Goal: Task Accomplishment & Management: Manage account settings

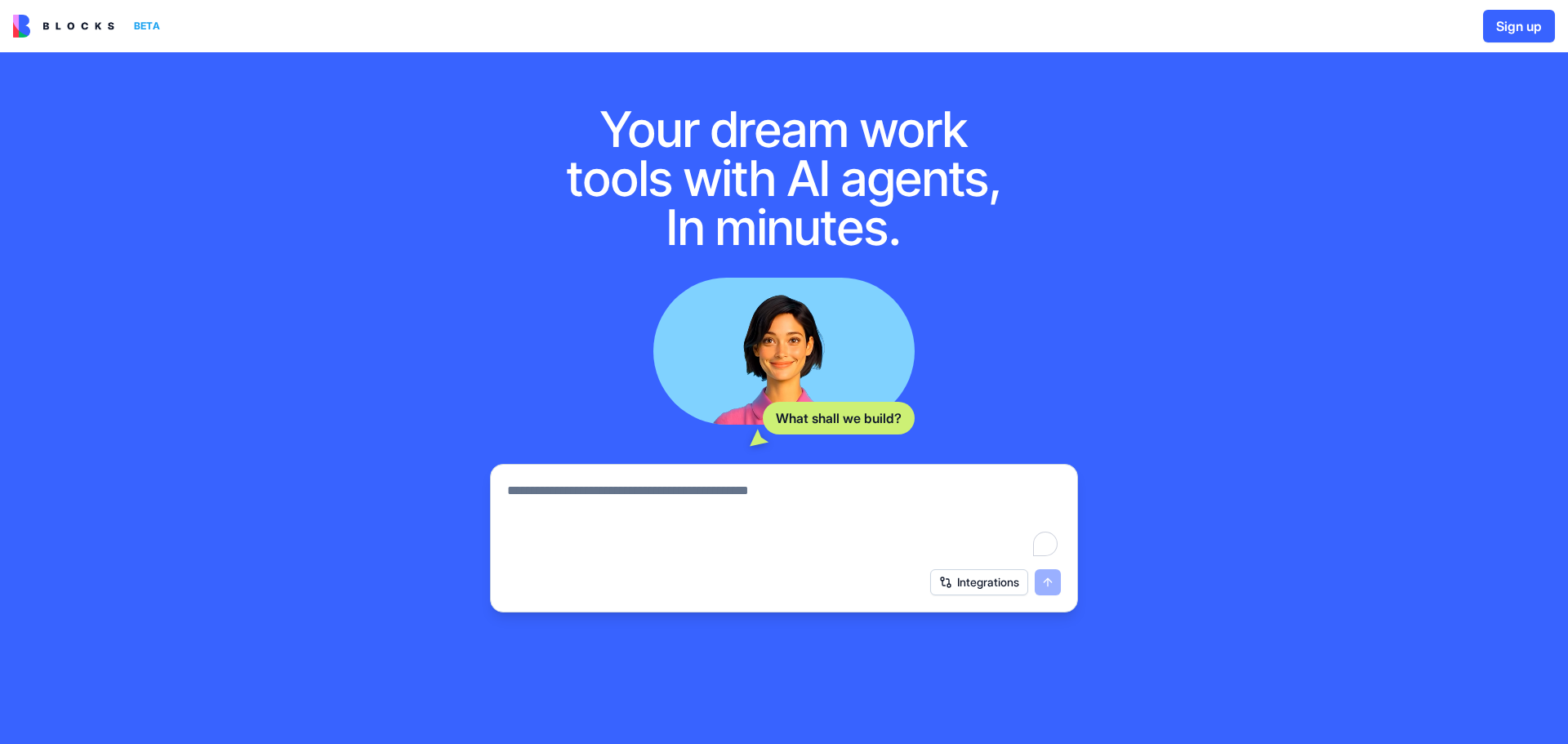
click at [78, 27] on img at bounding box center [64, 27] width 102 height 23
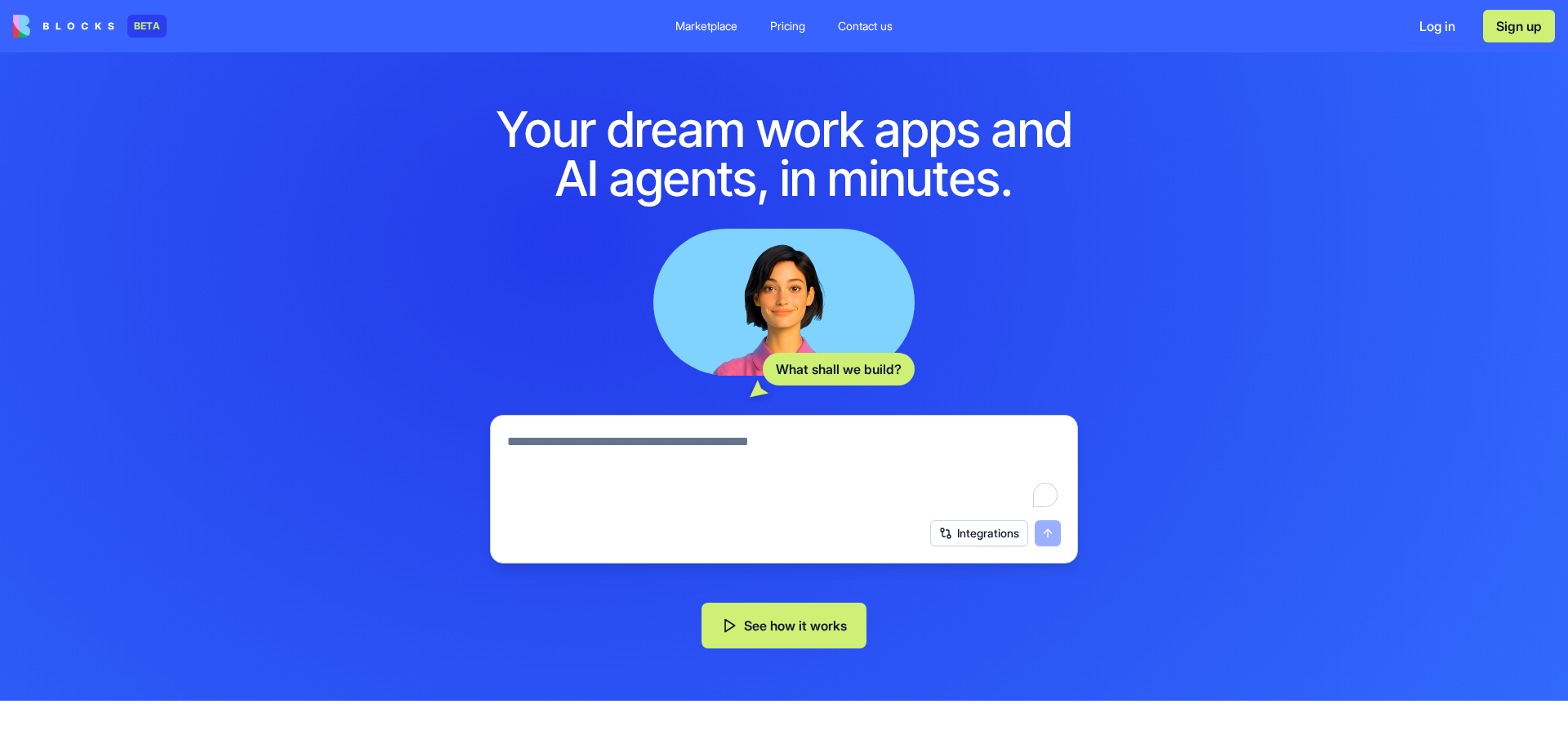
scroll to position [572, 0]
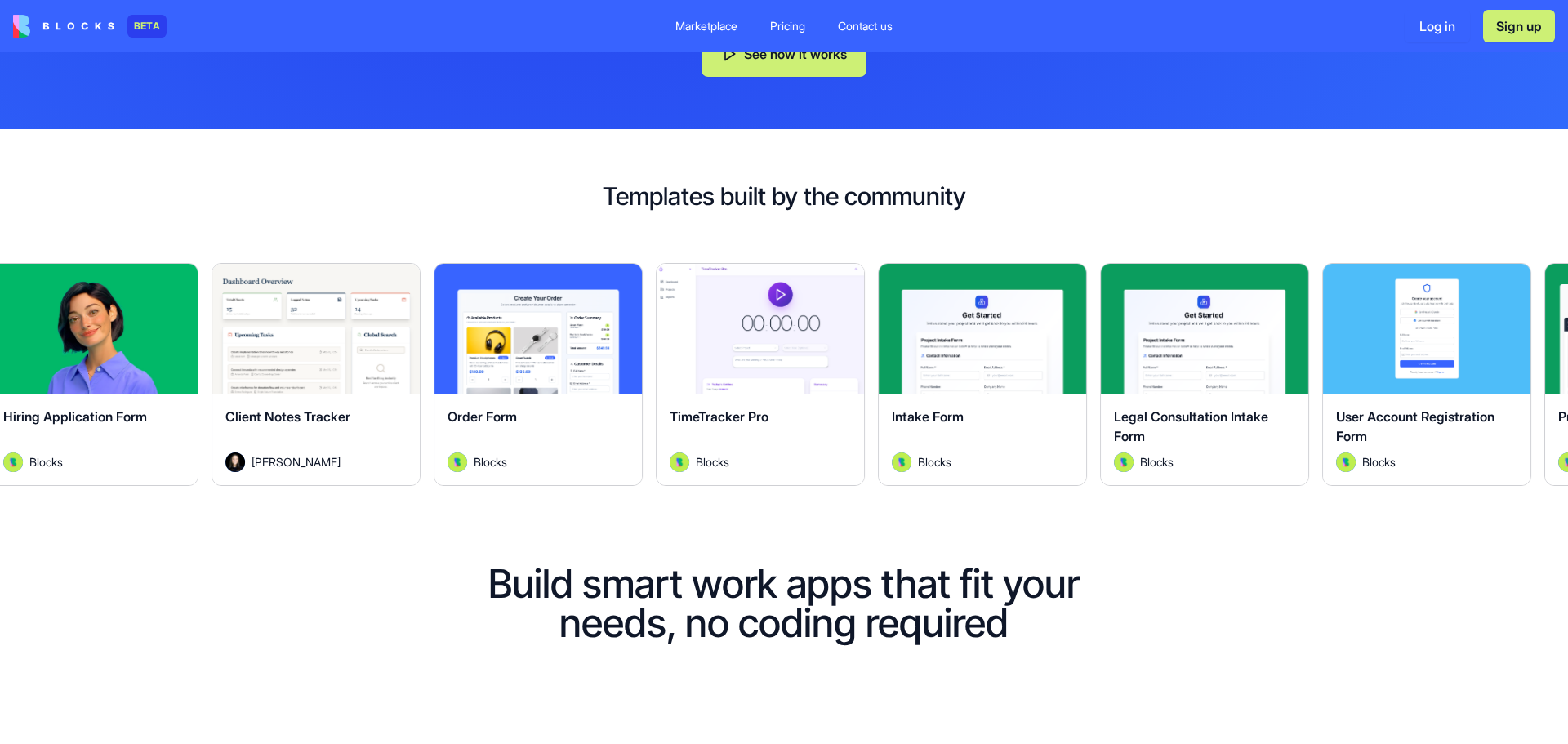
click at [752, 632] on h1 "Build smart work apps that fit your needs, no coding required" at bounding box center [784, 604] width 679 height 79
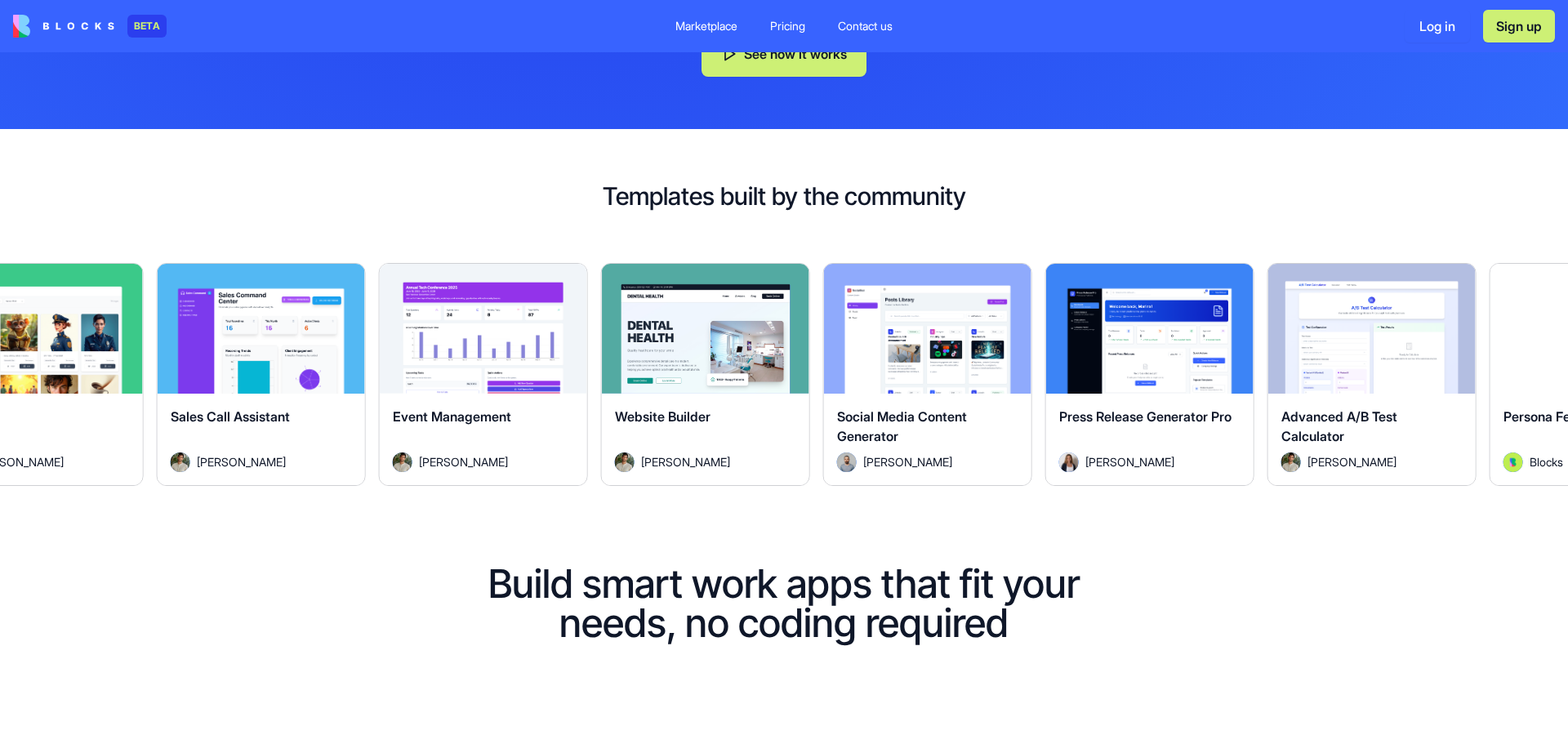
click at [719, 322] on button "Explore" at bounding box center [705, 328] width 123 height 33
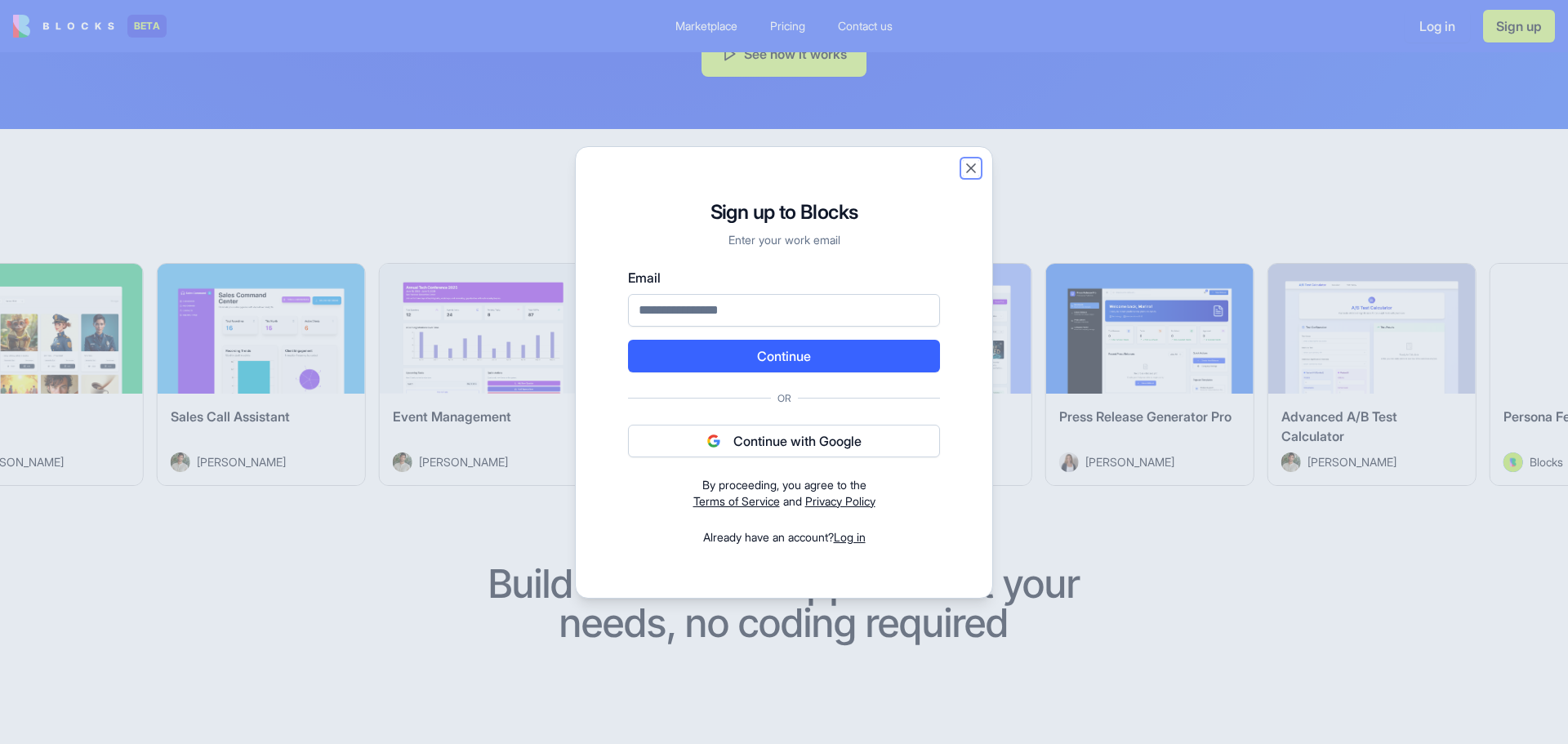
click at [975, 160] on button "Close" at bounding box center [971, 168] width 16 height 16
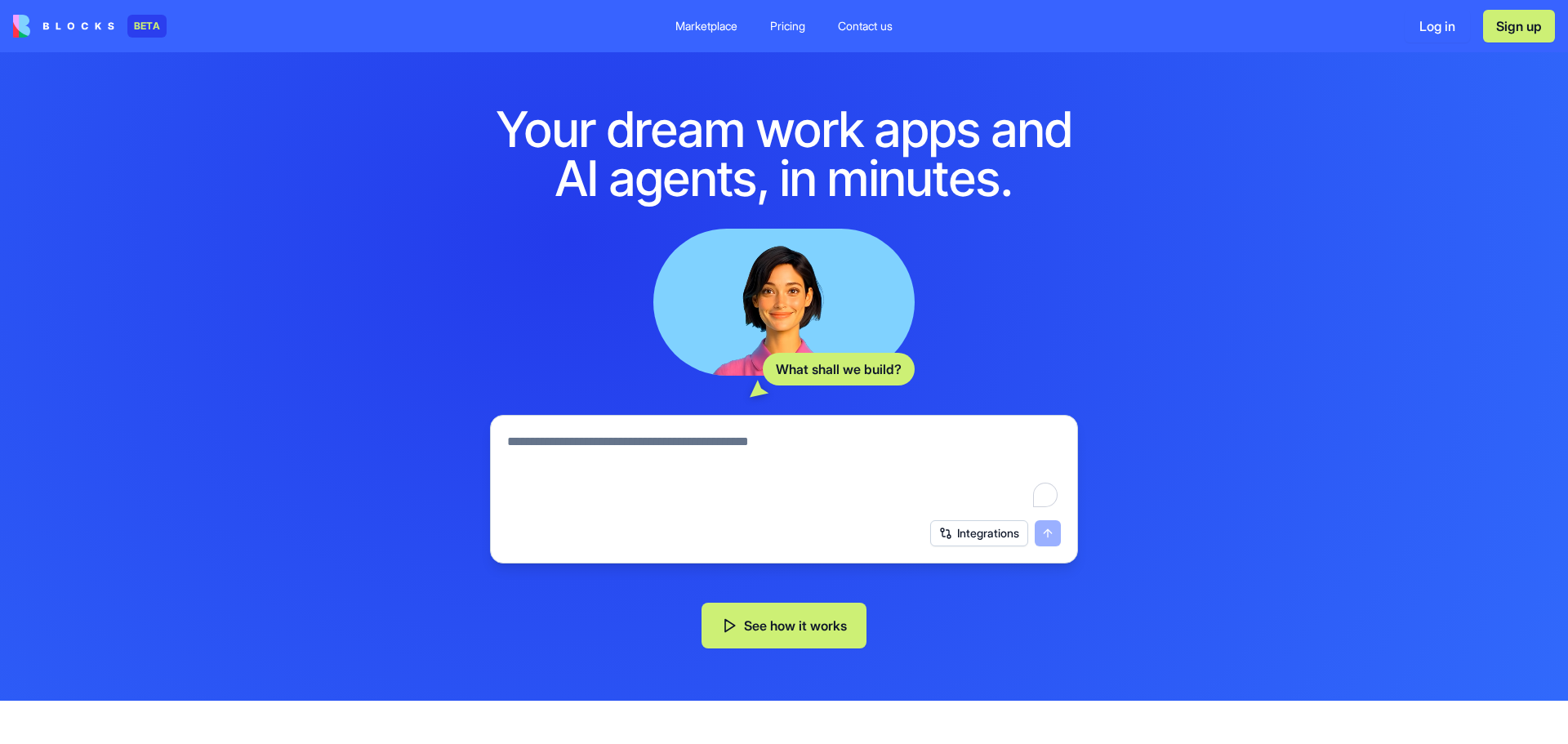
click at [717, 439] on textarea "To enrich screen reader interactions, please activate Accessibility in Grammarl…" at bounding box center [784, 471] width 554 height 79
click at [686, 446] on textarea "To enrich screen reader interactions, please activate Accessibility in Grammarl…" at bounding box center [784, 471] width 554 height 79
drag, startPoint x: 545, startPoint y: 448, endPoint x: 751, endPoint y: 424, distance: 207.4
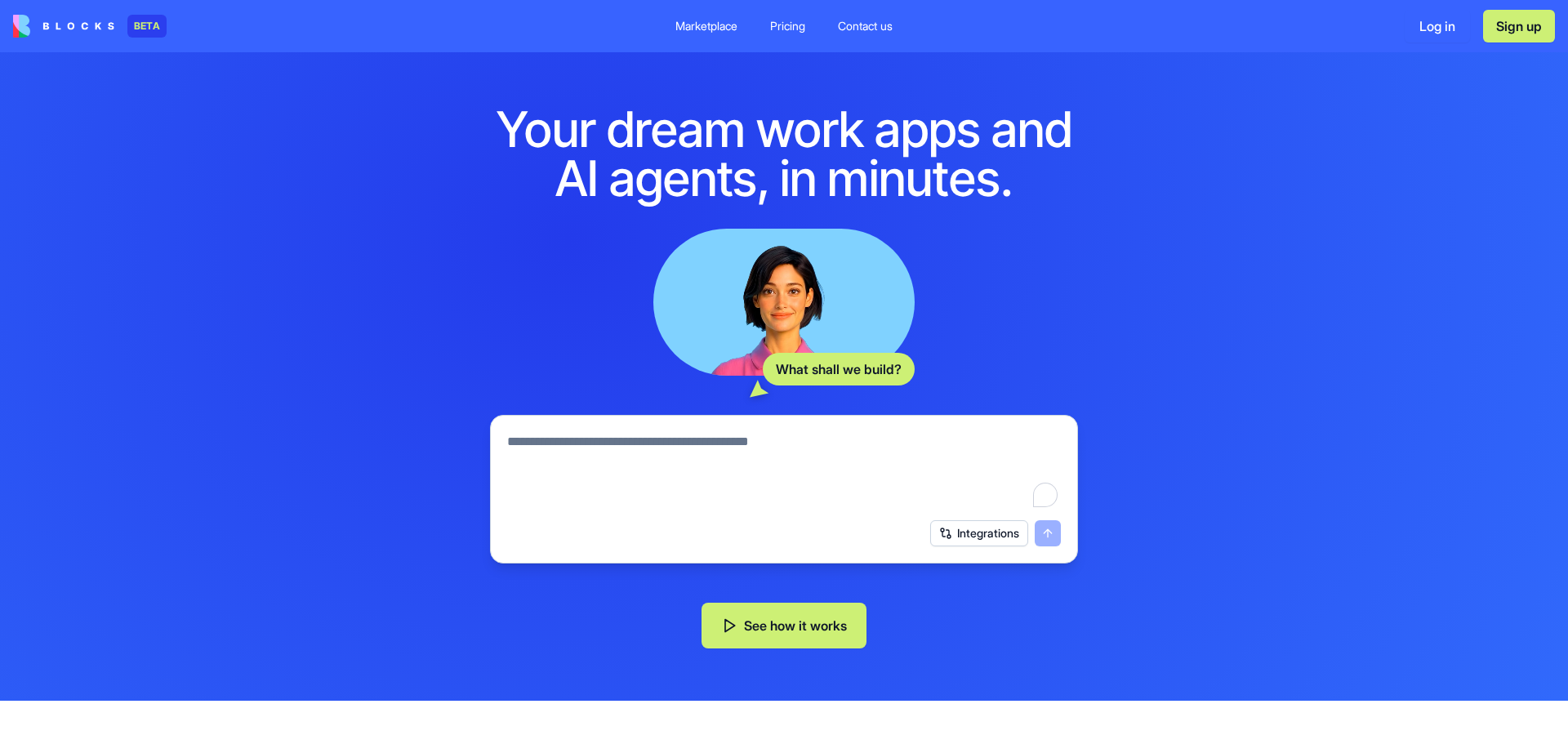
click at [751, 424] on div at bounding box center [784, 467] width 573 height 88
type textarea "**********"
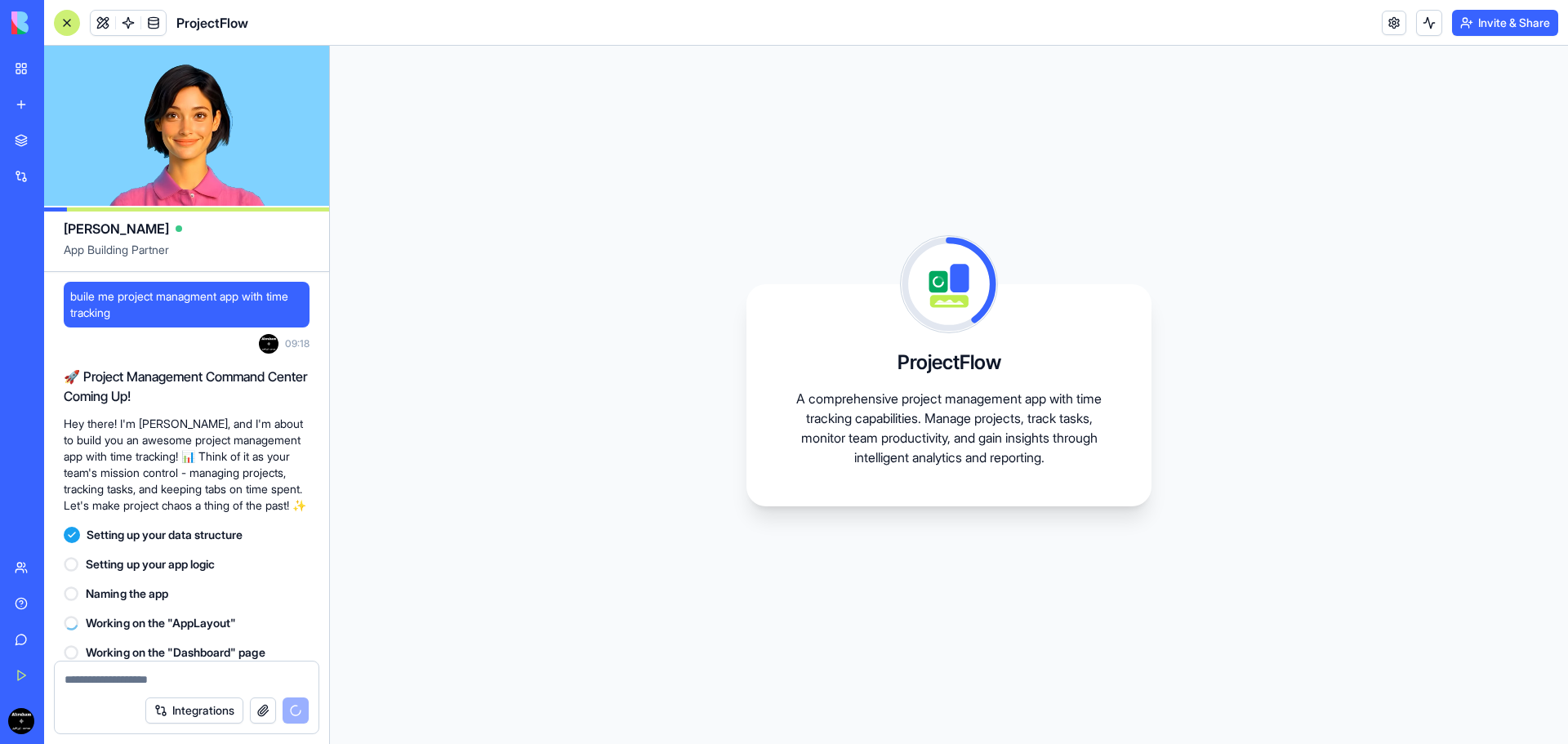
scroll to position [131, 0]
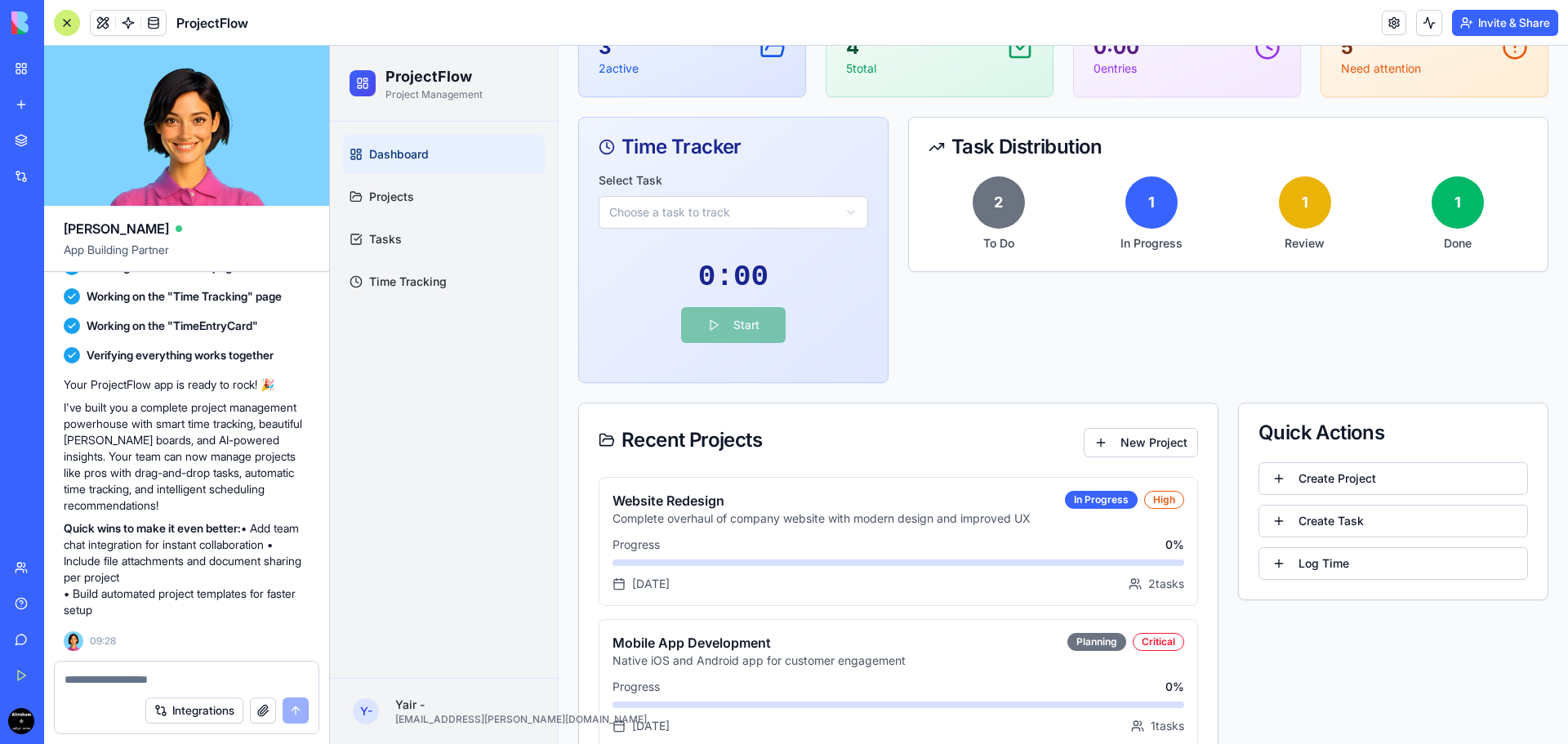
scroll to position [408, 0]
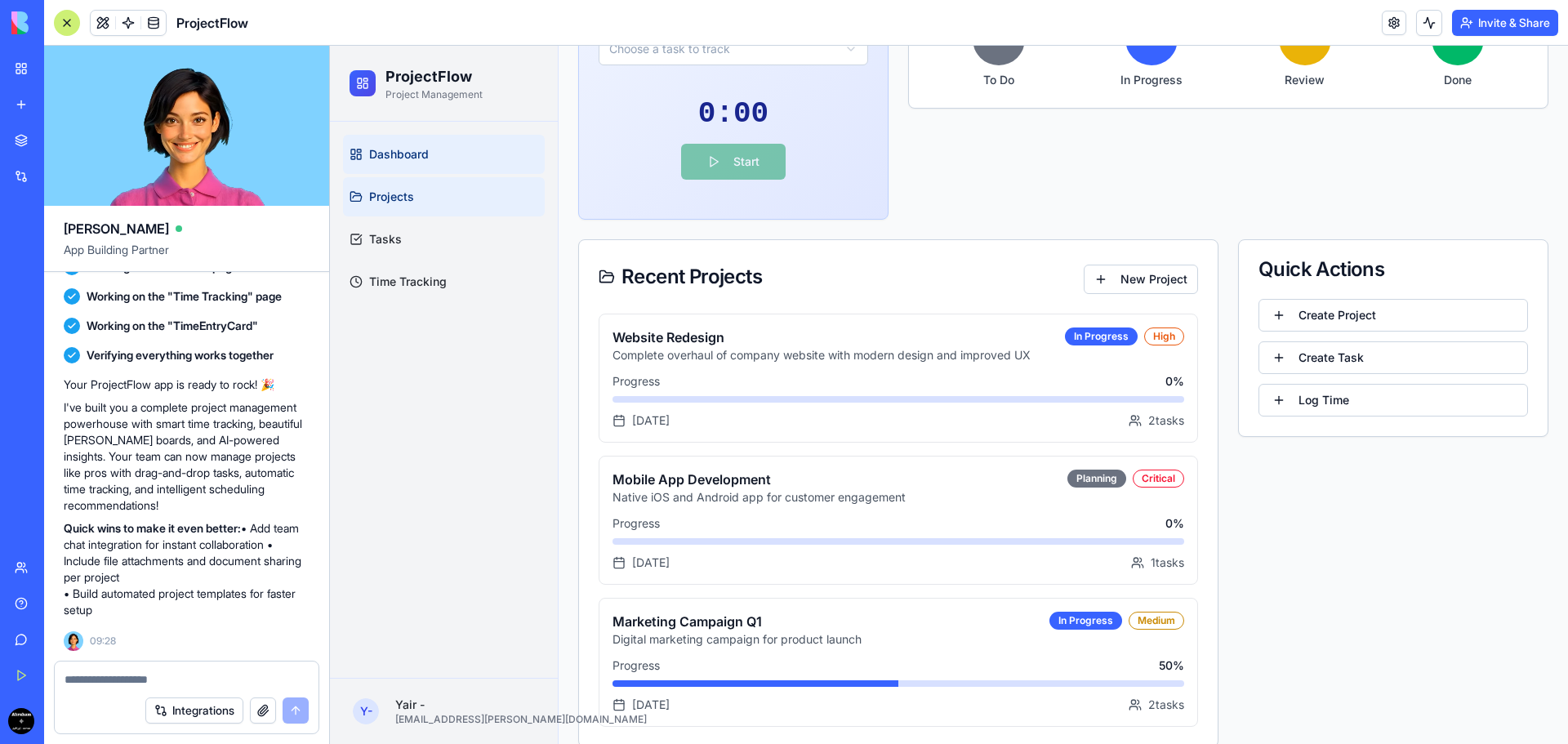
click at [428, 197] on link "Projects" at bounding box center [443, 197] width 201 height 39
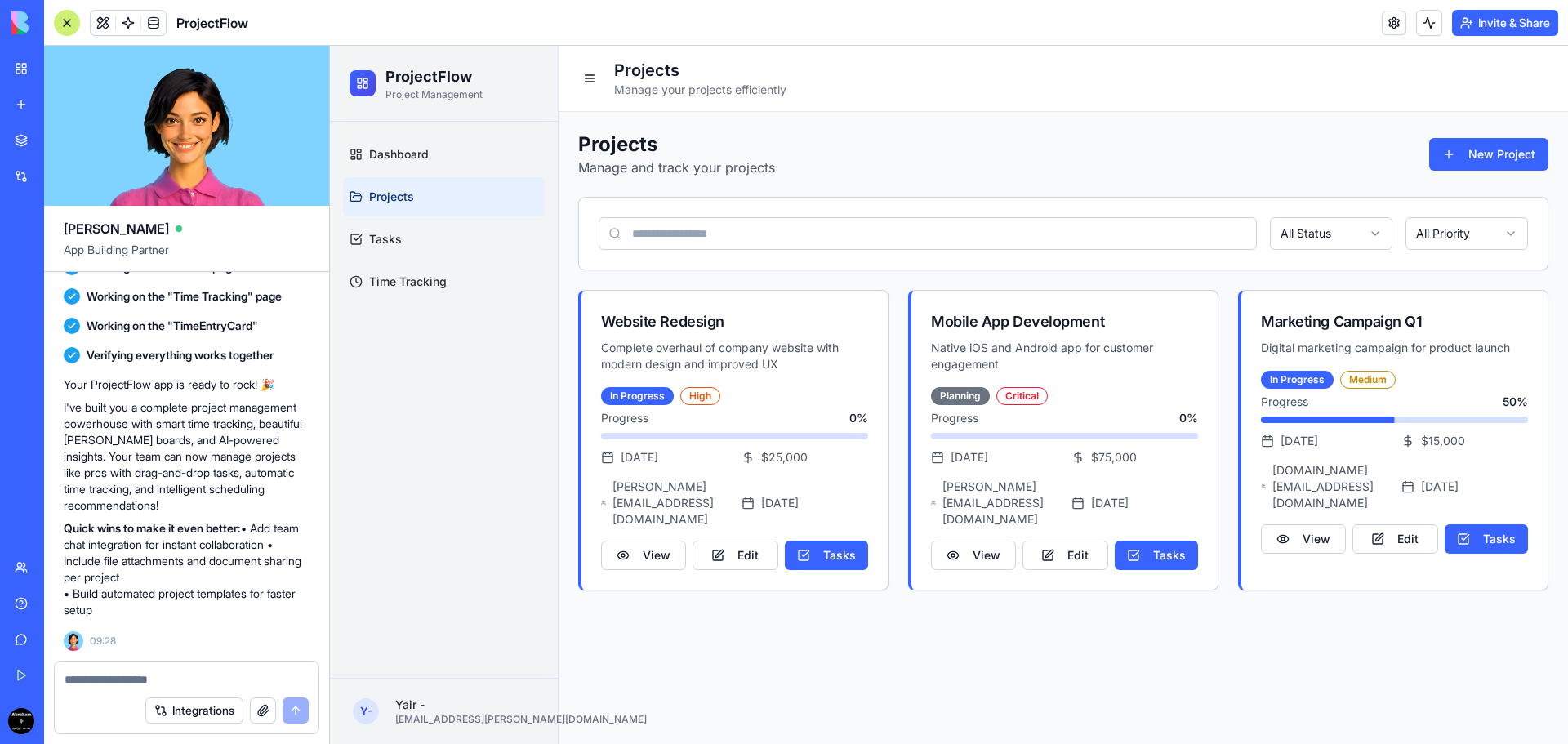
scroll to position [0, 0]
click at [418, 237] on link "Tasks" at bounding box center [443, 239] width 201 height 39
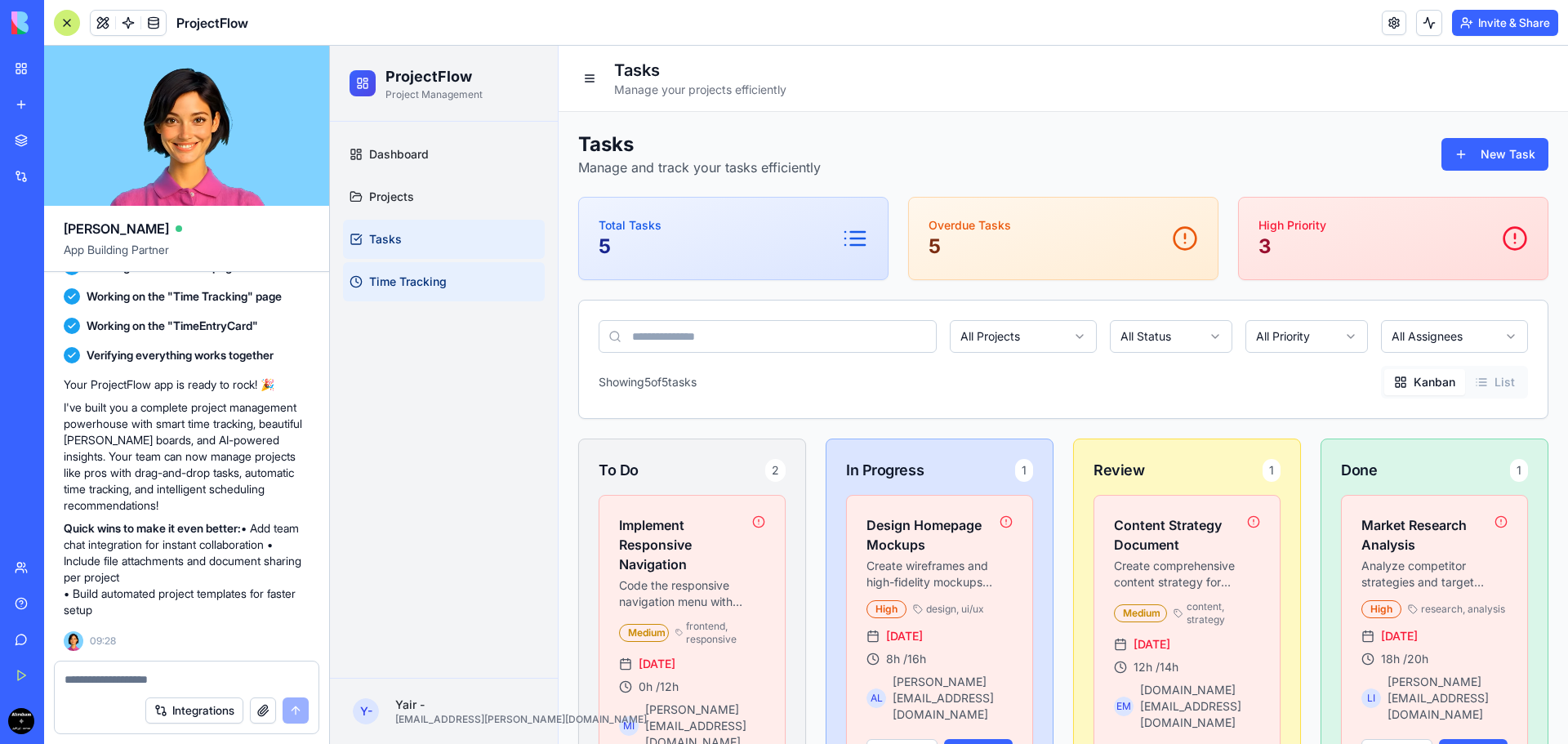
click at [427, 284] on span "Time Tracking" at bounding box center [408, 282] width 78 height 16
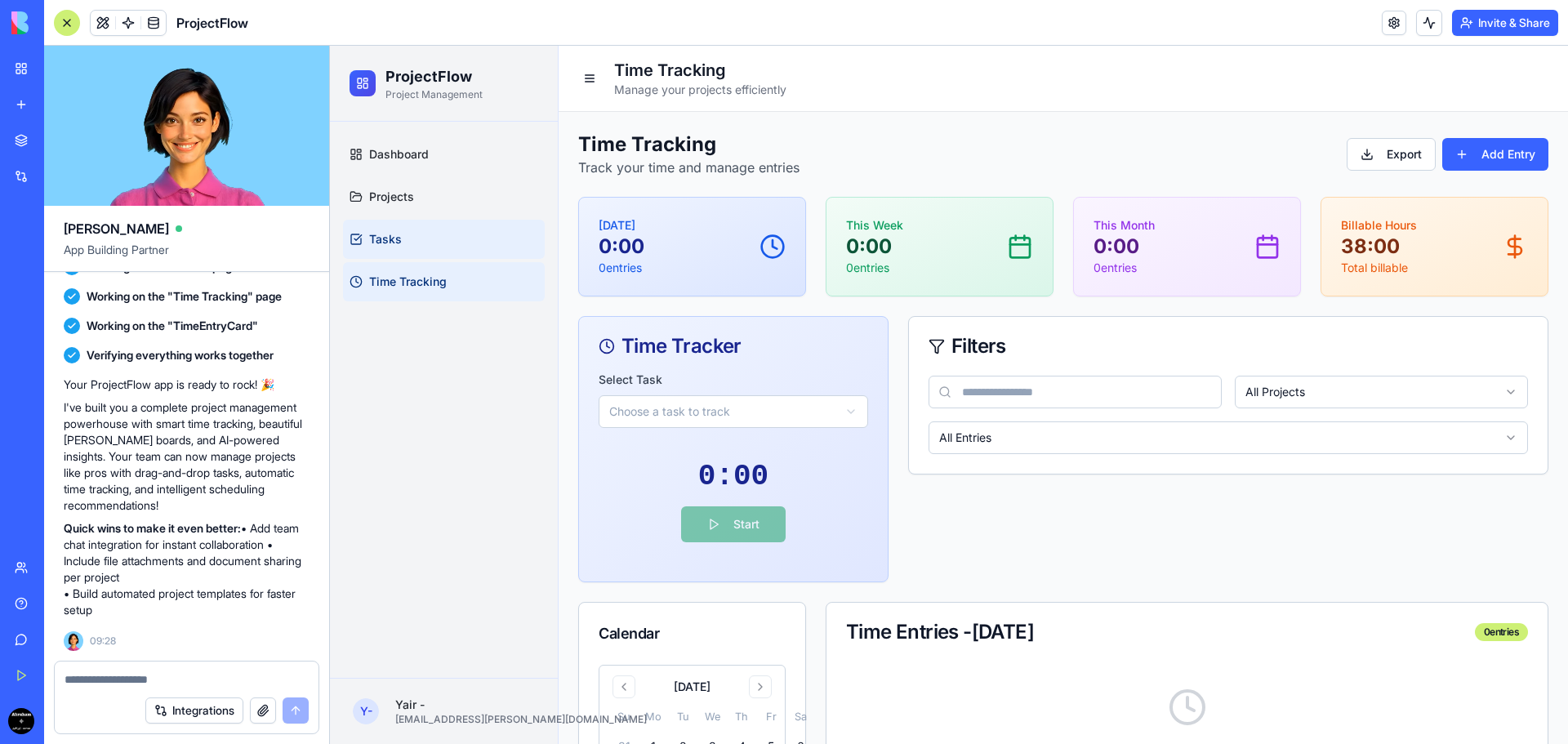
click at [420, 230] on link "Tasks" at bounding box center [443, 239] width 201 height 39
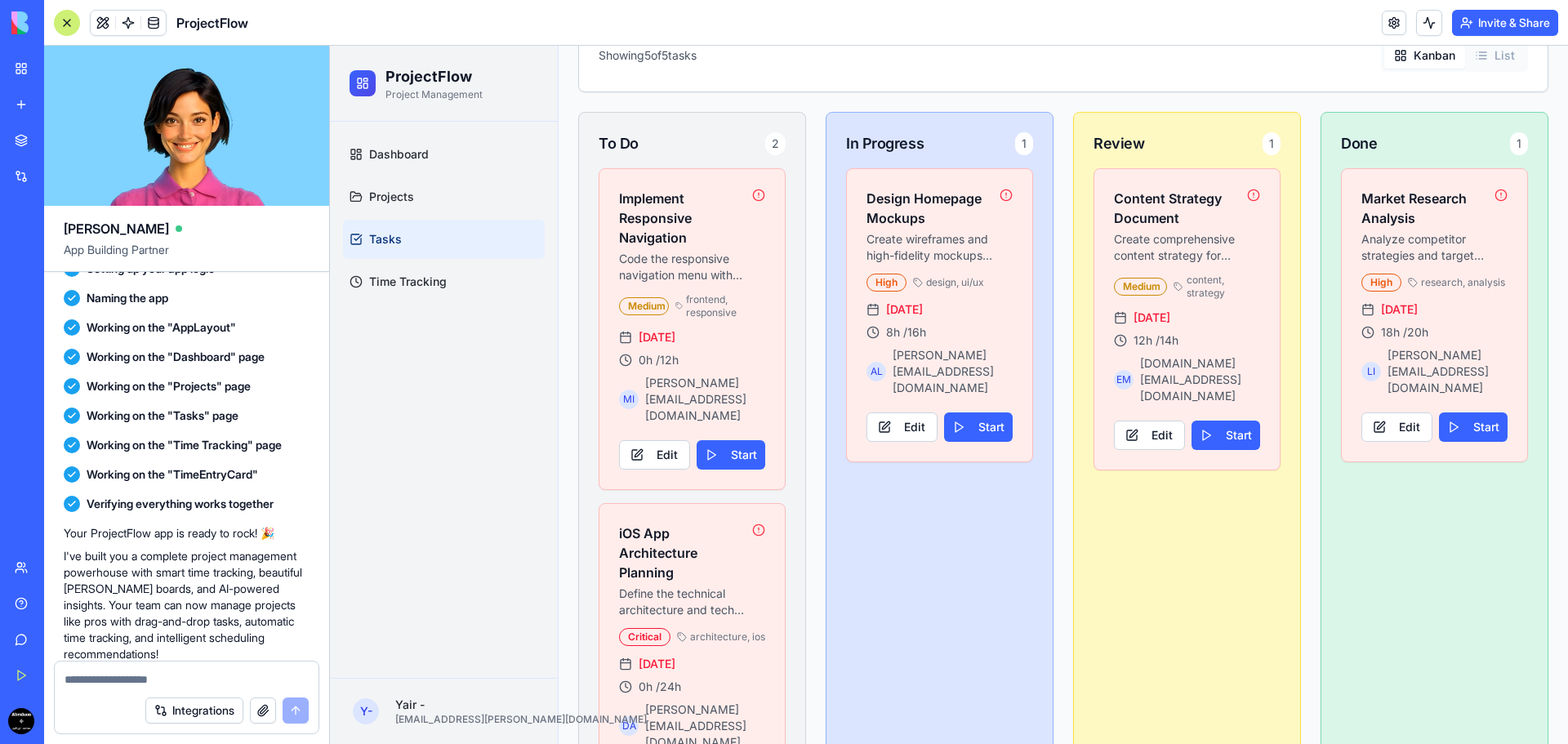
scroll to position [444, 0]
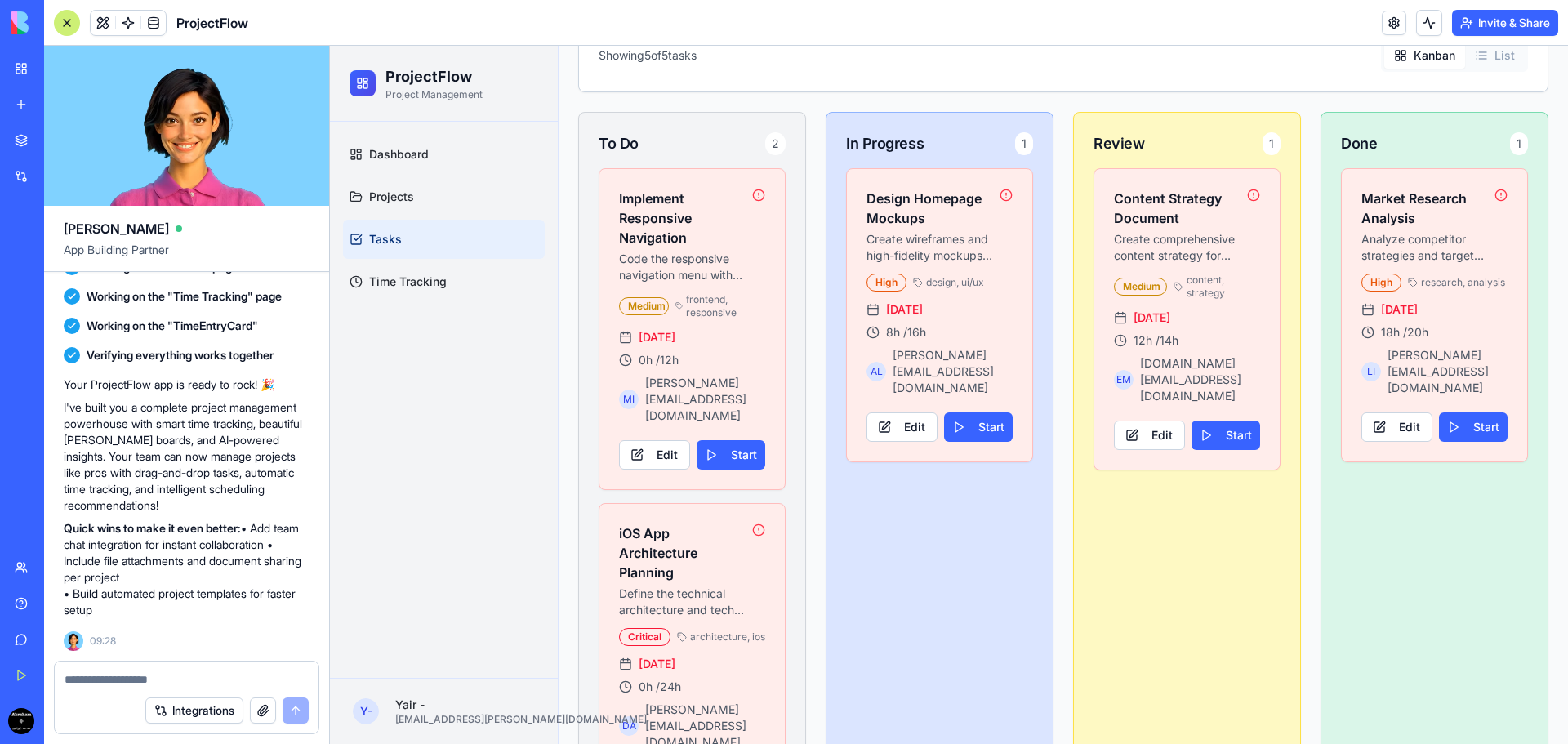
click at [112, 679] on textarea at bounding box center [186, 679] width 244 height 16
type textarea "*"
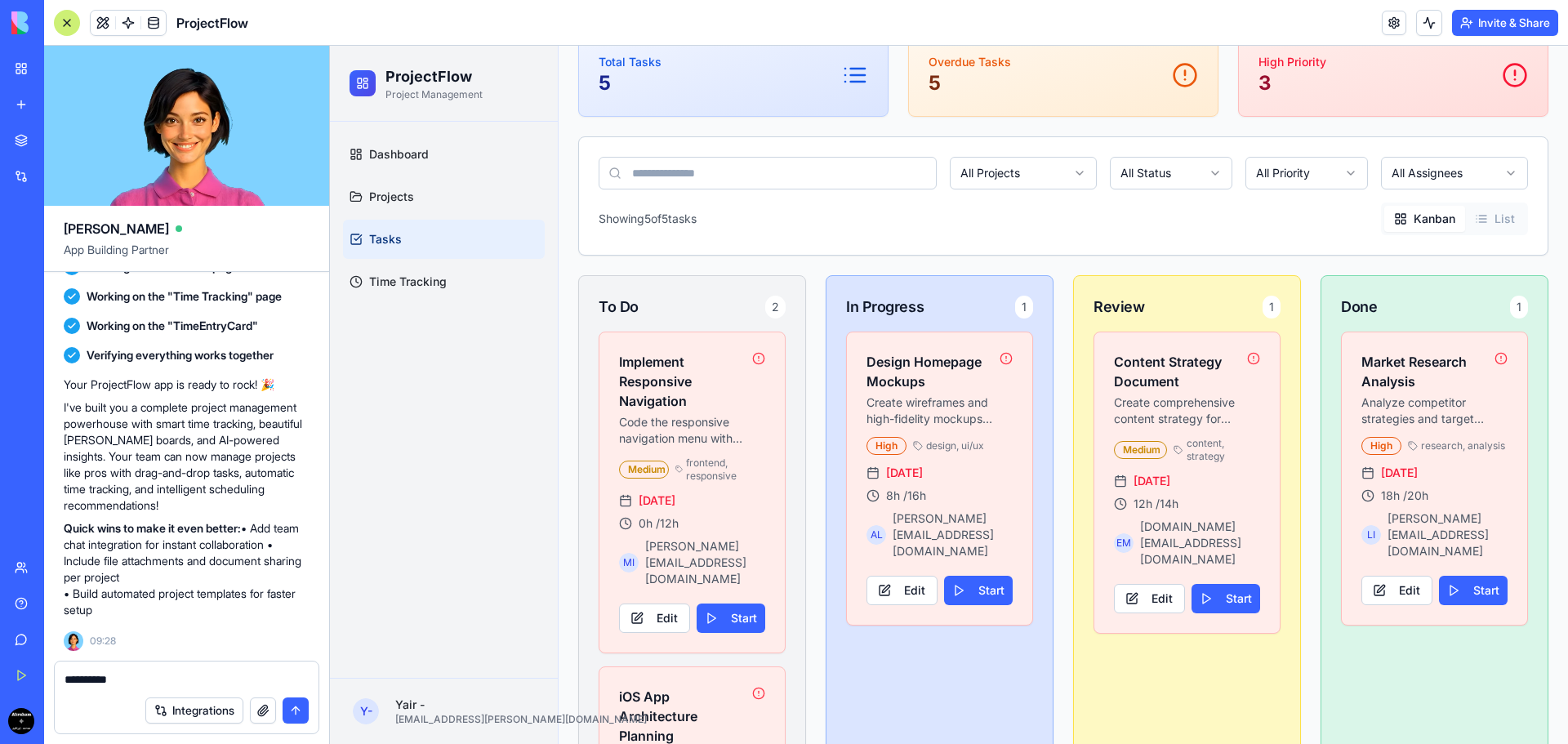
scroll to position [0, 0]
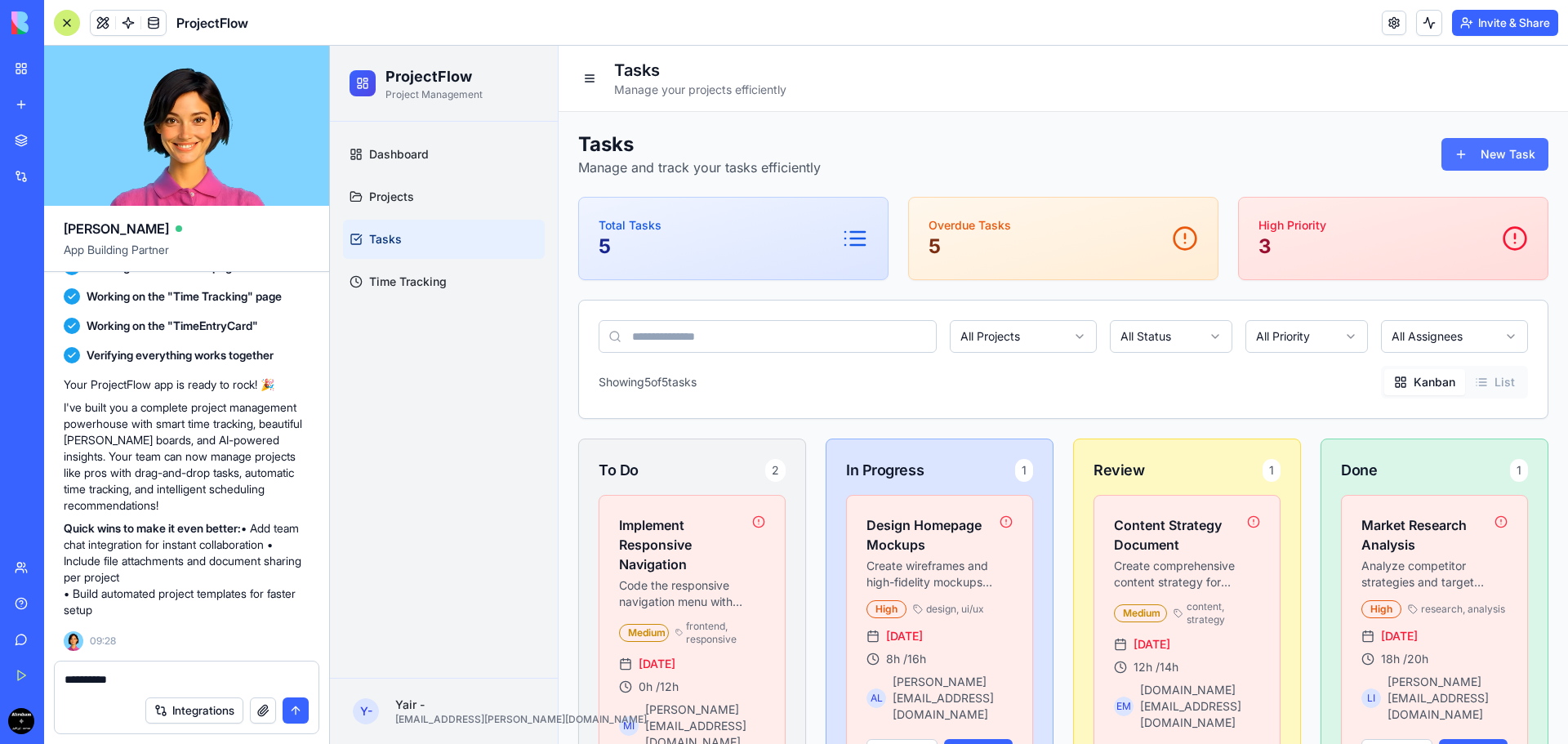
type textarea "*********"
click at [1468, 156] on button "New Task" at bounding box center [1494, 154] width 107 height 33
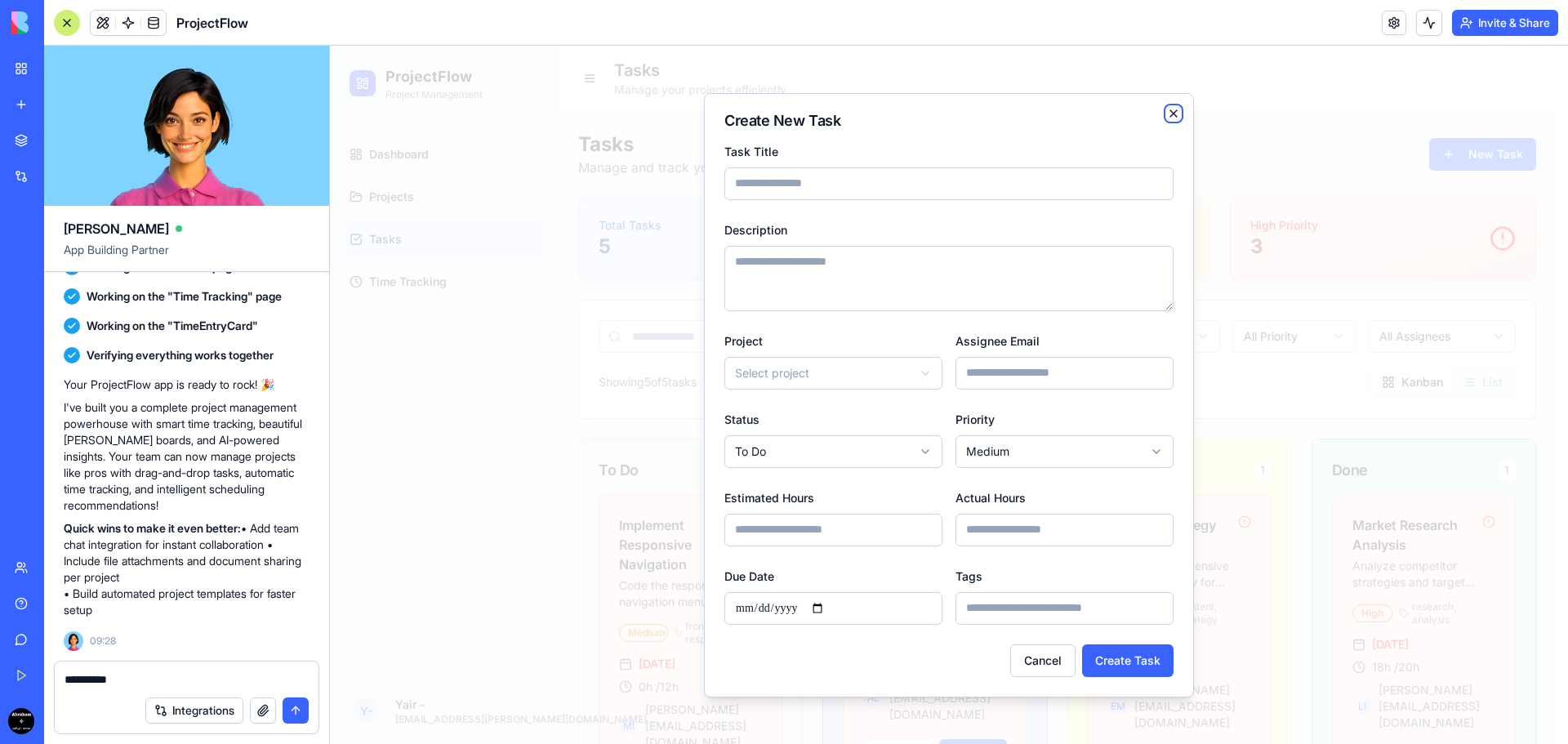
click at [1173, 116] on icon "button" at bounding box center [1173, 113] width 13 height 13
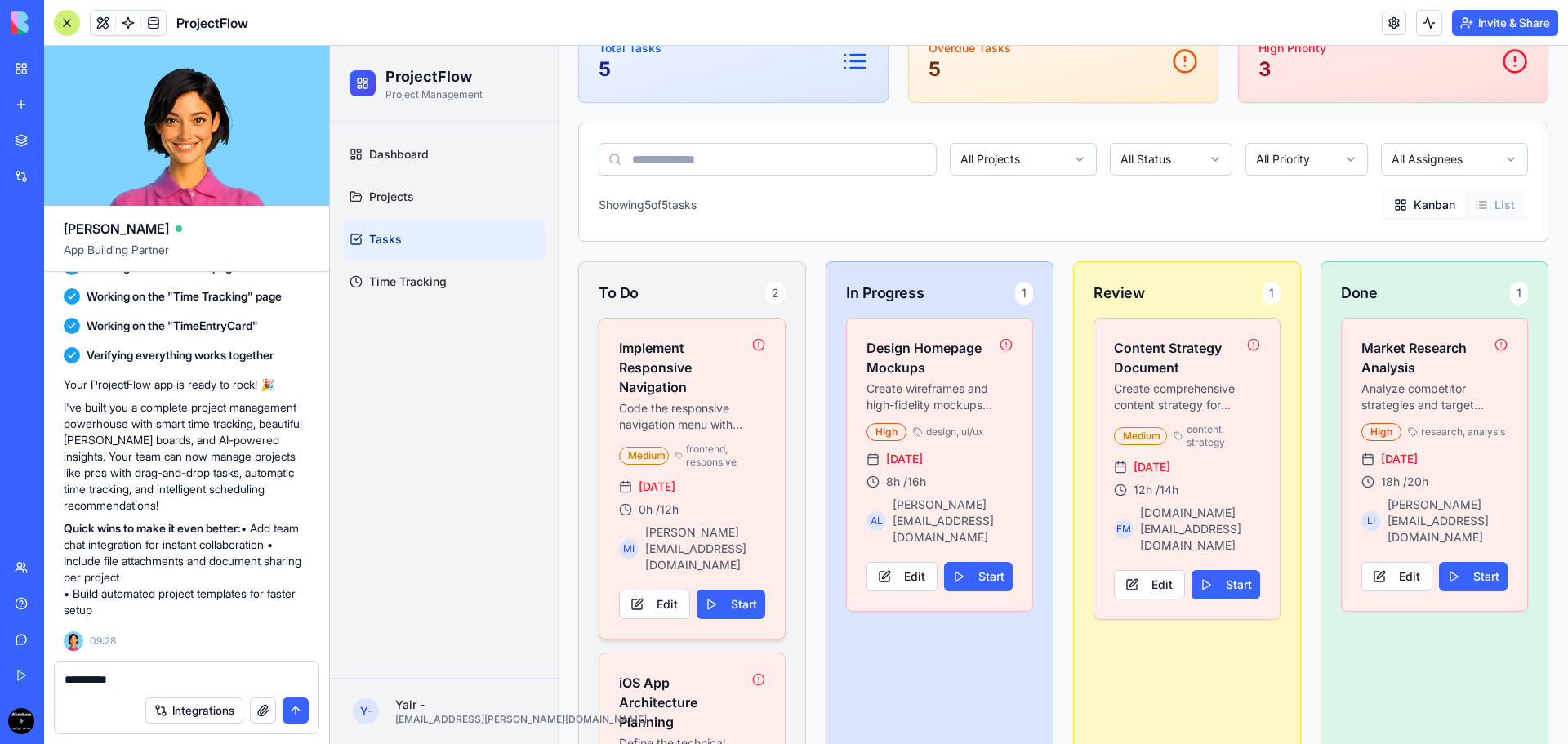
scroll to position [327, 0]
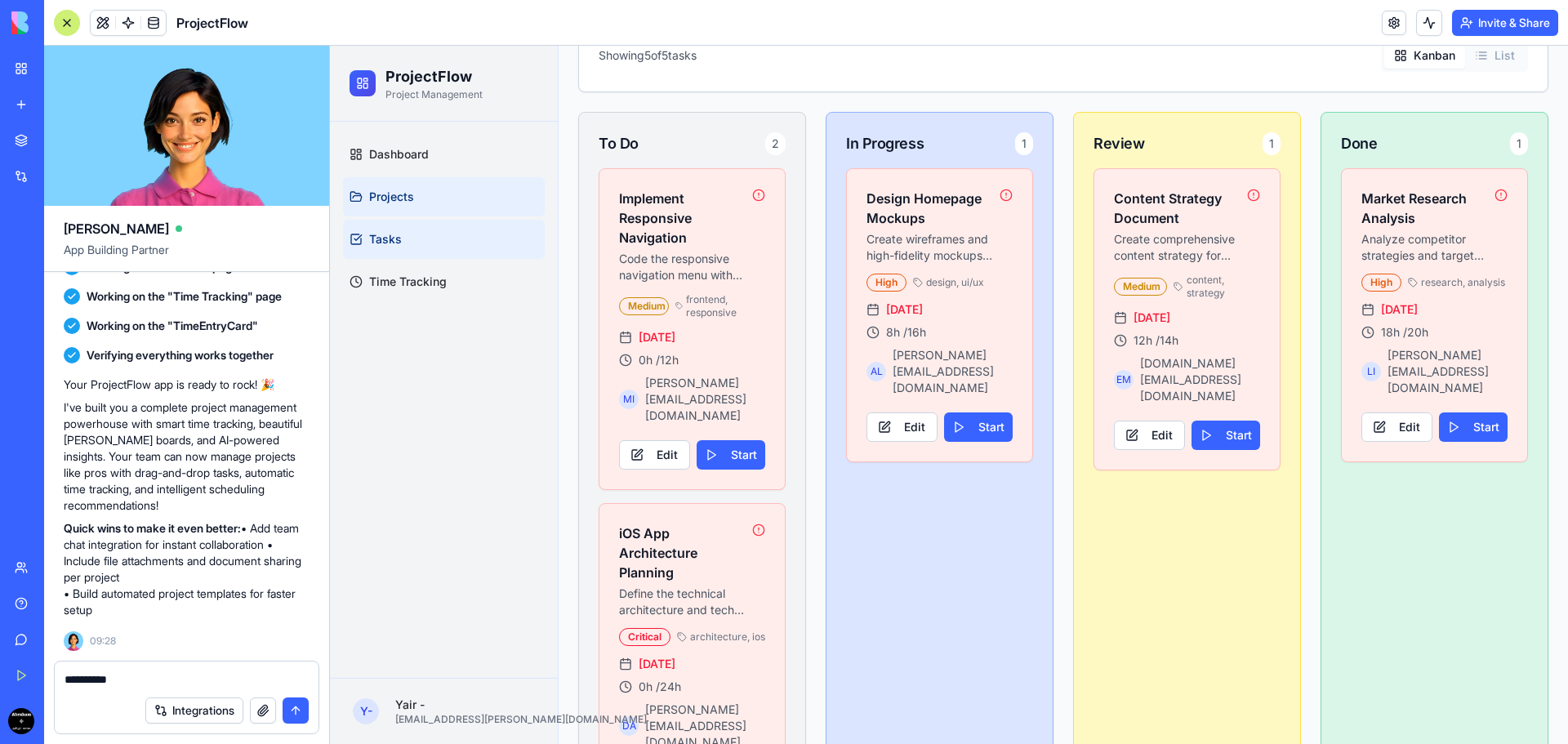
click at [404, 197] on span "Projects" at bounding box center [391, 197] width 45 height 16
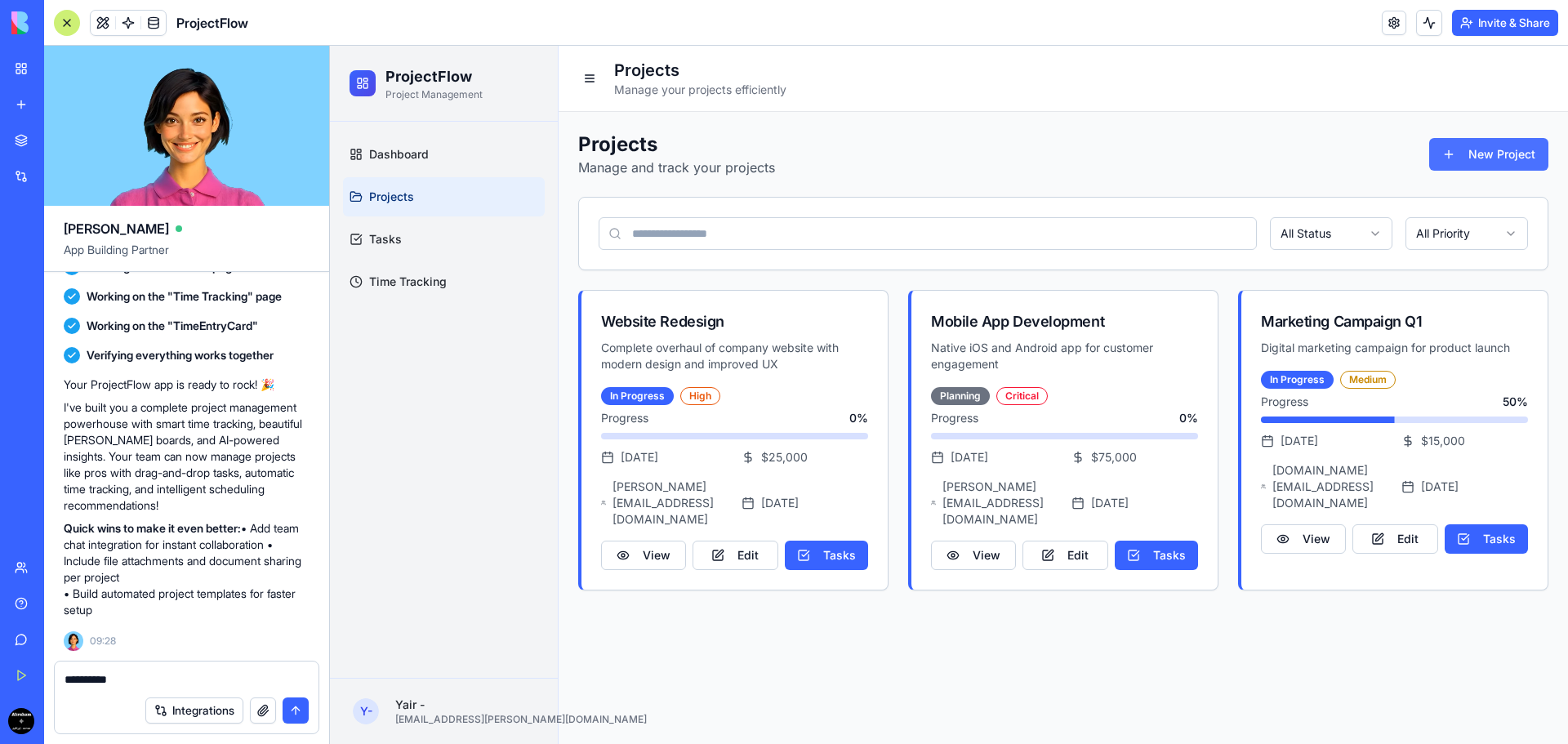
click at [1477, 151] on button "New Project" at bounding box center [1488, 154] width 119 height 33
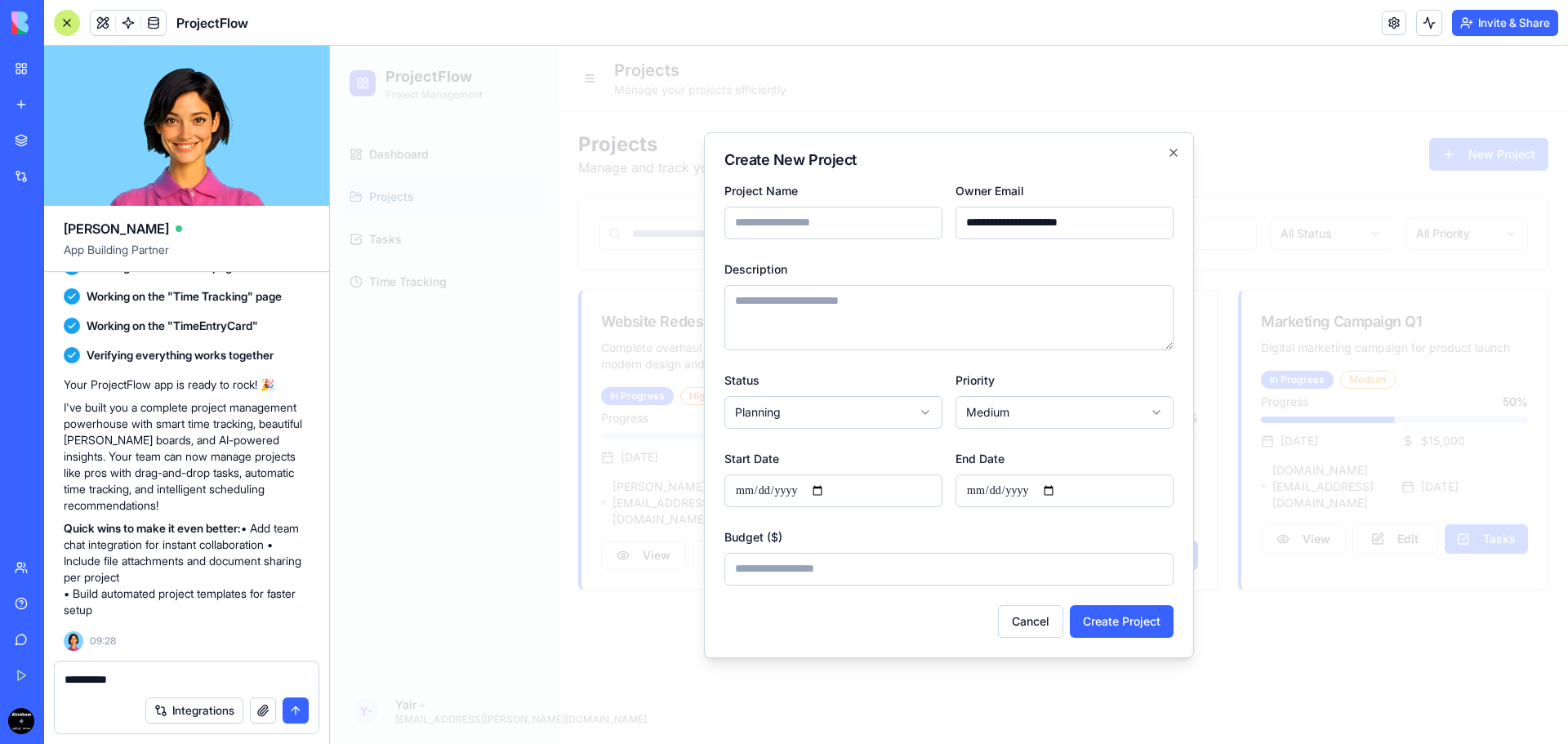
click at [871, 421] on body "**********" at bounding box center [948, 395] width 1238 height 698
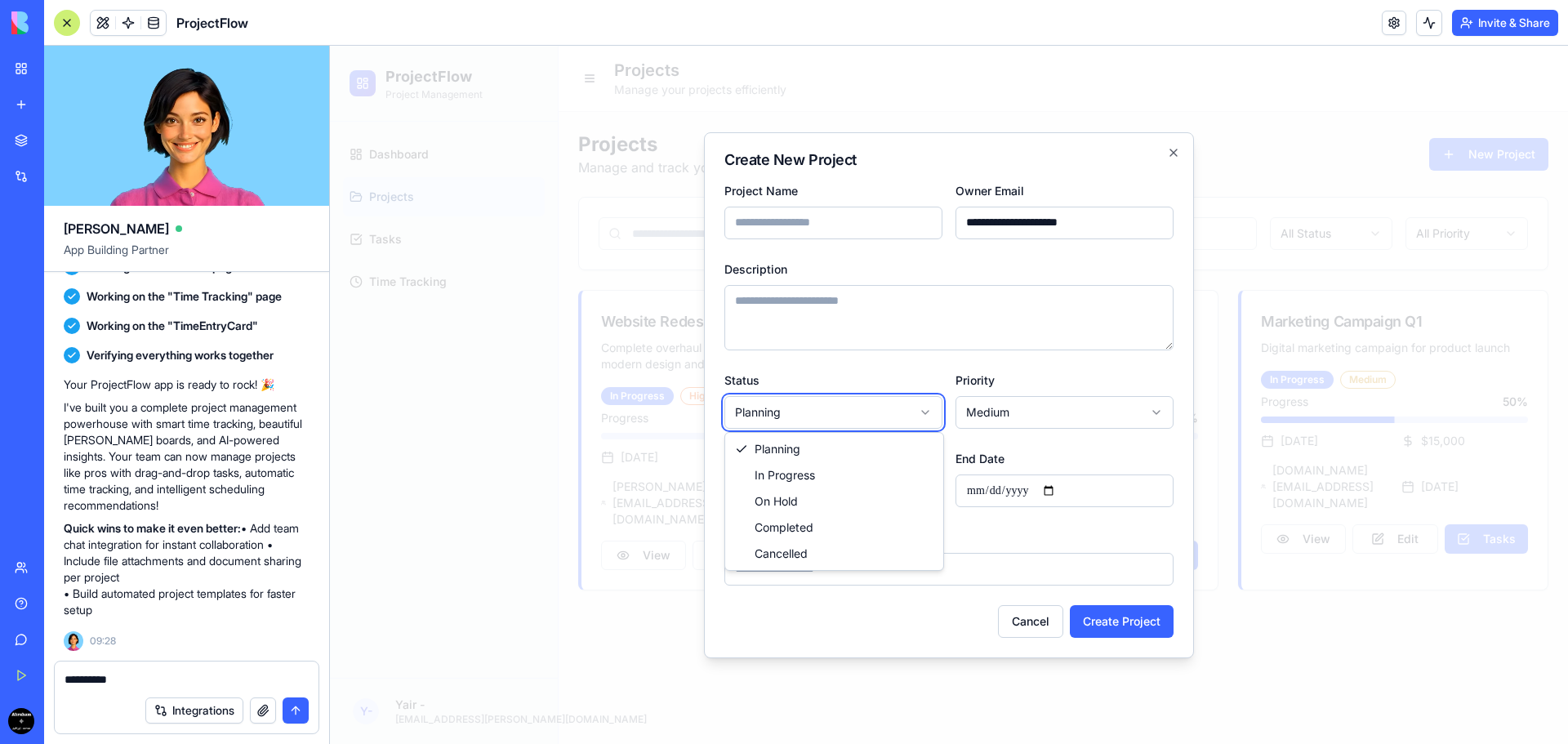
click at [871, 421] on body "**********" at bounding box center [948, 395] width 1238 height 698
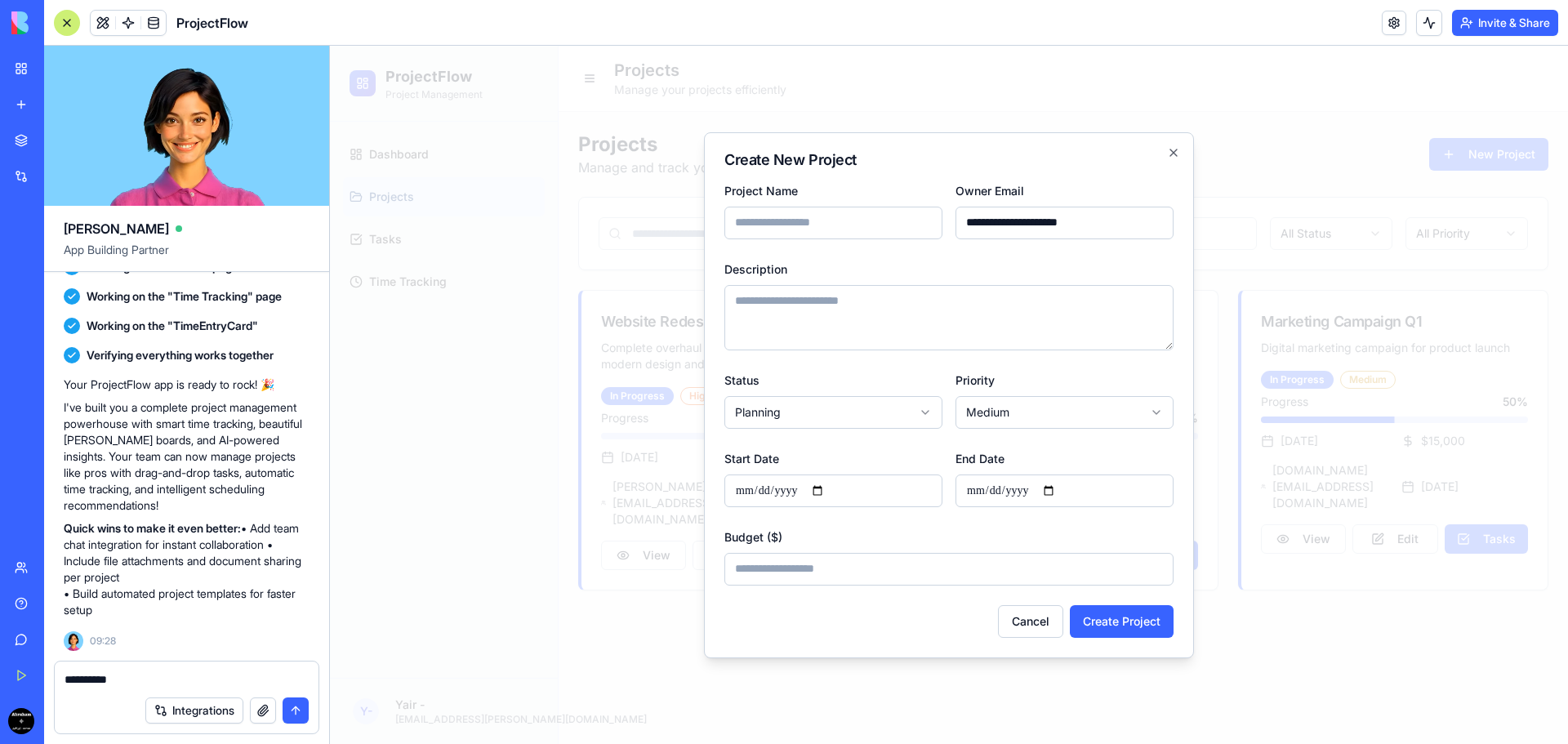
click at [844, 316] on textarea "Description" at bounding box center [949, 318] width 449 height 65
type textarea "**********"
click at [826, 402] on body "**********" at bounding box center [948, 395] width 1238 height 698
click at [1077, 426] on body "**********" at bounding box center [948, 395] width 1238 height 698
click at [825, 494] on input "Start Date" at bounding box center [833, 490] width 218 height 33
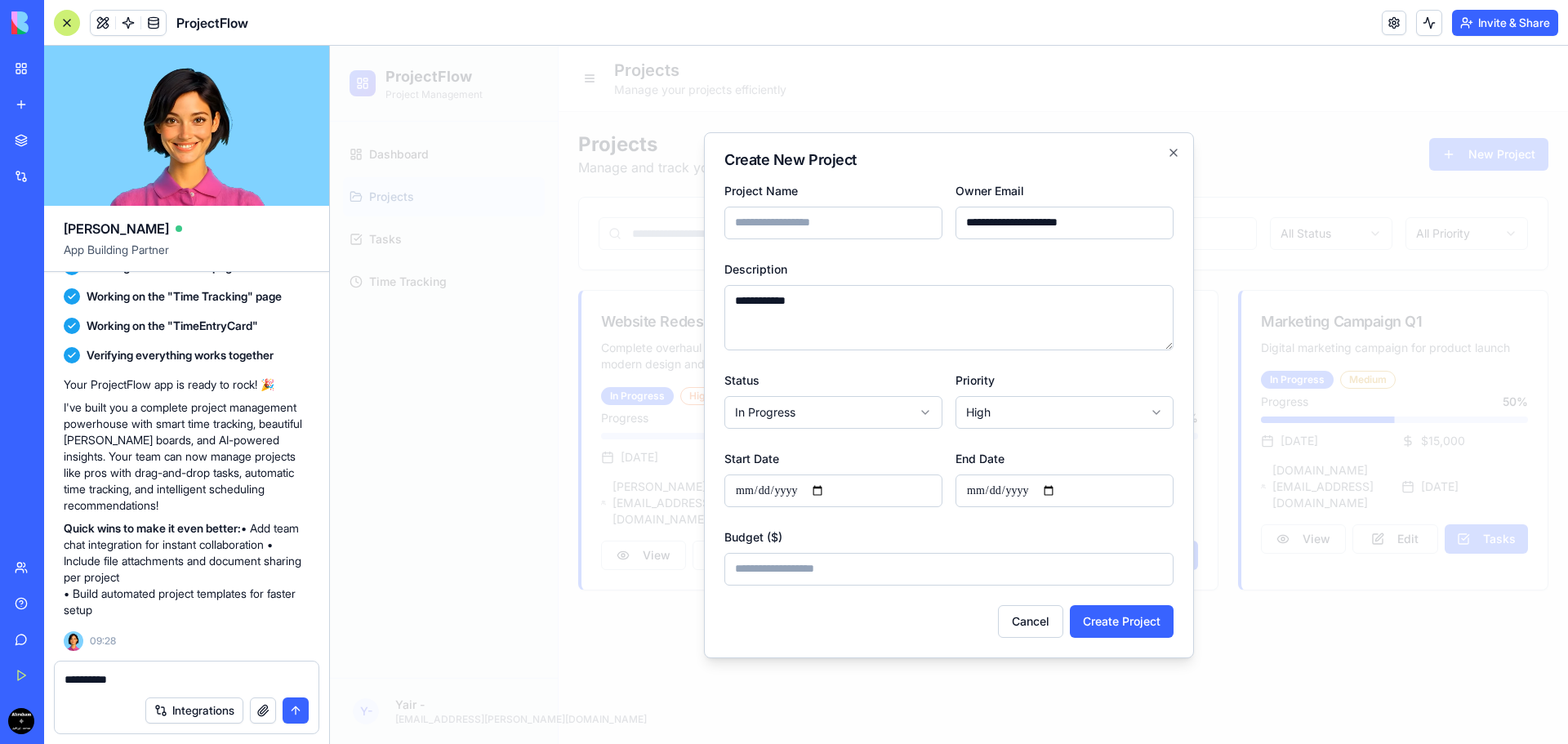
type input "**********"
click at [1011, 497] on input "End Date" at bounding box center [1064, 490] width 218 height 33
click at [1058, 488] on input "End Date" at bounding box center [1064, 490] width 218 height 33
type input "**********"
click at [822, 558] on input "*" at bounding box center [949, 569] width 449 height 33
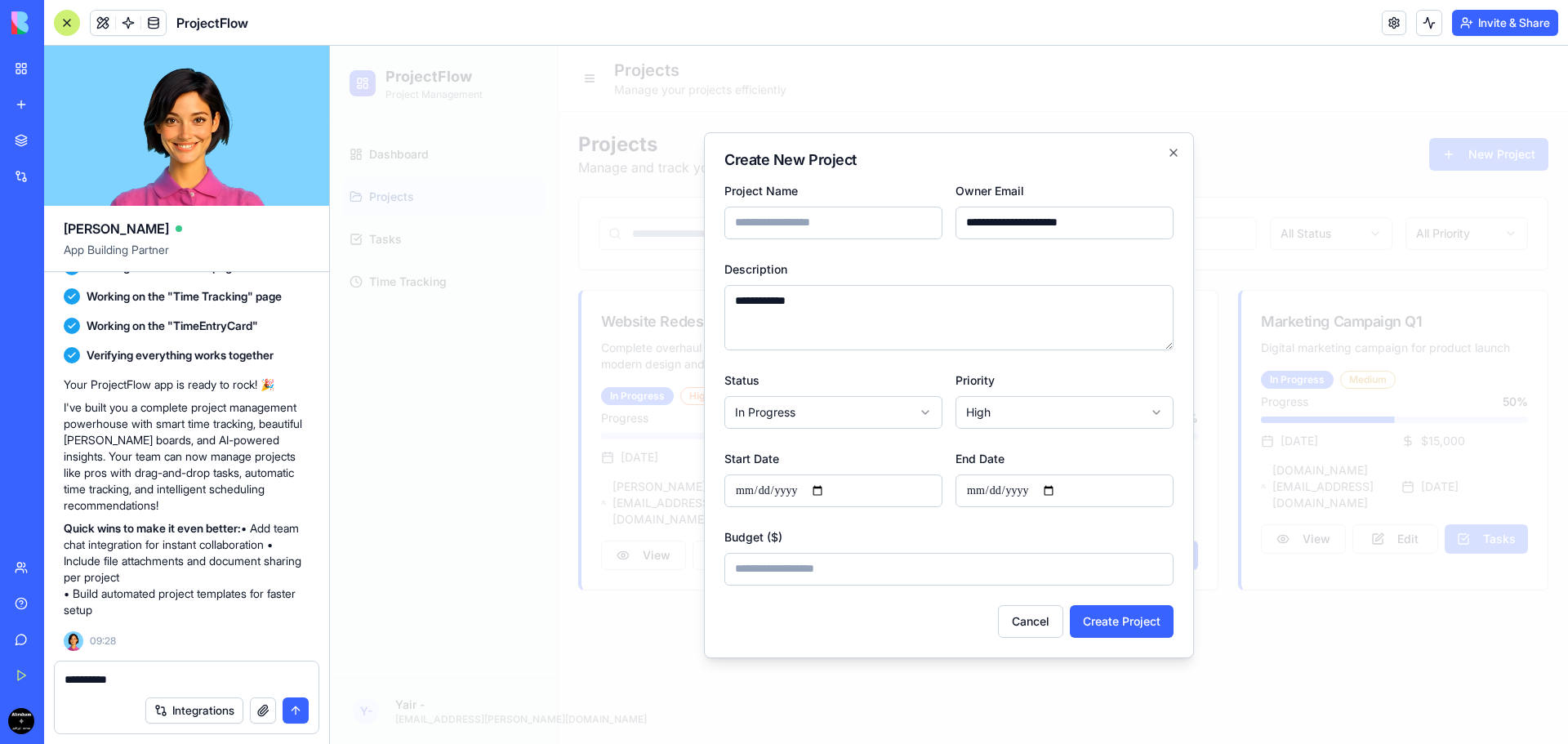
click at [822, 558] on input "*" at bounding box center [949, 569] width 449 height 33
type input "*****"
click at [1118, 626] on button "Create Project" at bounding box center [1121, 621] width 103 height 33
click at [837, 229] on input "Project Name" at bounding box center [833, 223] width 218 height 33
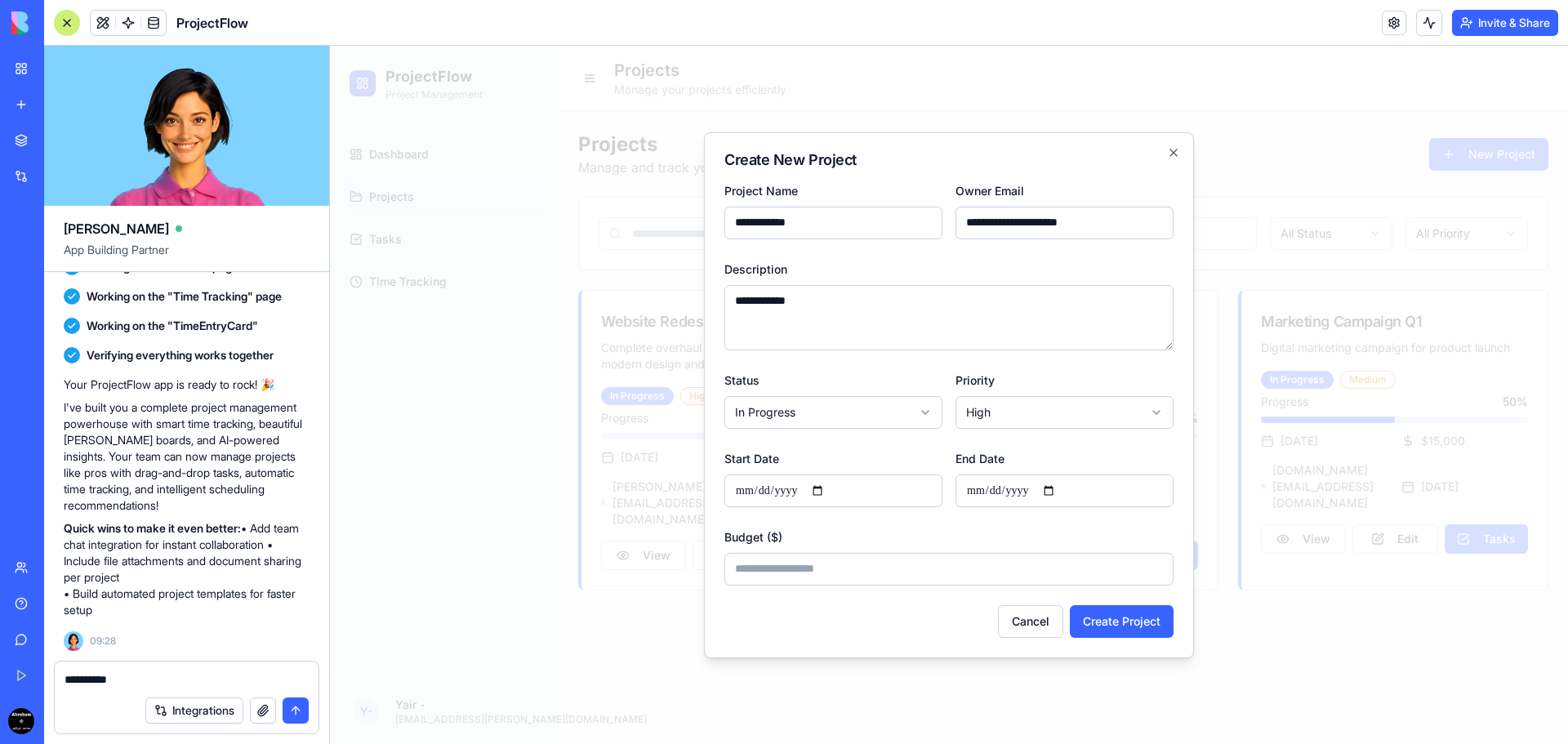
type input "**********"
type textarea "*"
type textarea "**********"
click at [1146, 622] on button "Create Project" at bounding box center [1121, 621] width 103 height 33
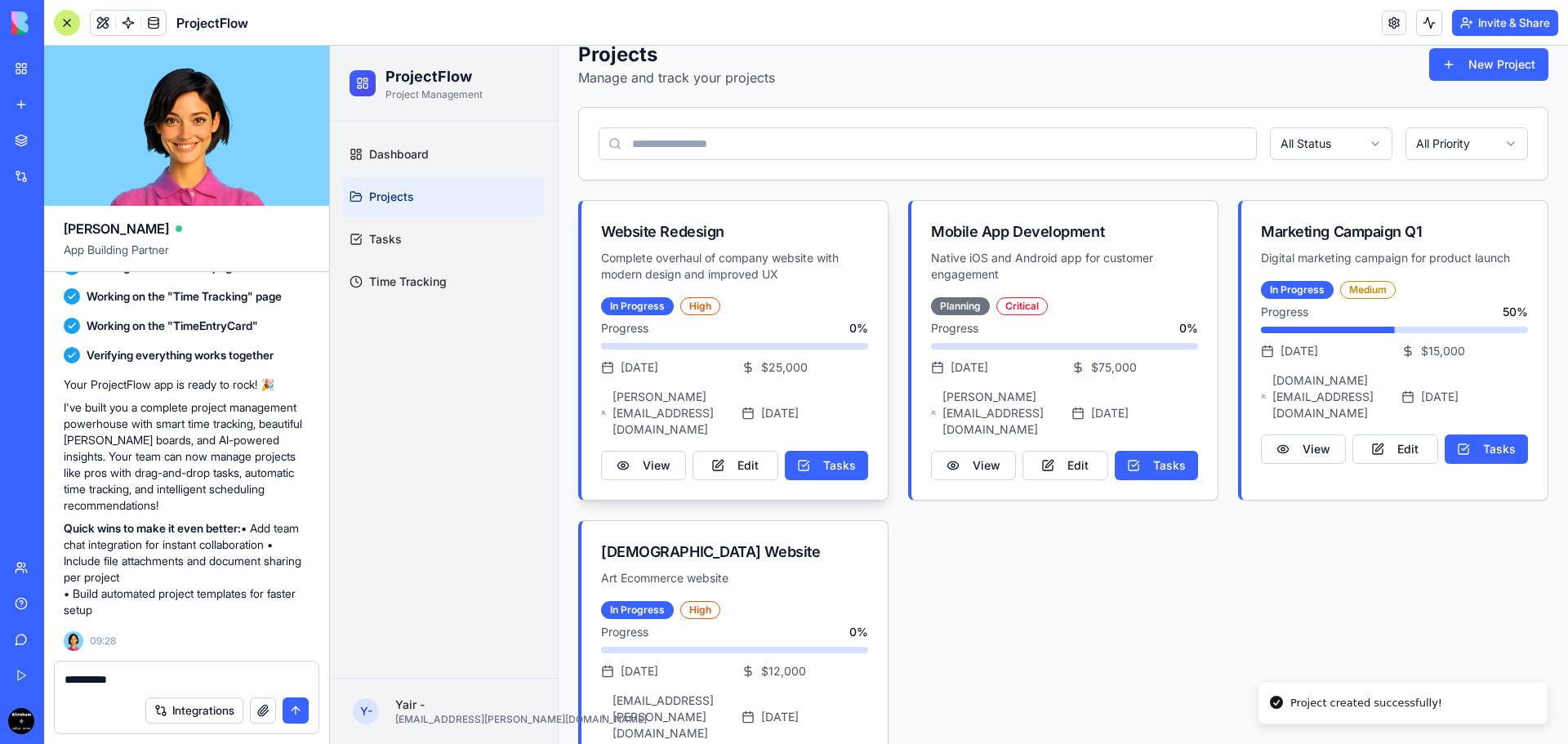
scroll to position [104, 0]
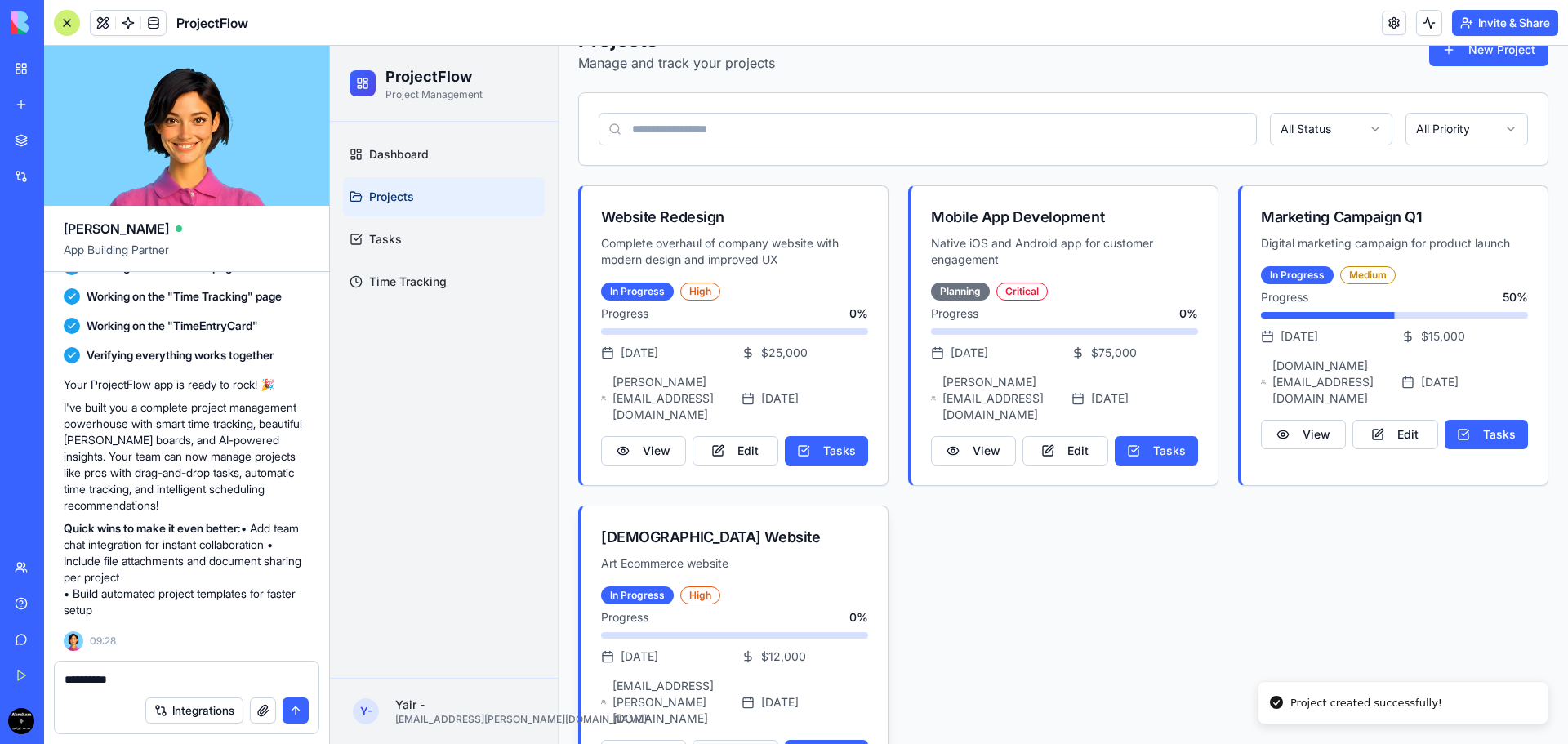
click at [756, 740] on button "Edit" at bounding box center [735, 754] width 85 height 29
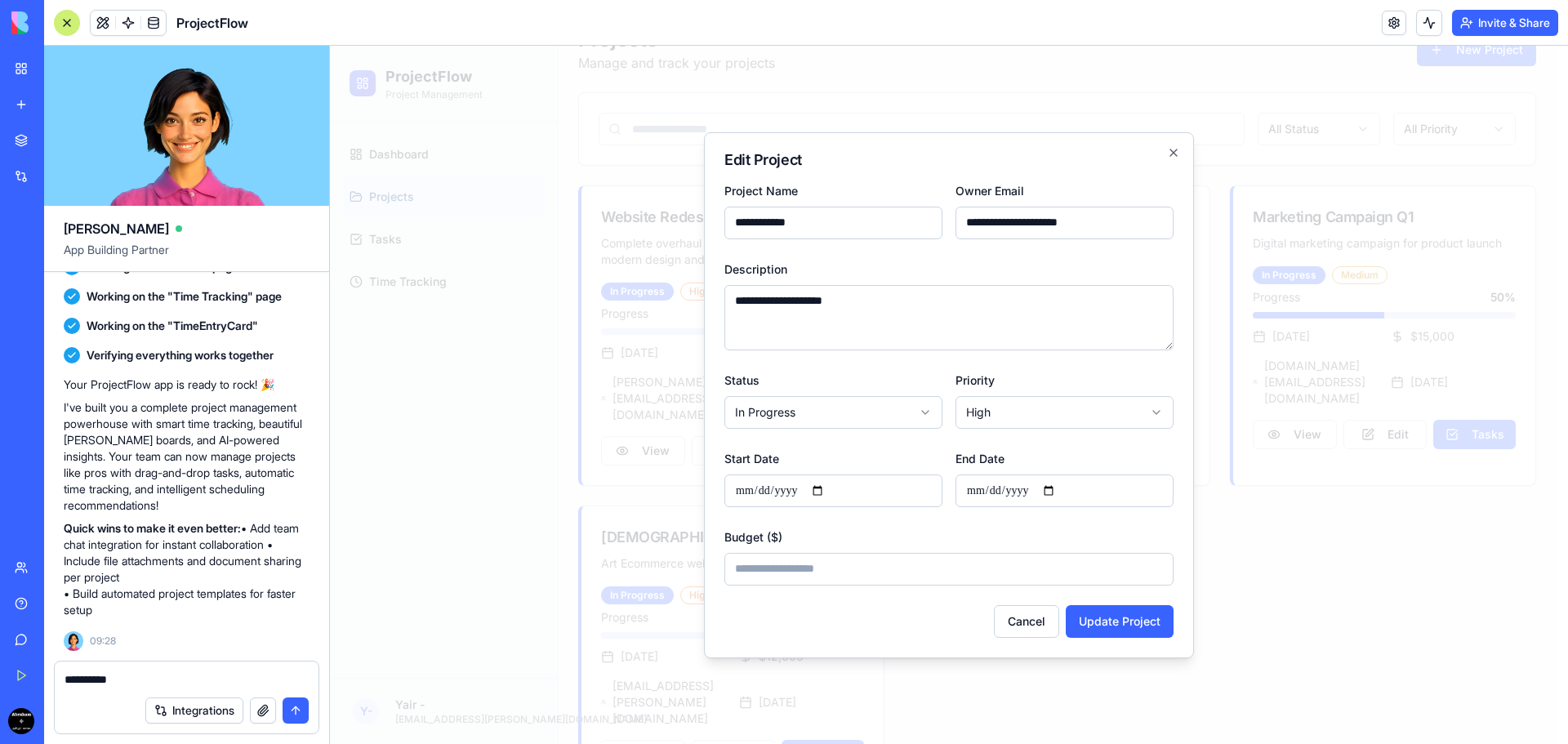
click at [1163, 156] on h2 "Edit Project" at bounding box center [949, 160] width 449 height 15
click at [1170, 151] on icon "button" at bounding box center [1173, 152] width 13 height 13
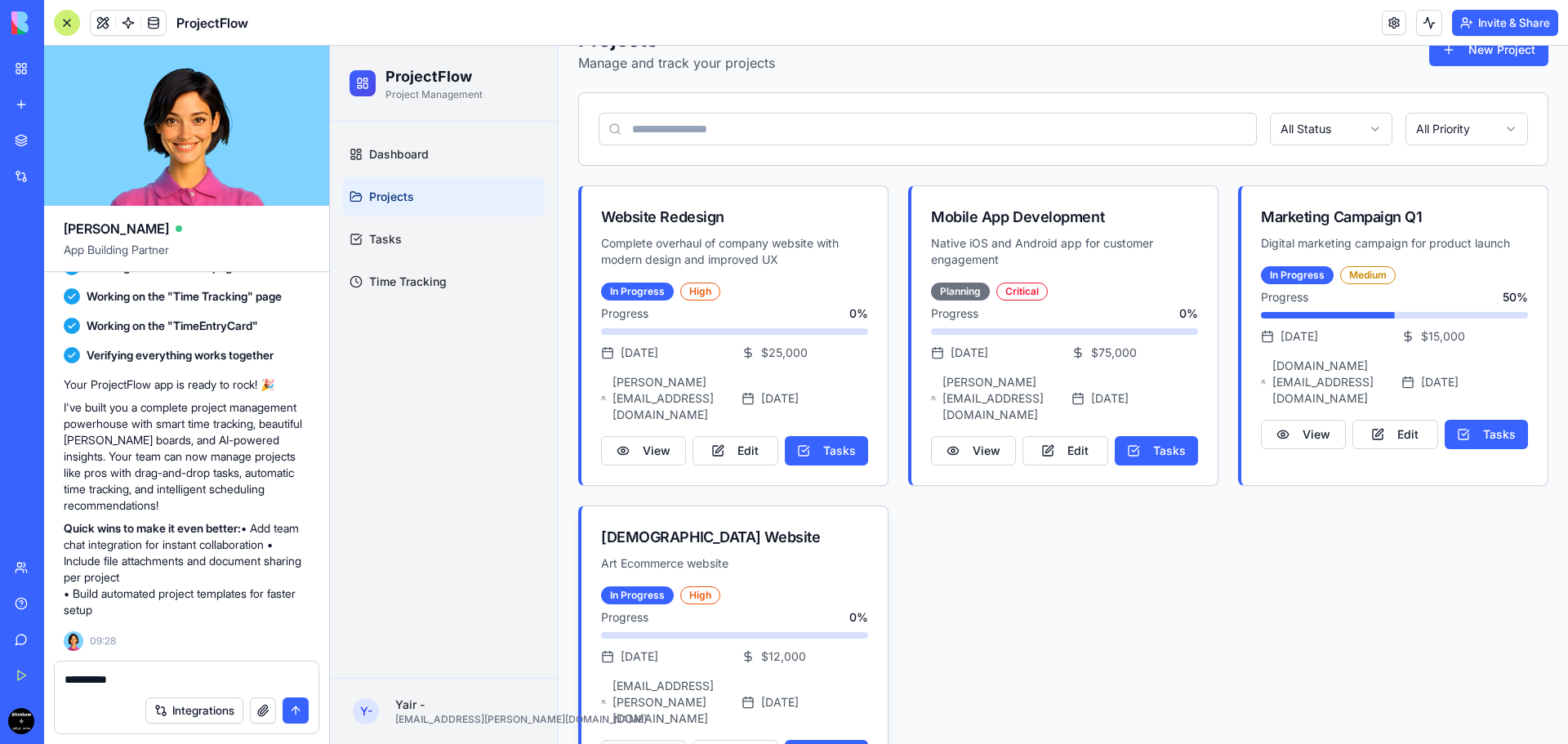
click at [649, 740] on button "View" at bounding box center [643, 754] width 85 height 29
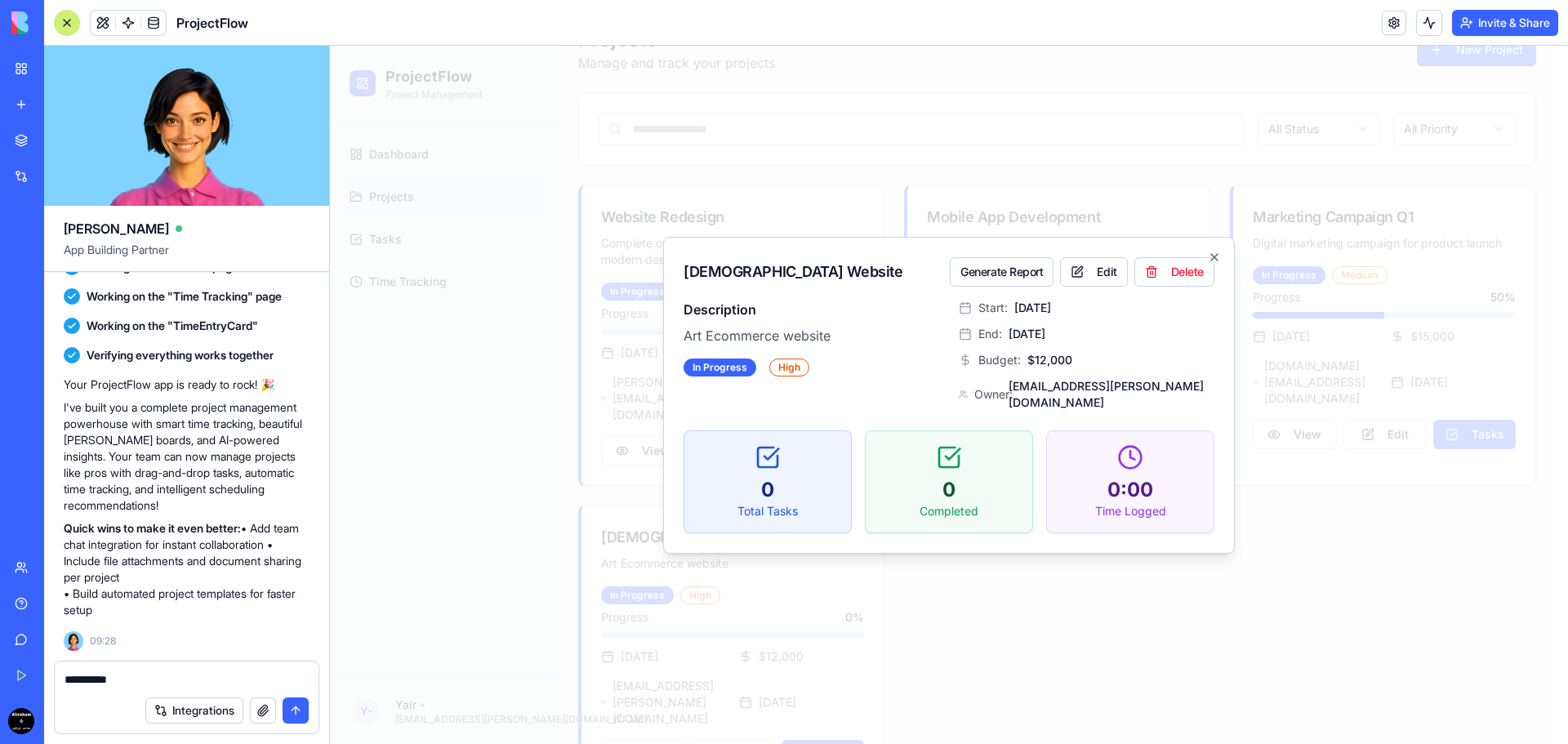
click at [1120, 444] on icon at bounding box center [1130, 458] width 27 height 27
click at [1125, 477] on p "0:00" at bounding box center [1130, 490] width 140 height 27
click at [1213, 262] on icon "button" at bounding box center [1214, 257] width 13 height 13
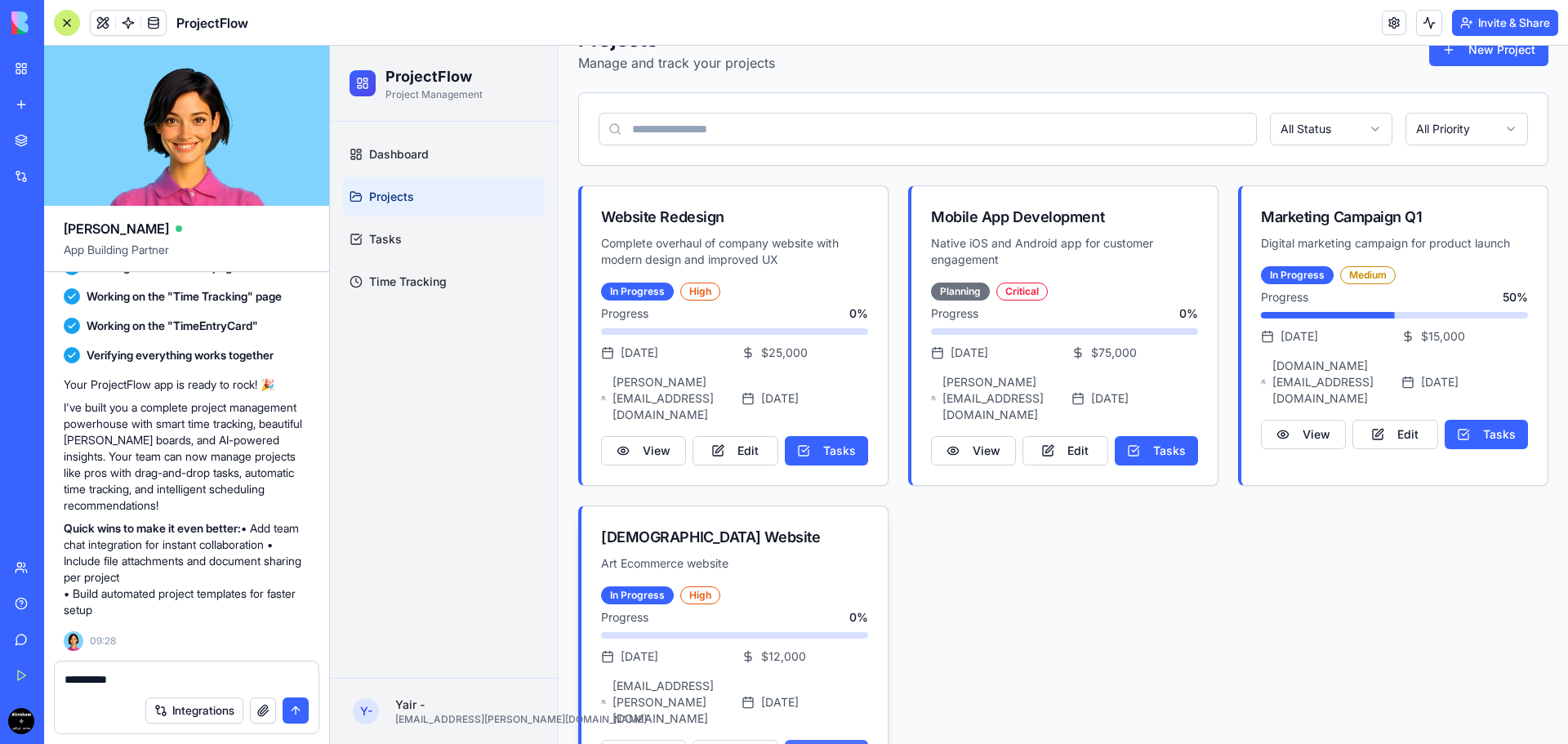
click at [806, 740] on button "Tasks" at bounding box center [826, 754] width 83 height 29
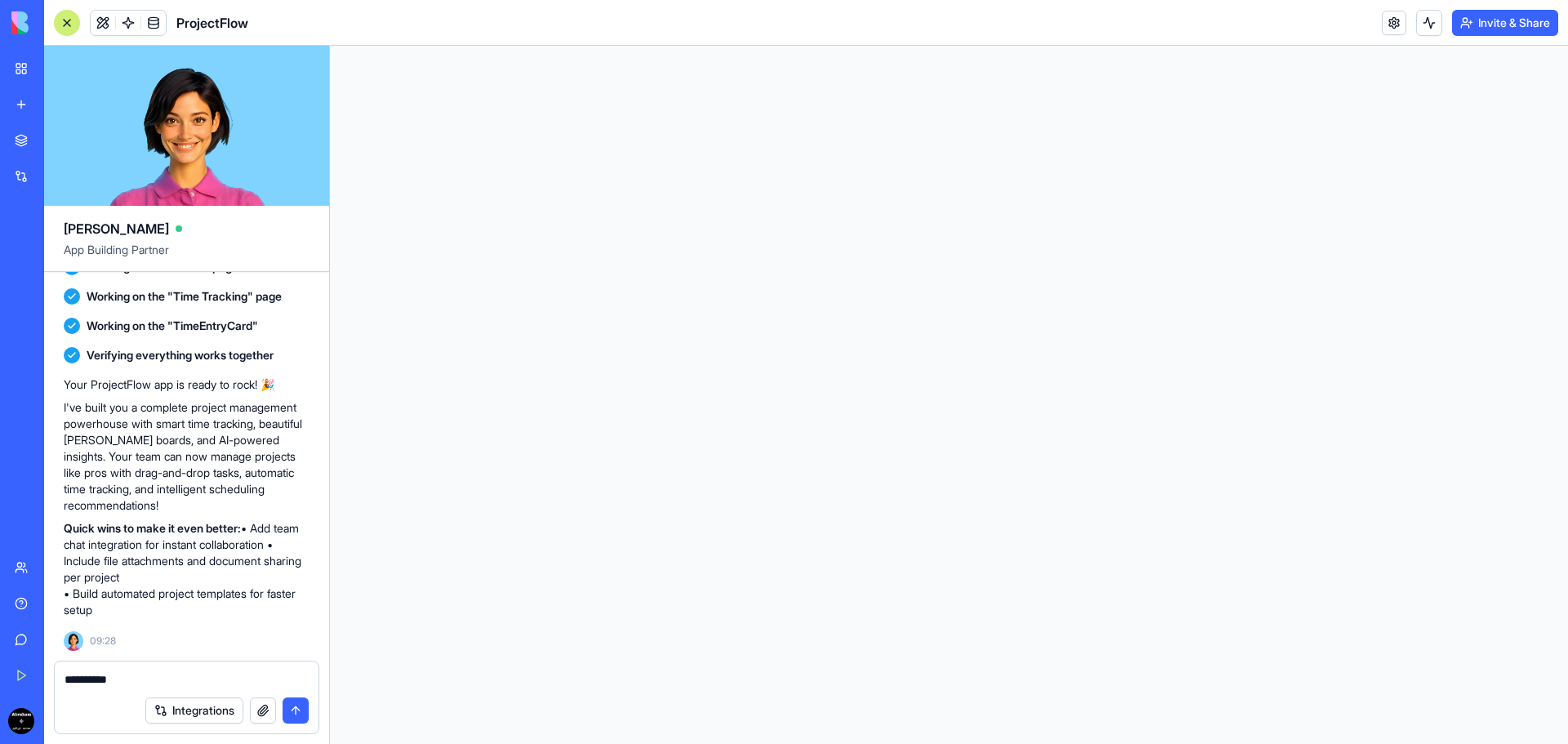
scroll to position [0, 0]
click at [616, 46] on html at bounding box center [948, 46] width 1238 height 0
click at [776, 46] on html at bounding box center [948, 46] width 1238 height 0
click at [1435, 37] on header "ProjectFlow Invite & Share" at bounding box center [806, 23] width 1524 height 46
click at [400, 46] on html at bounding box center [948, 46] width 1238 height 0
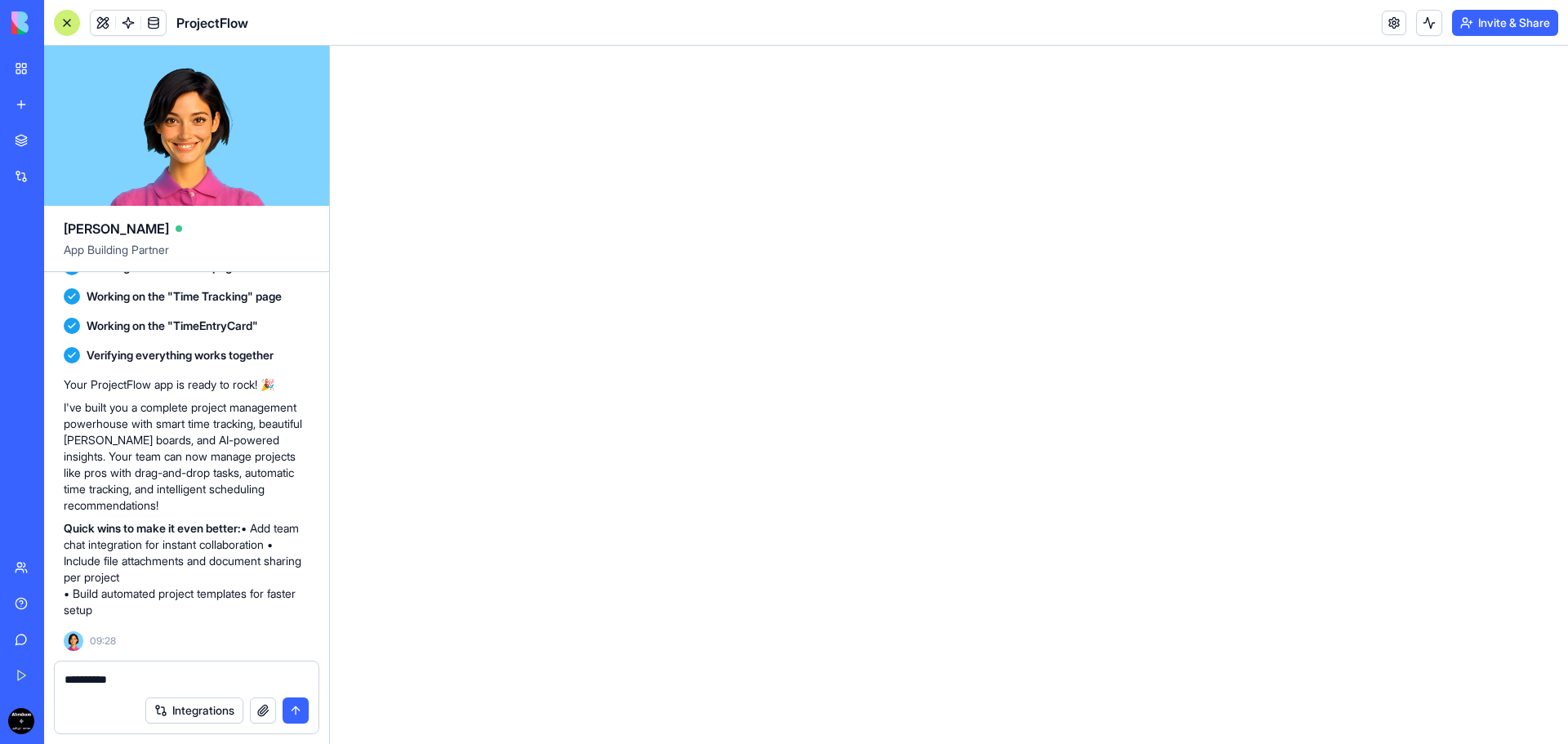
click at [30, 53] on link "My Workspace" at bounding box center [38, 68] width 65 height 33
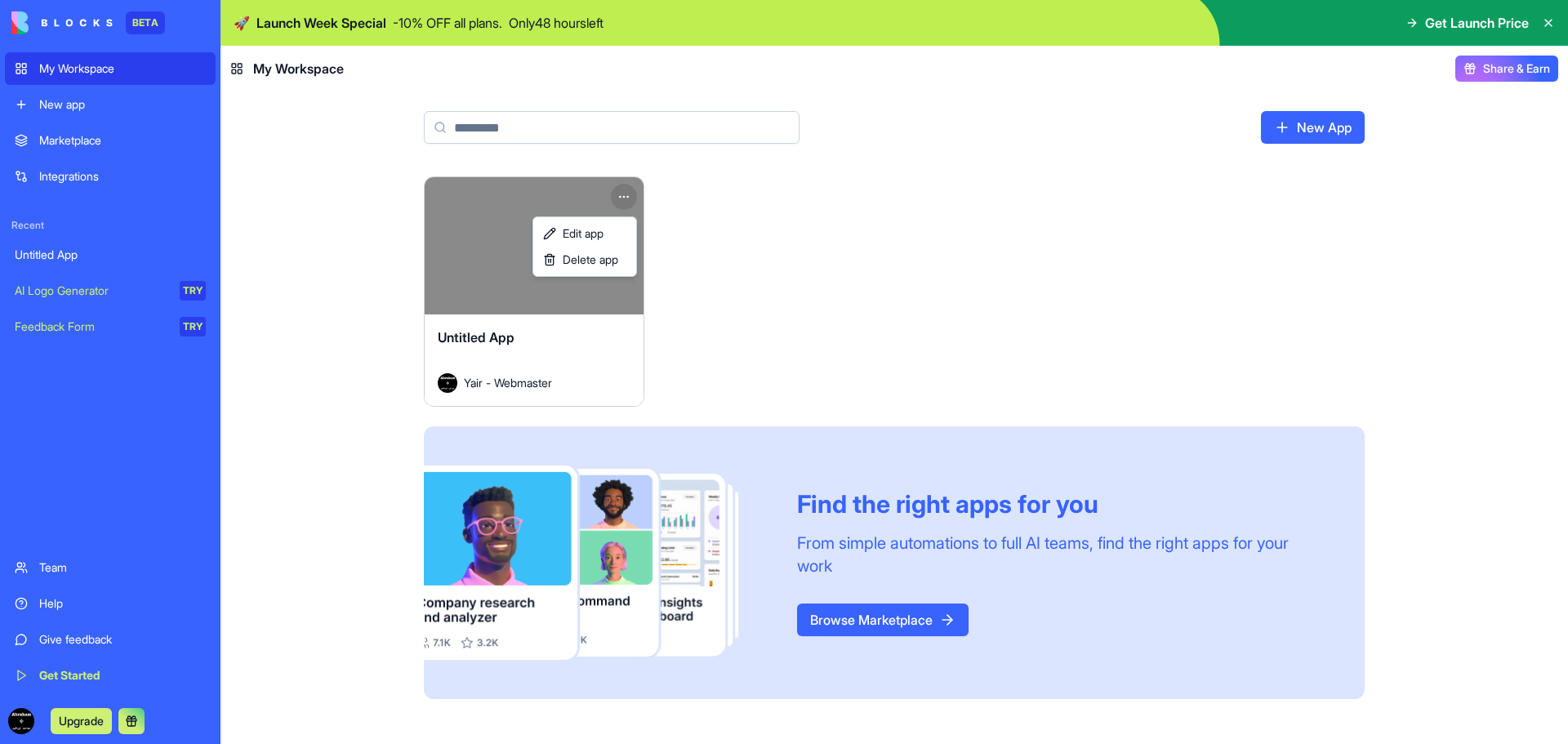
click at [624, 200] on html "BETA My Workspace New app Marketplace Integrations Recent Untitled App AI Logo …" at bounding box center [784, 372] width 1568 height 744
click at [614, 229] on link "Edit app" at bounding box center [584, 234] width 96 height 27
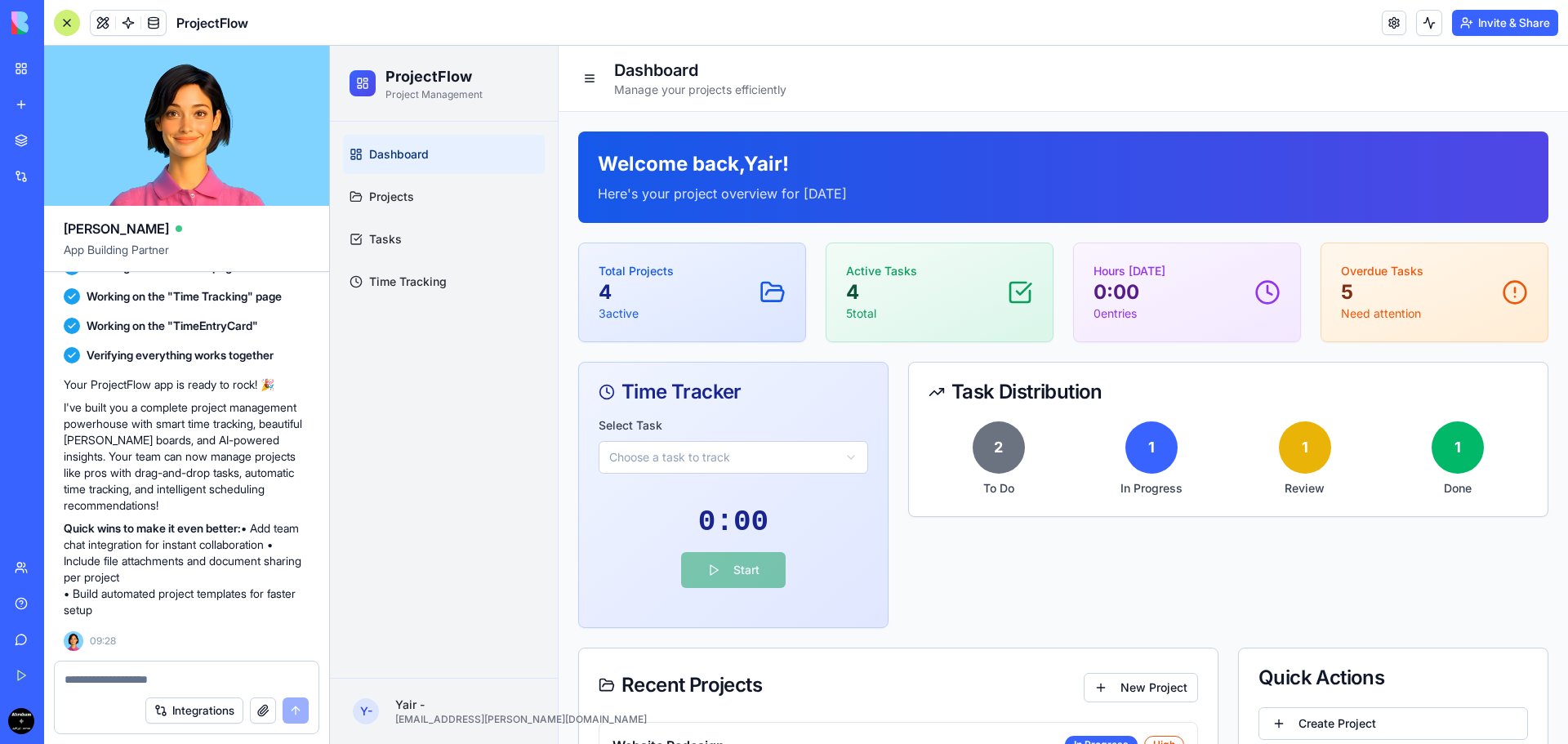
click at [22, 66] on link "My Workspace" at bounding box center [38, 68] width 65 height 33
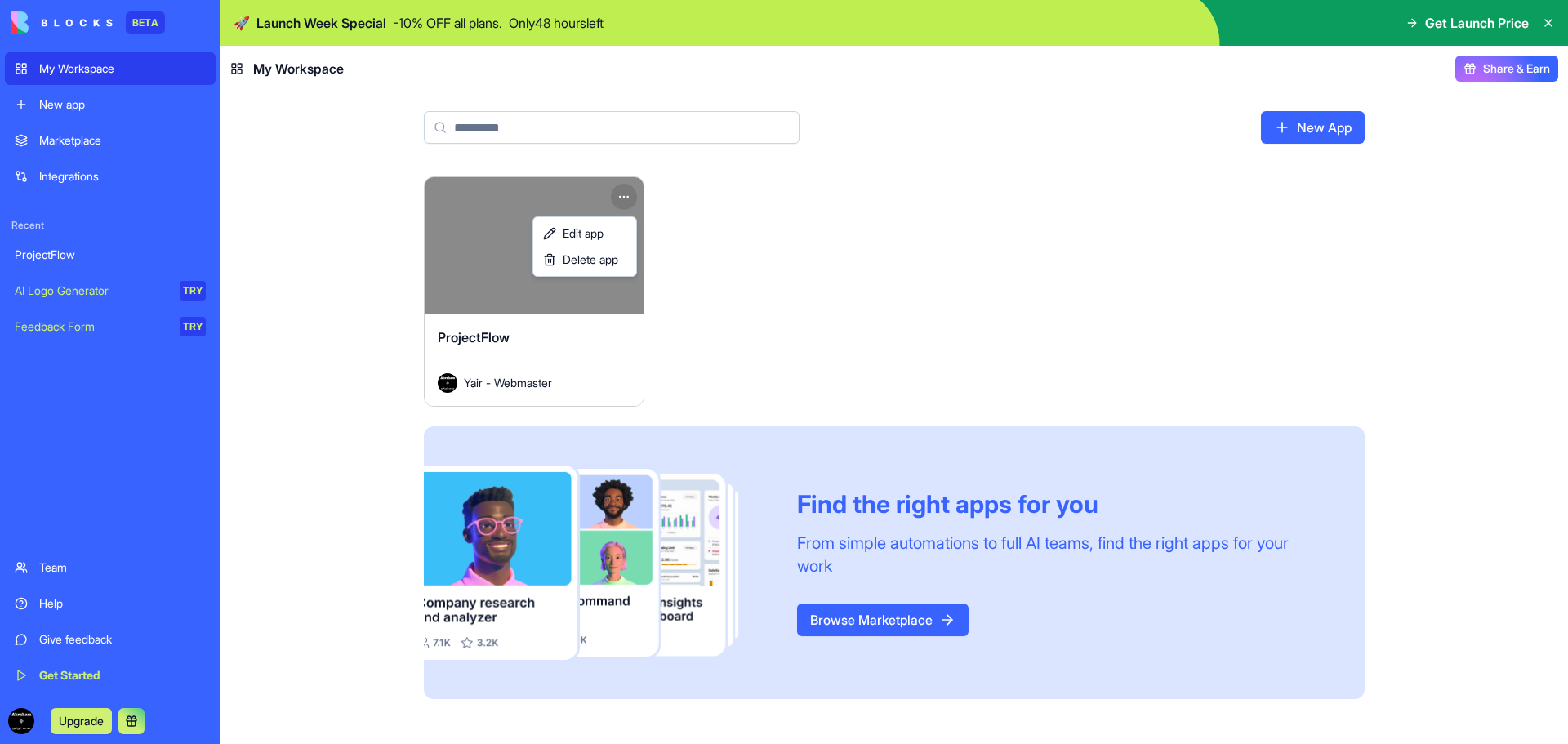
click at [631, 191] on html "BETA My Workspace New app Marketplace Integrations Recent ProjectFlow AI Logo G…" at bounding box center [784, 372] width 1568 height 744
click at [619, 236] on link "Edit app" at bounding box center [584, 234] width 96 height 27
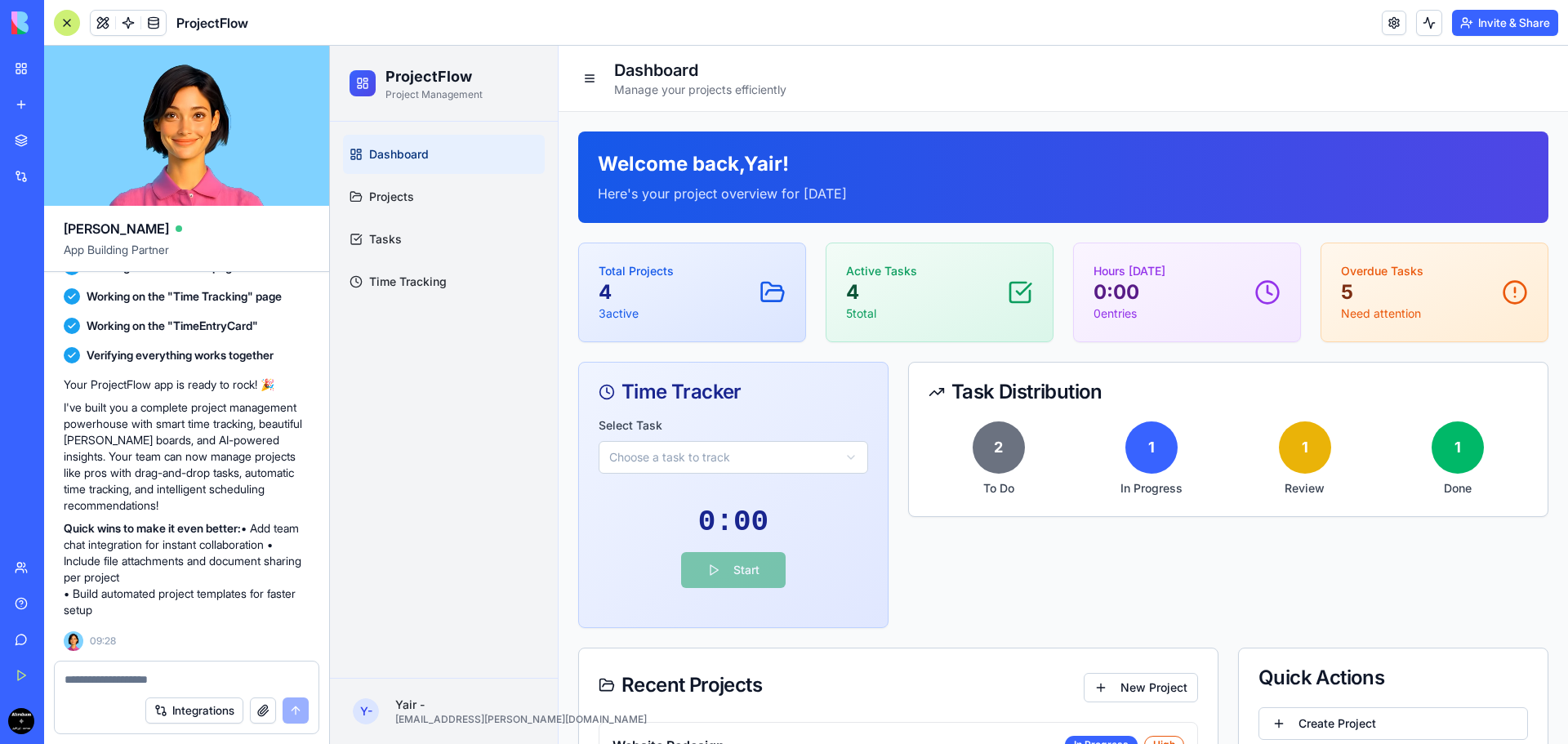
click at [586, 81] on button at bounding box center [589, 79] width 23 height 23
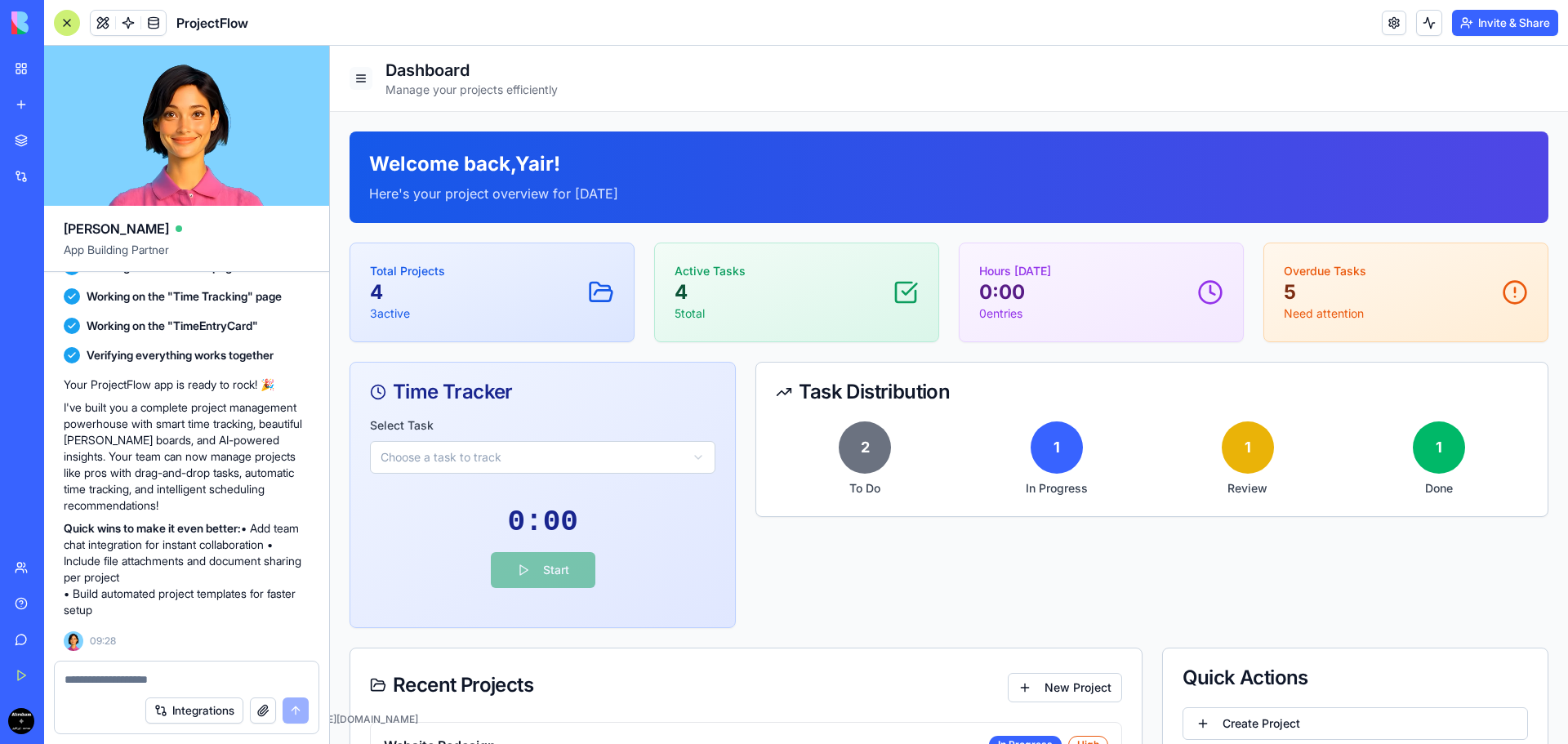
click at [362, 70] on button at bounding box center [361, 79] width 23 height 23
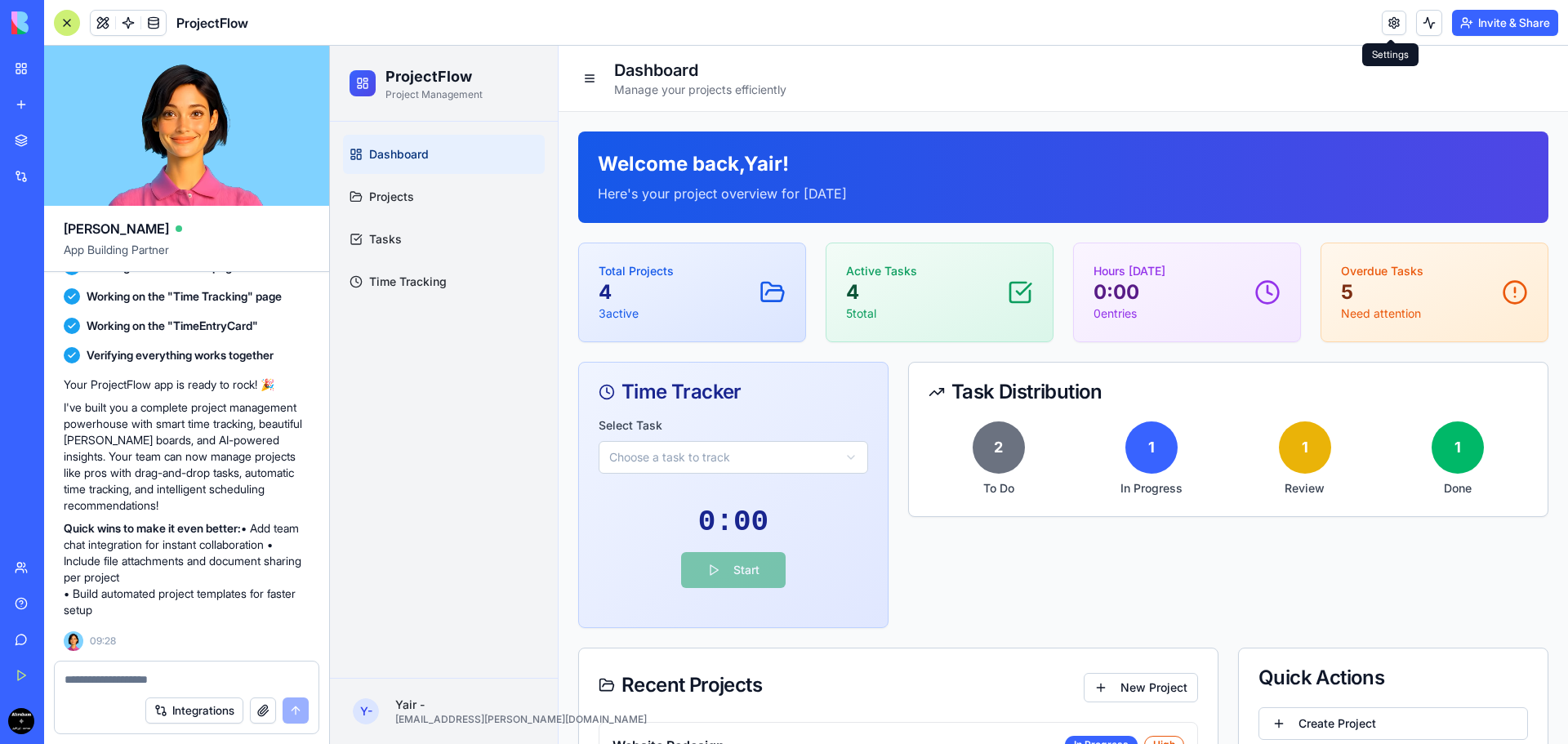
click at [1385, 22] on link at bounding box center [1394, 23] width 25 height 25
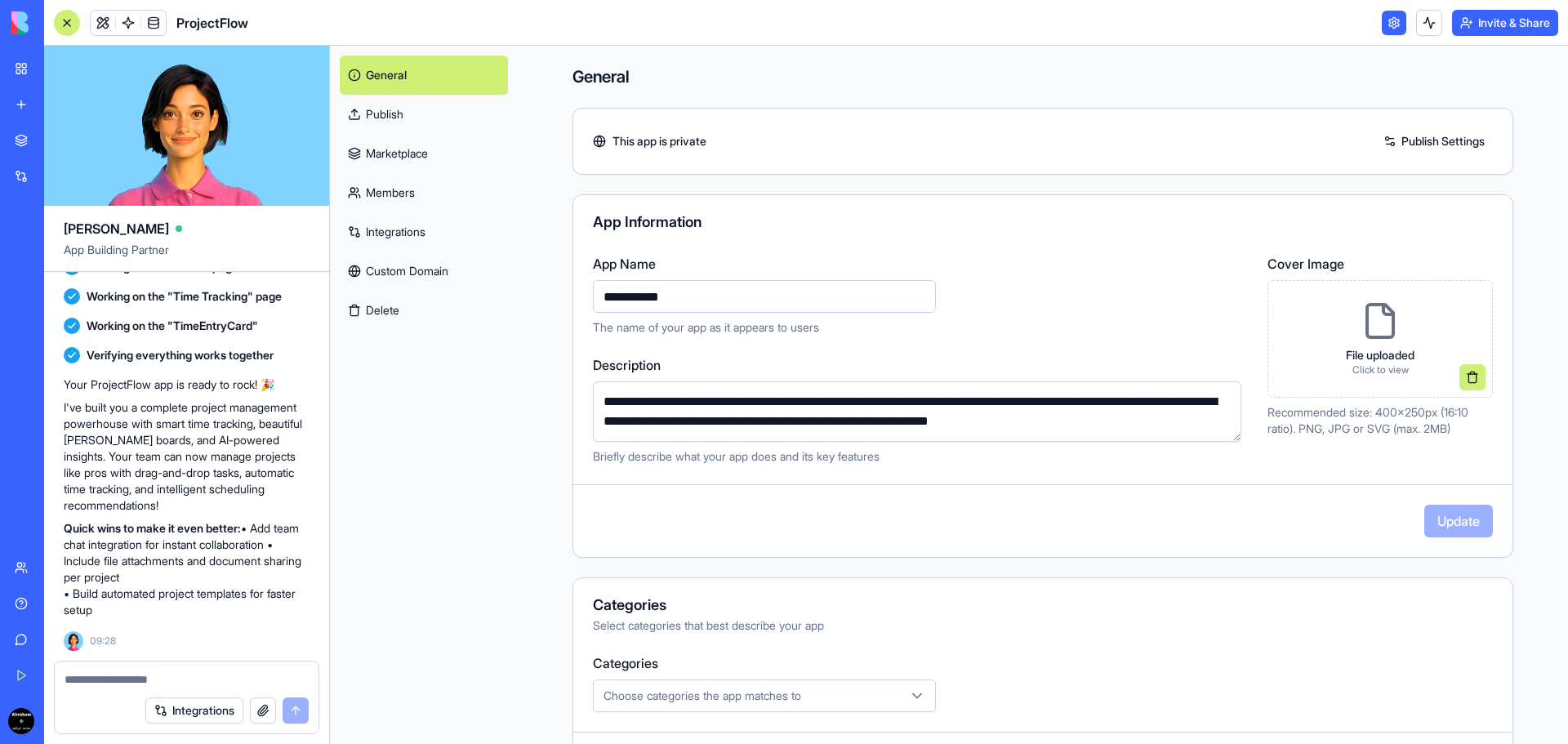
click at [640, 306] on input "**********" at bounding box center [764, 296] width 343 height 33
type input "*"
type input "**********"
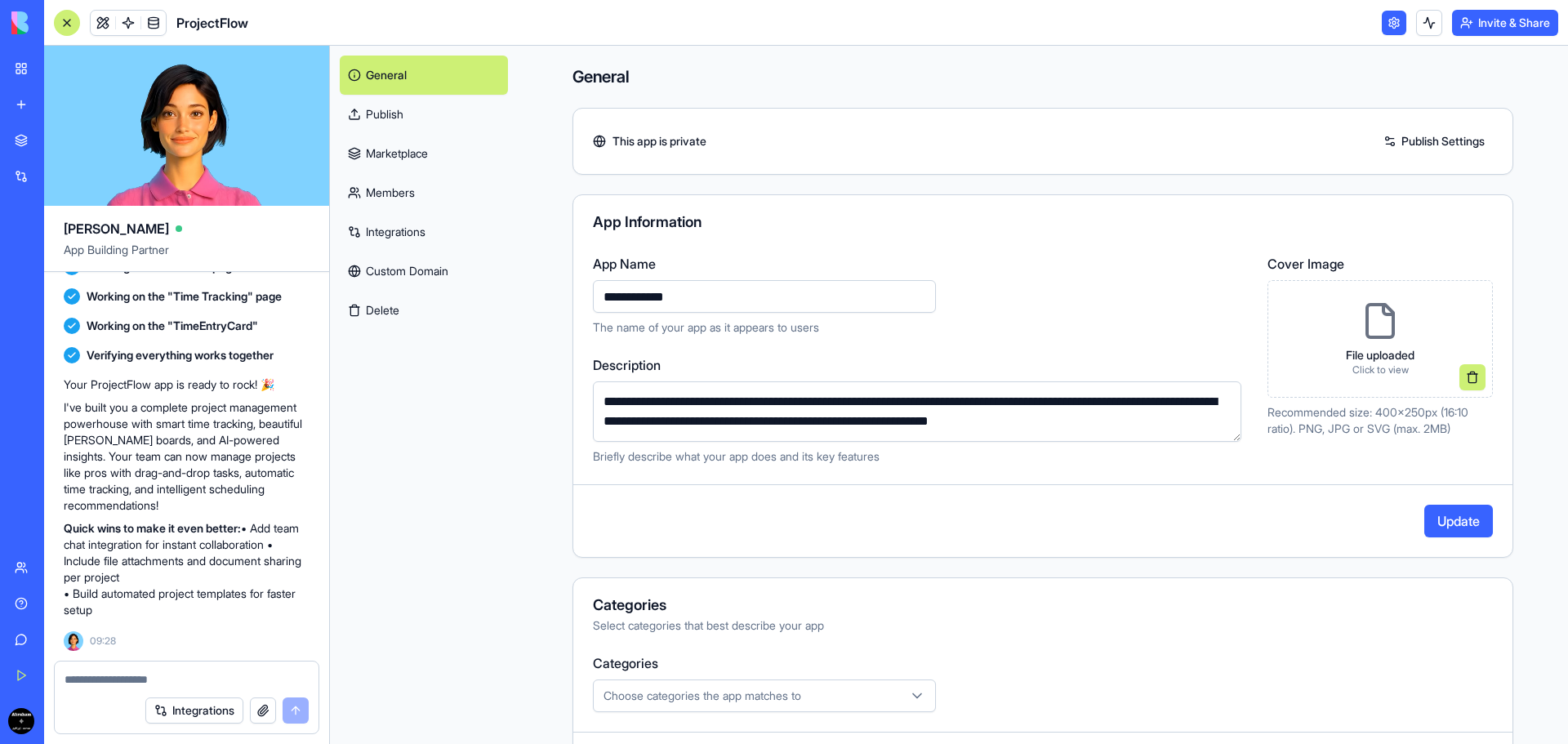
click at [1461, 524] on button "Update" at bounding box center [1458, 520] width 69 height 33
click at [1332, 320] on div "File uploaded Click to view" at bounding box center [1379, 338] width 95 height 102
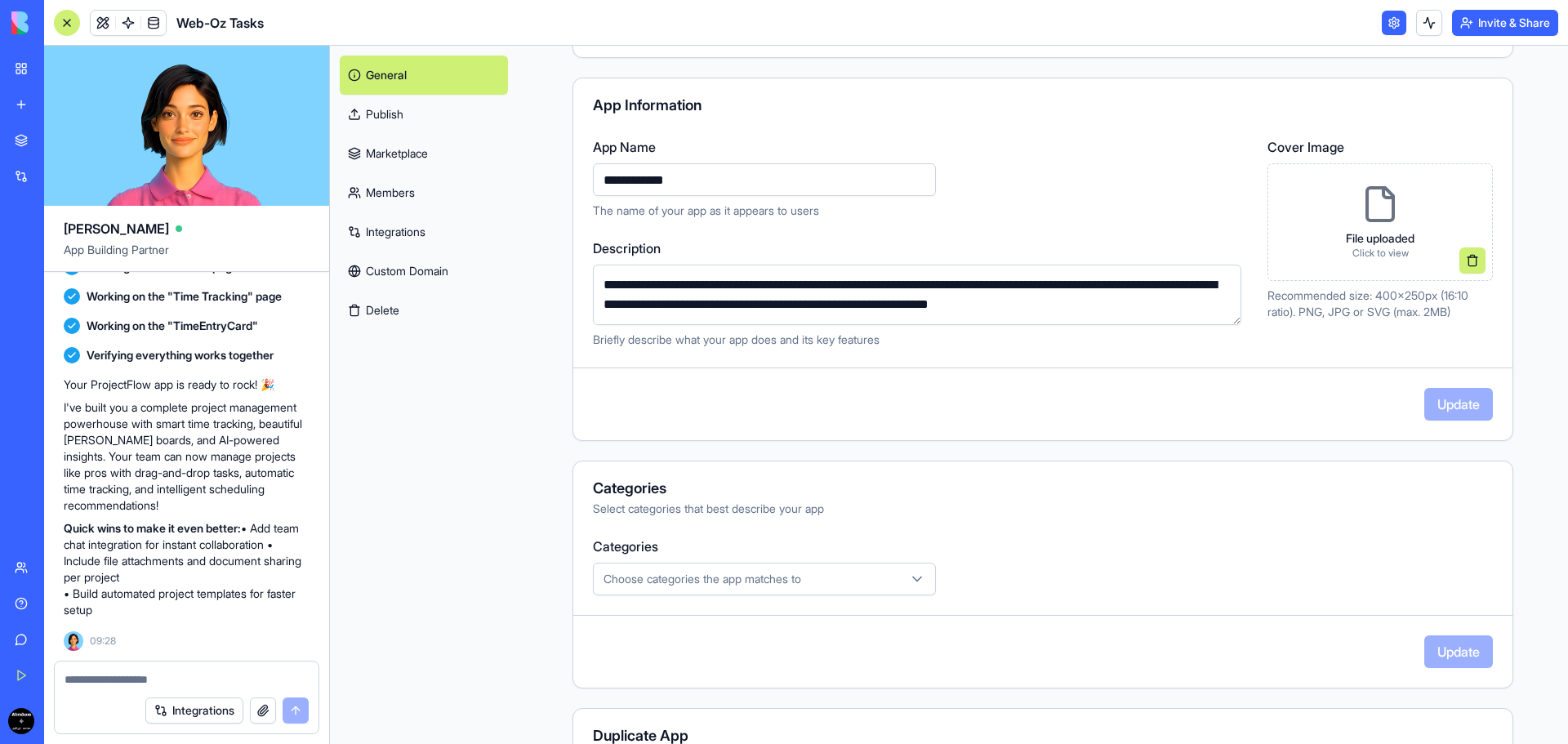
scroll to position [250, 0]
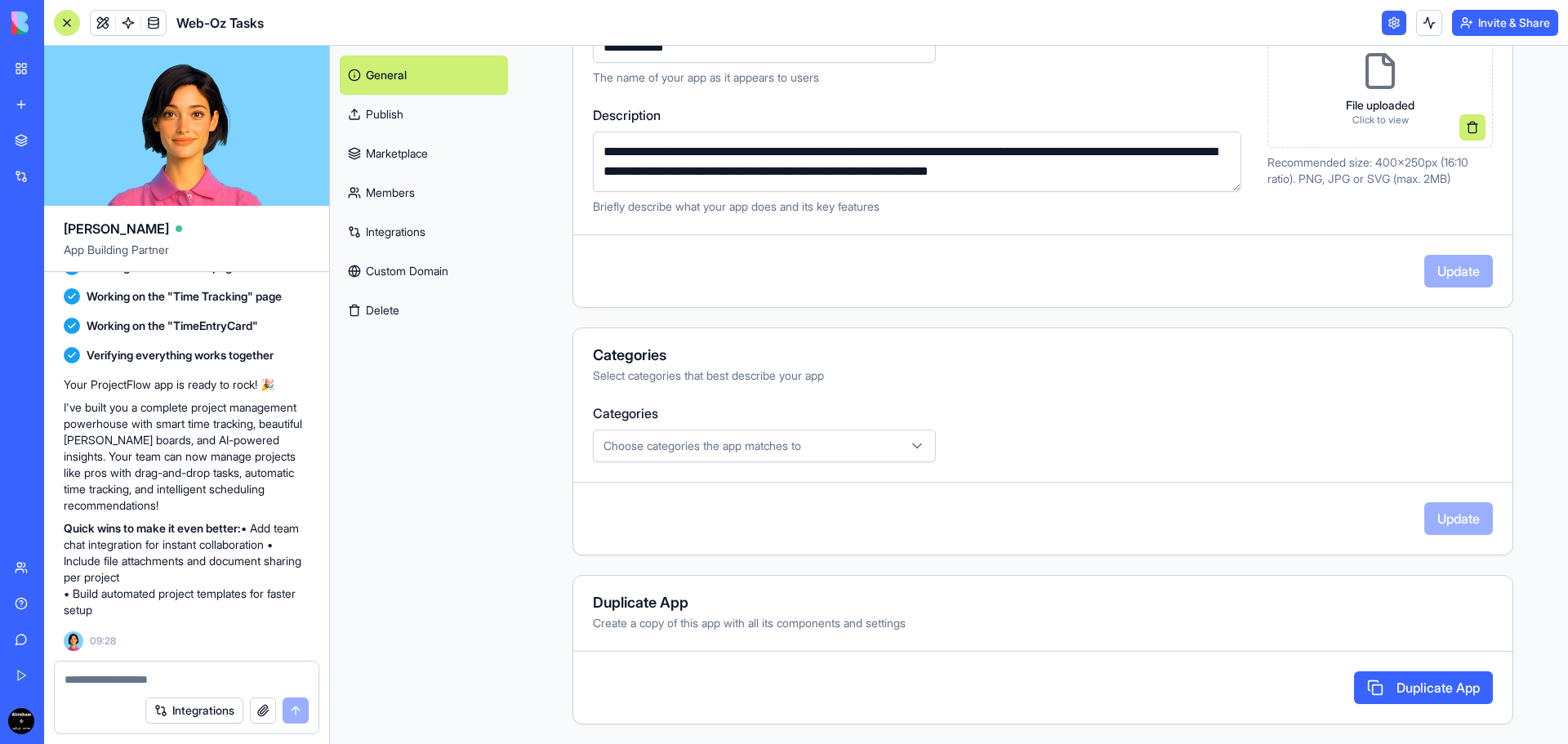
click at [730, 446] on span "Choose categories the app matches to" at bounding box center [702, 445] width 198 height 16
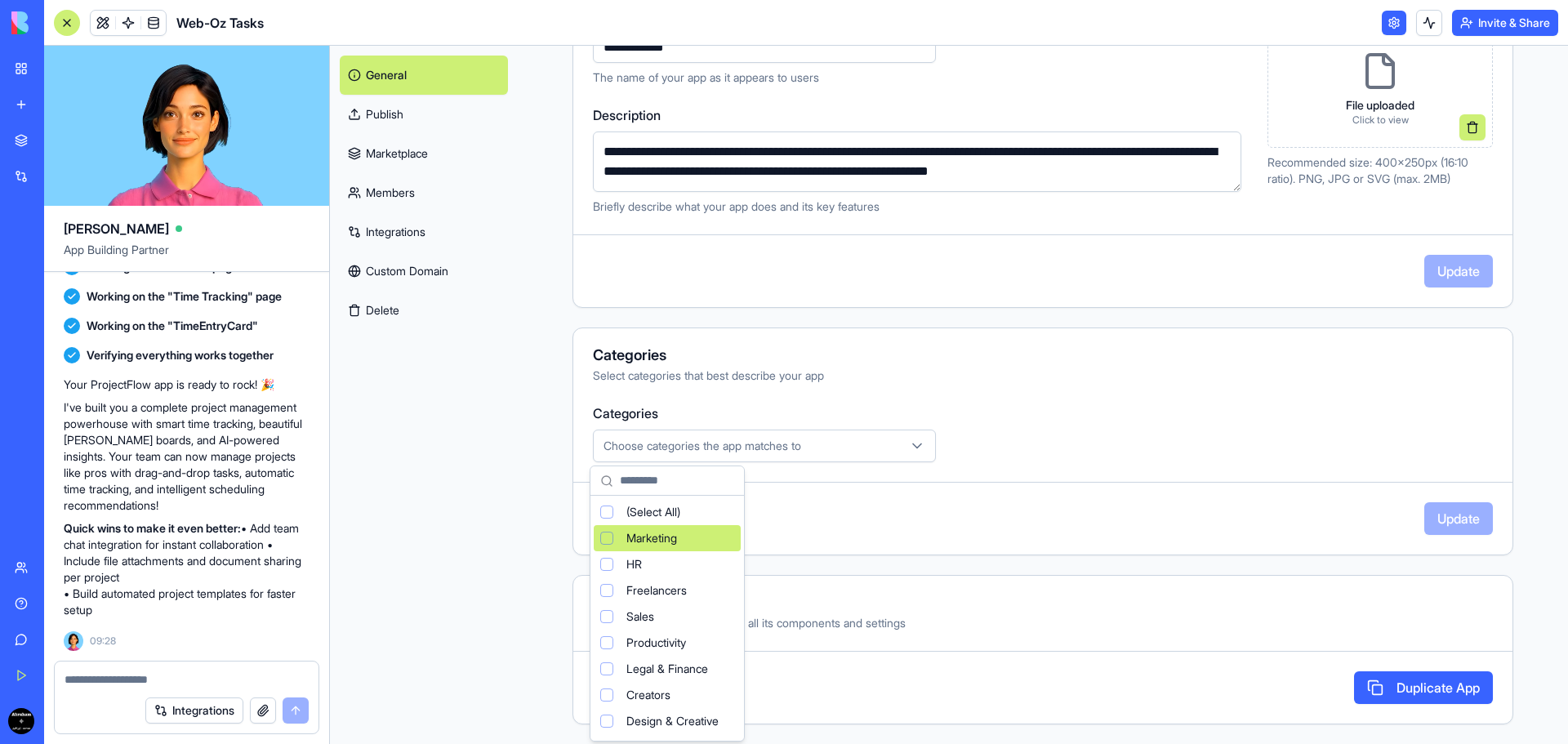
click at [602, 541] on div "Suggestions" at bounding box center [606, 538] width 13 height 13
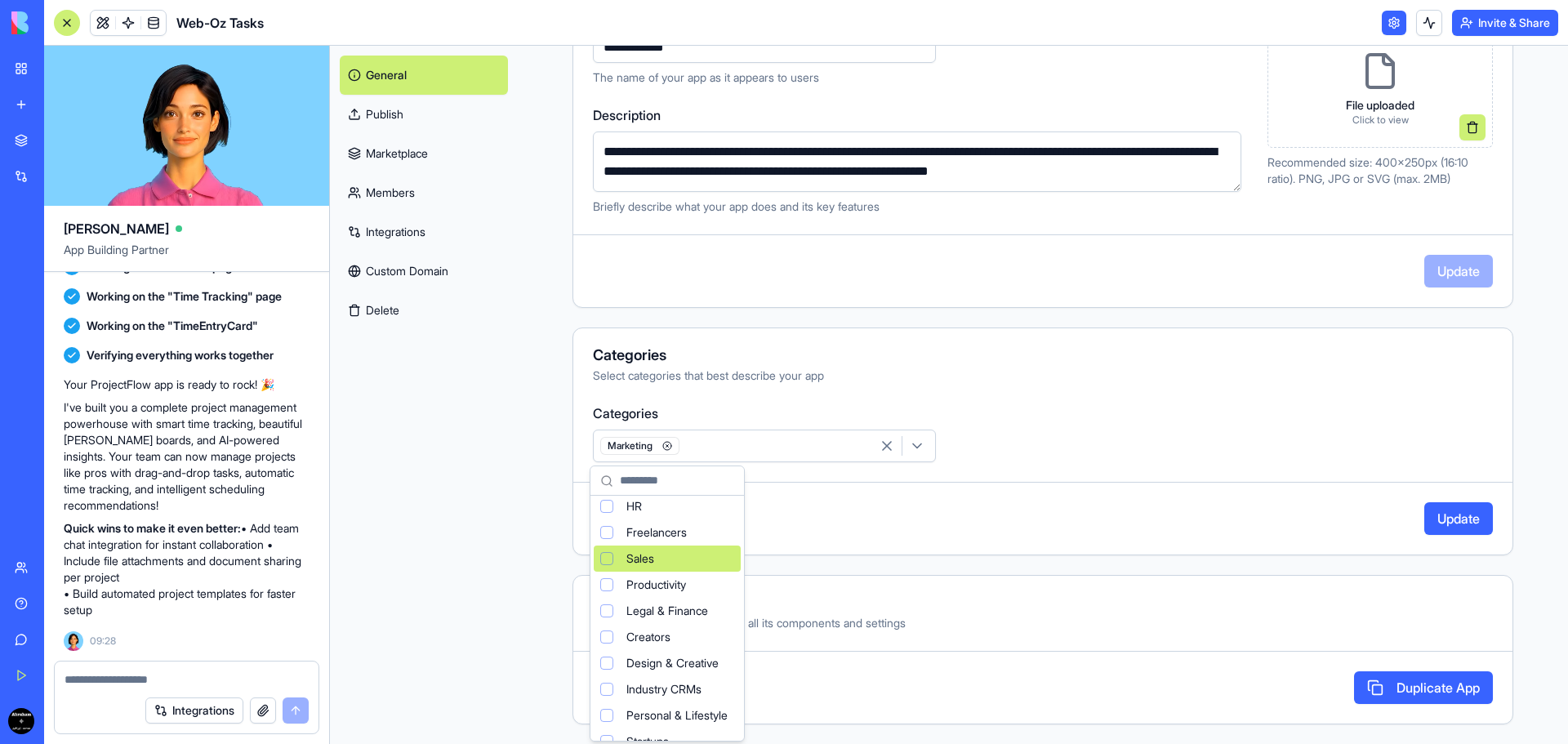
scroll to position [0, 0]
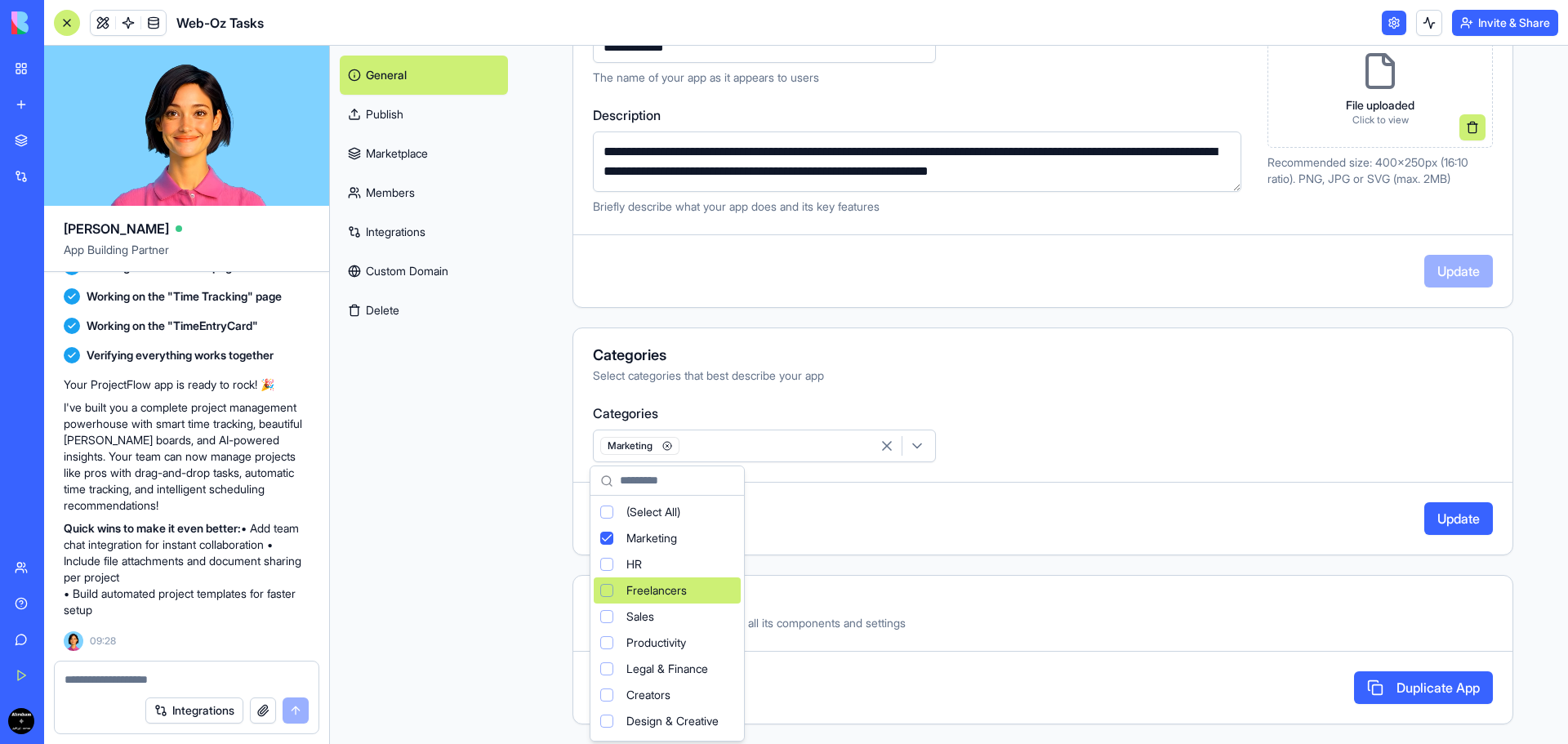
click at [607, 582] on div "Freelancers" at bounding box center [667, 590] width 147 height 27
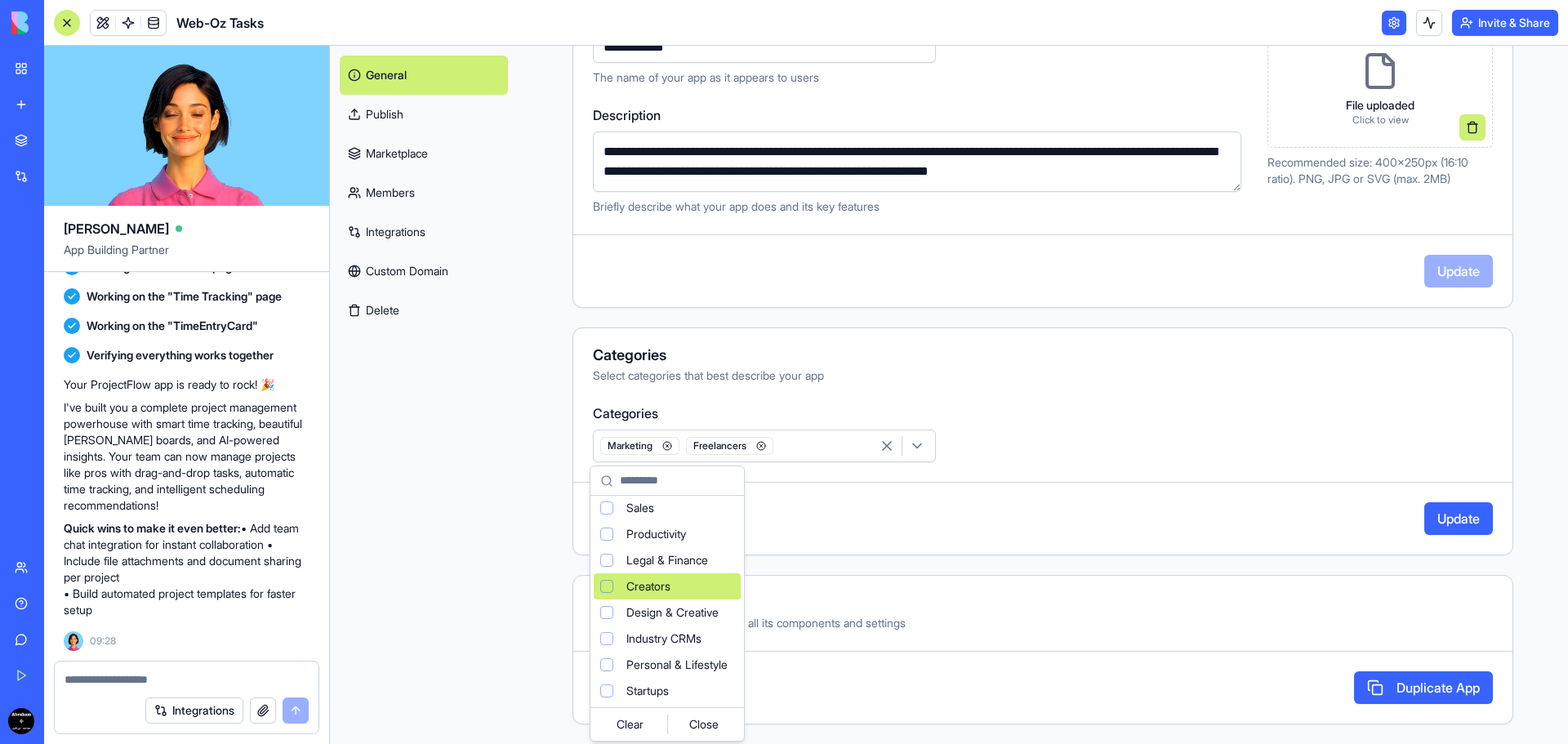
click at [601, 577] on div "Creators" at bounding box center [667, 587] width 147 height 27
click at [610, 618] on div "Suggestions" at bounding box center [606, 612] width 13 height 13
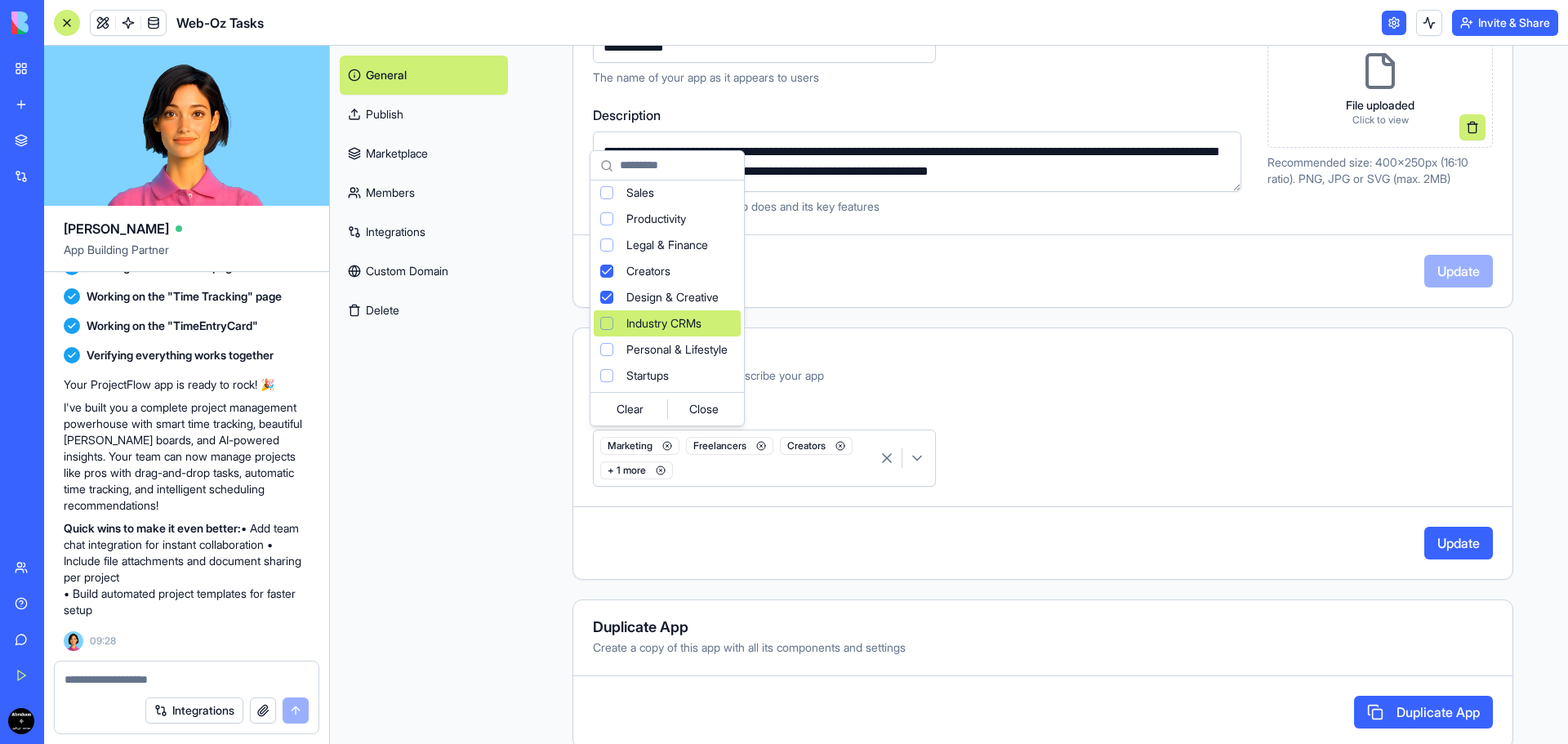
click at [609, 320] on div "Suggestions" at bounding box center [606, 323] width 13 height 13
click at [1163, 362] on html "BETA My Workspace New app Marketplace Integrations Recent ProjectFlow AI Logo G…" at bounding box center [784, 372] width 1568 height 744
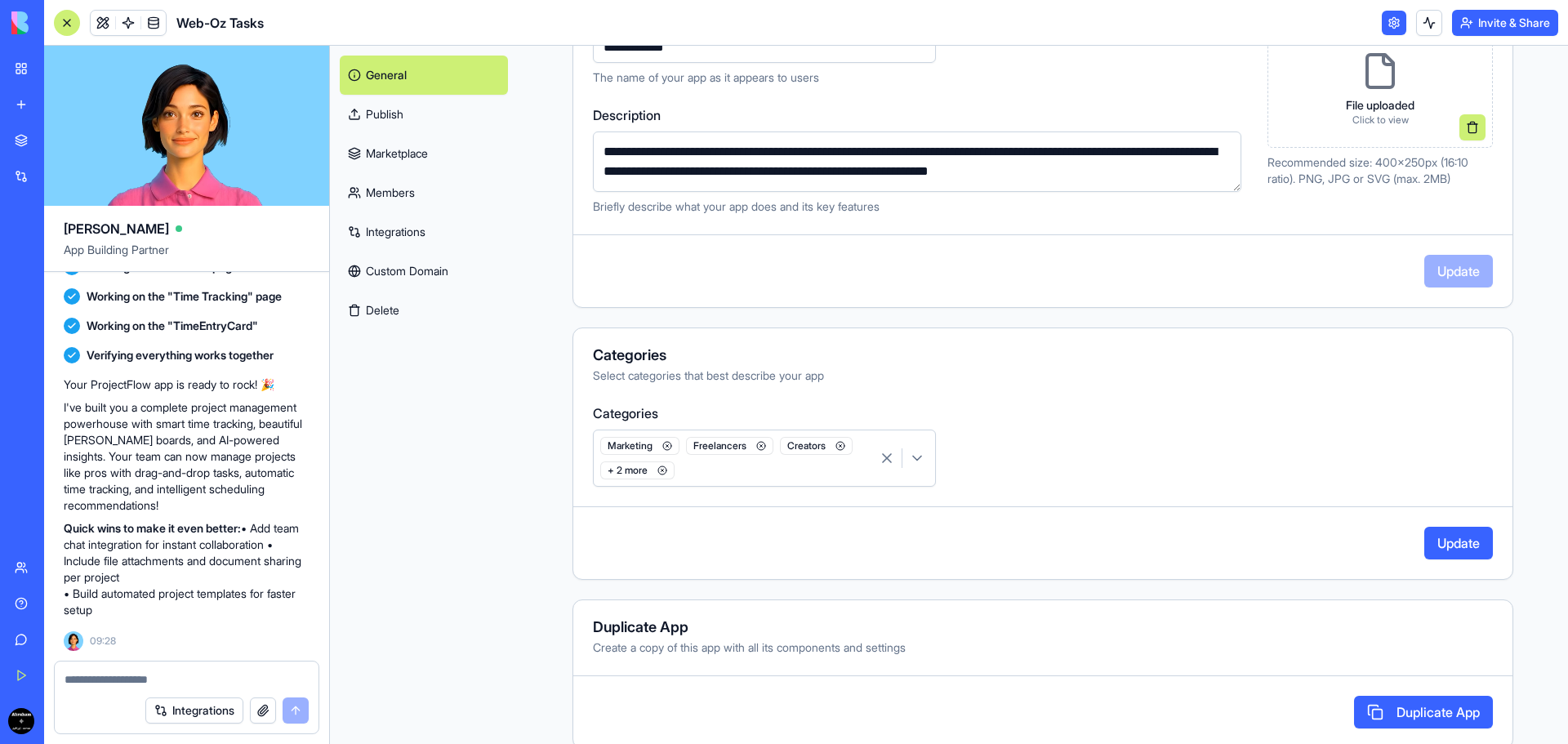
scroll to position [275, 0]
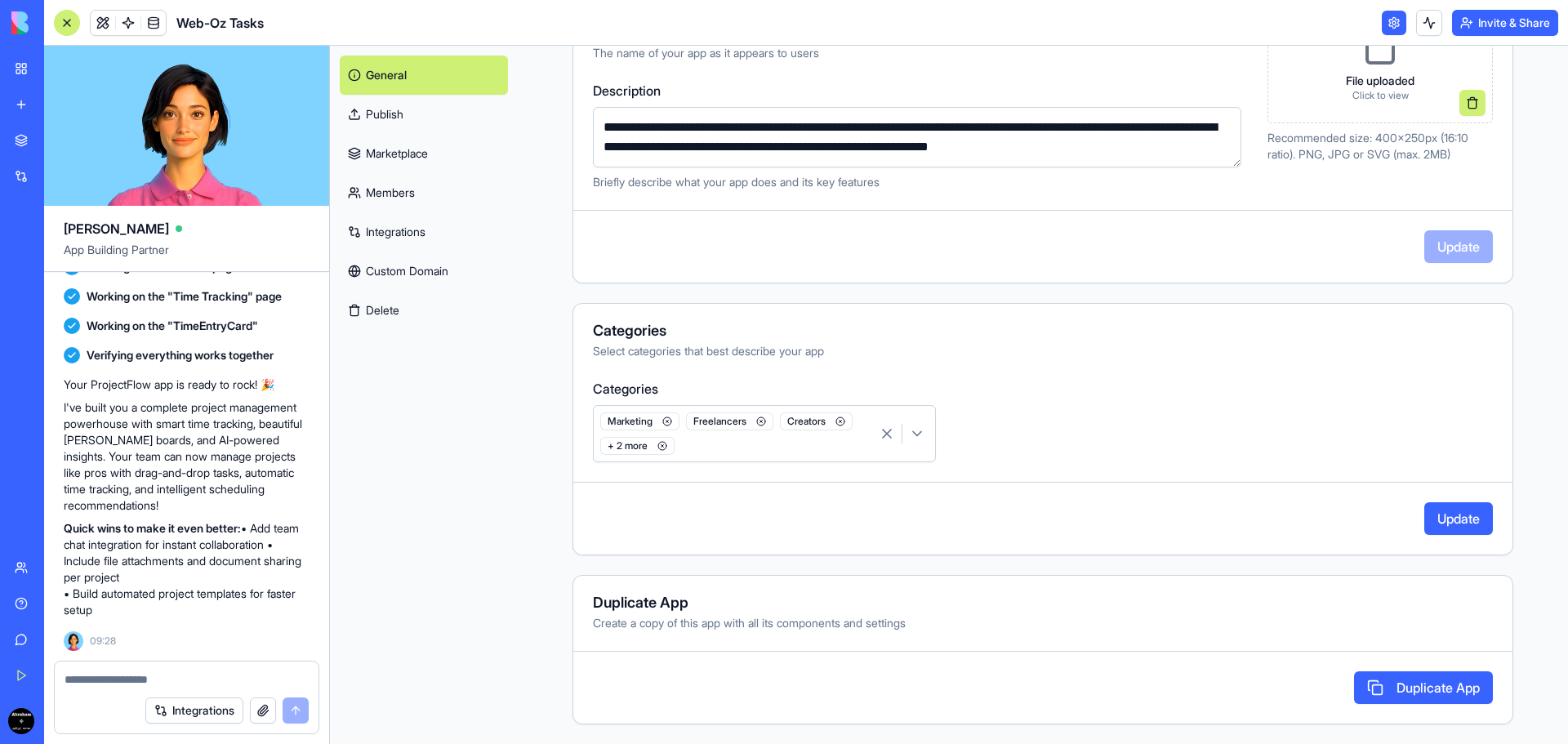
click at [397, 106] on link "Publish" at bounding box center [423, 114] width 168 height 39
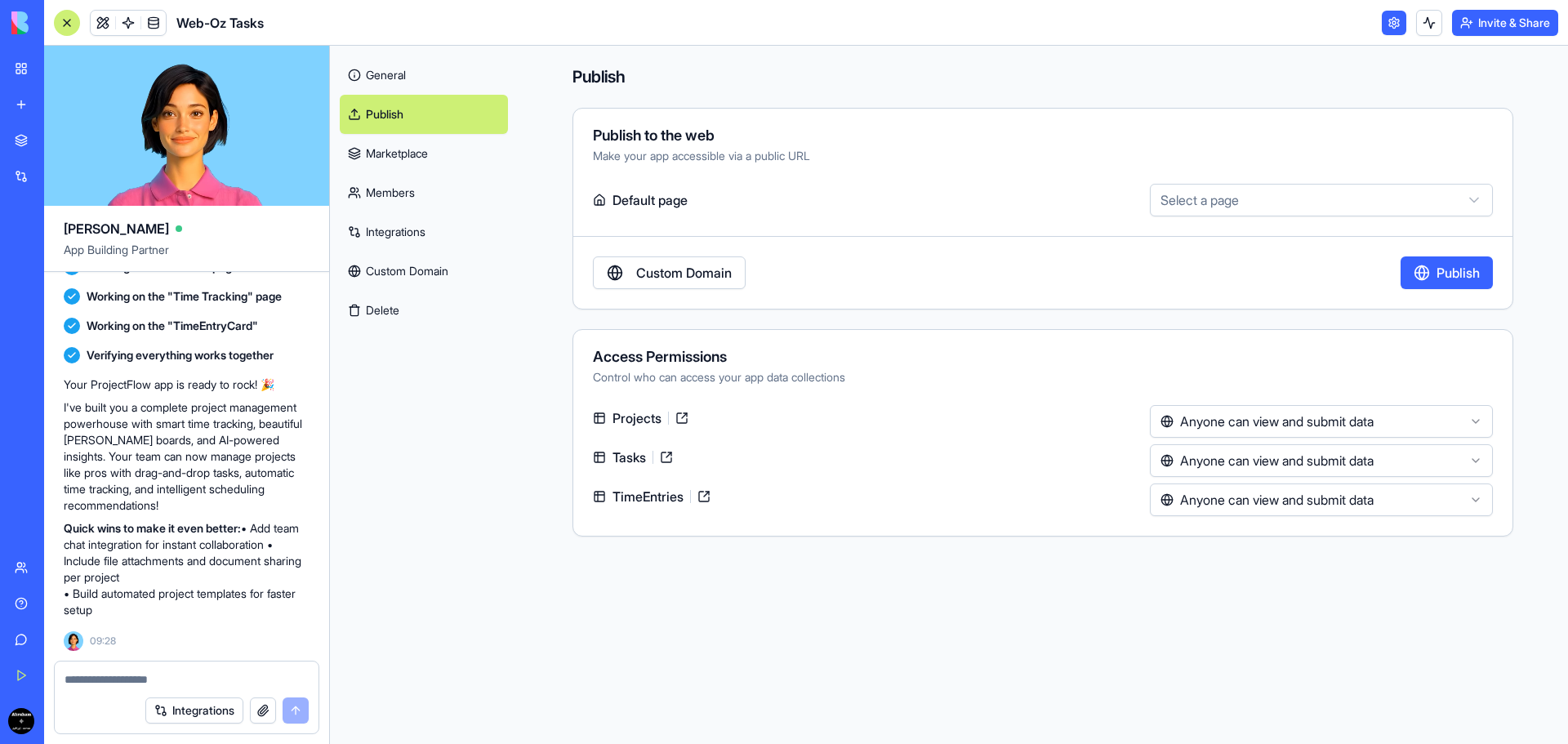
click at [1181, 210] on html "BETA My Workspace New app Marketplace Integrations Recent ProjectFlow AI Logo G…" at bounding box center [784, 372] width 1568 height 744
click at [709, 152] on div "Make your app accessible via a public URL" at bounding box center [1042, 156] width 900 height 16
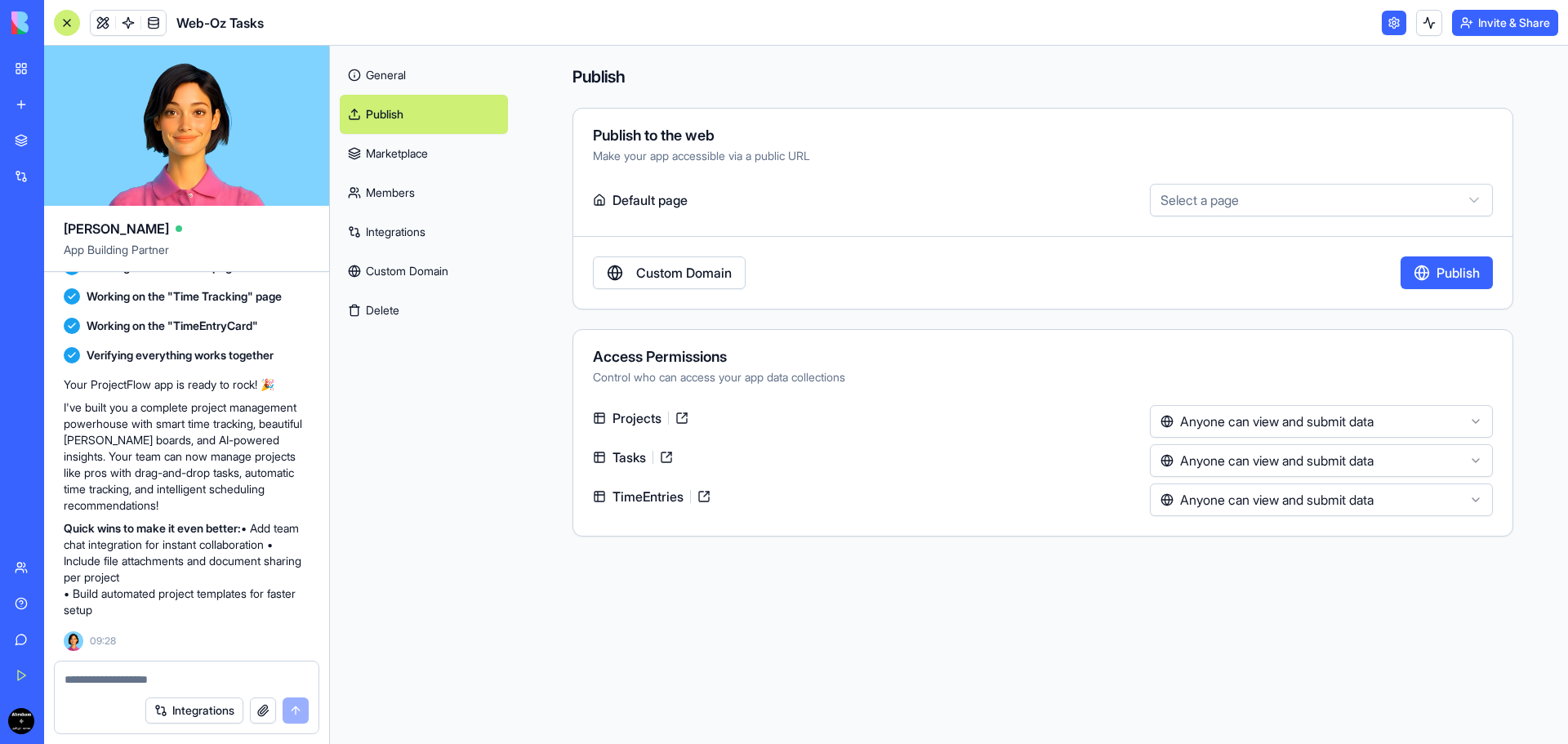
click at [930, 177] on div "**********" at bounding box center [1042, 209] width 941 height 201
click at [1268, 198] on html "BETA My Workspace New app Marketplace Integrations Recent ProjectFlow AI Logo G…" at bounding box center [784, 372] width 1568 height 744
click at [1098, 185] on html "BETA My Workspace New app Marketplace Integrations Recent ProjectFlow AI Logo G…" at bounding box center [784, 372] width 1568 height 744
click at [425, 151] on link "Marketplace" at bounding box center [423, 154] width 168 height 39
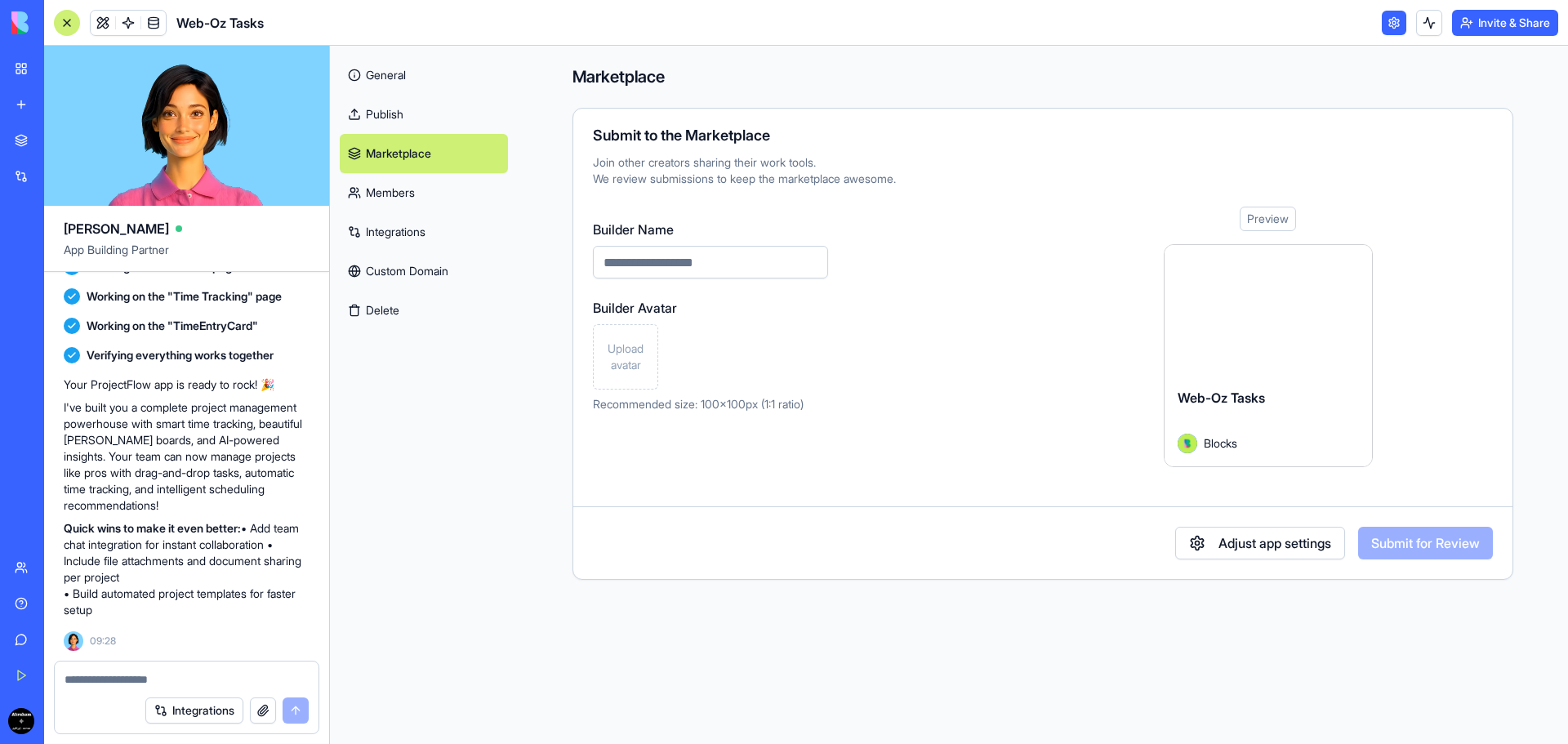
click at [413, 204] on link "Members" at bounding box center [423, 193] width 168 height 39
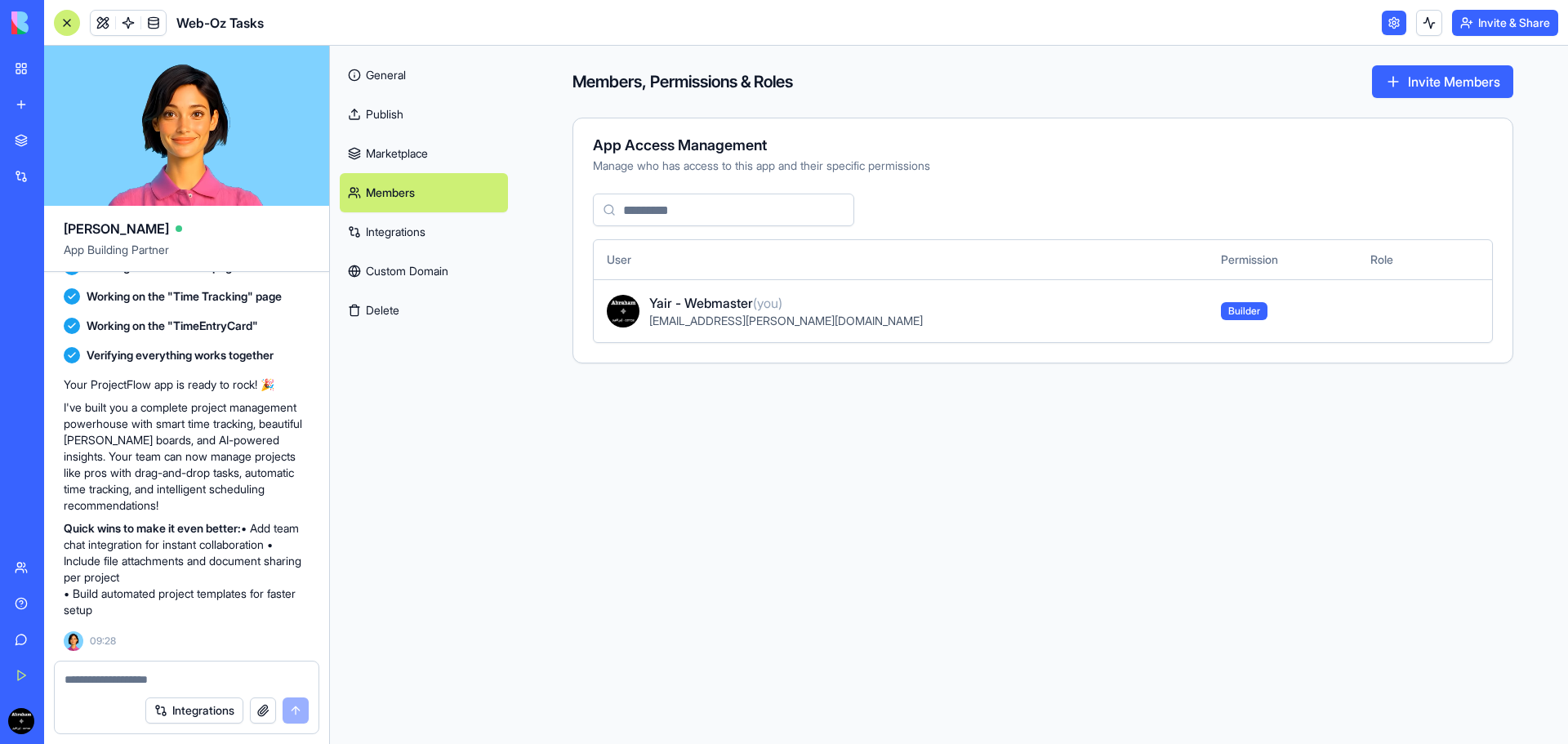
click at [416, 233] on link "Integrations" at bounding box center [423, 232] width 168 height 39
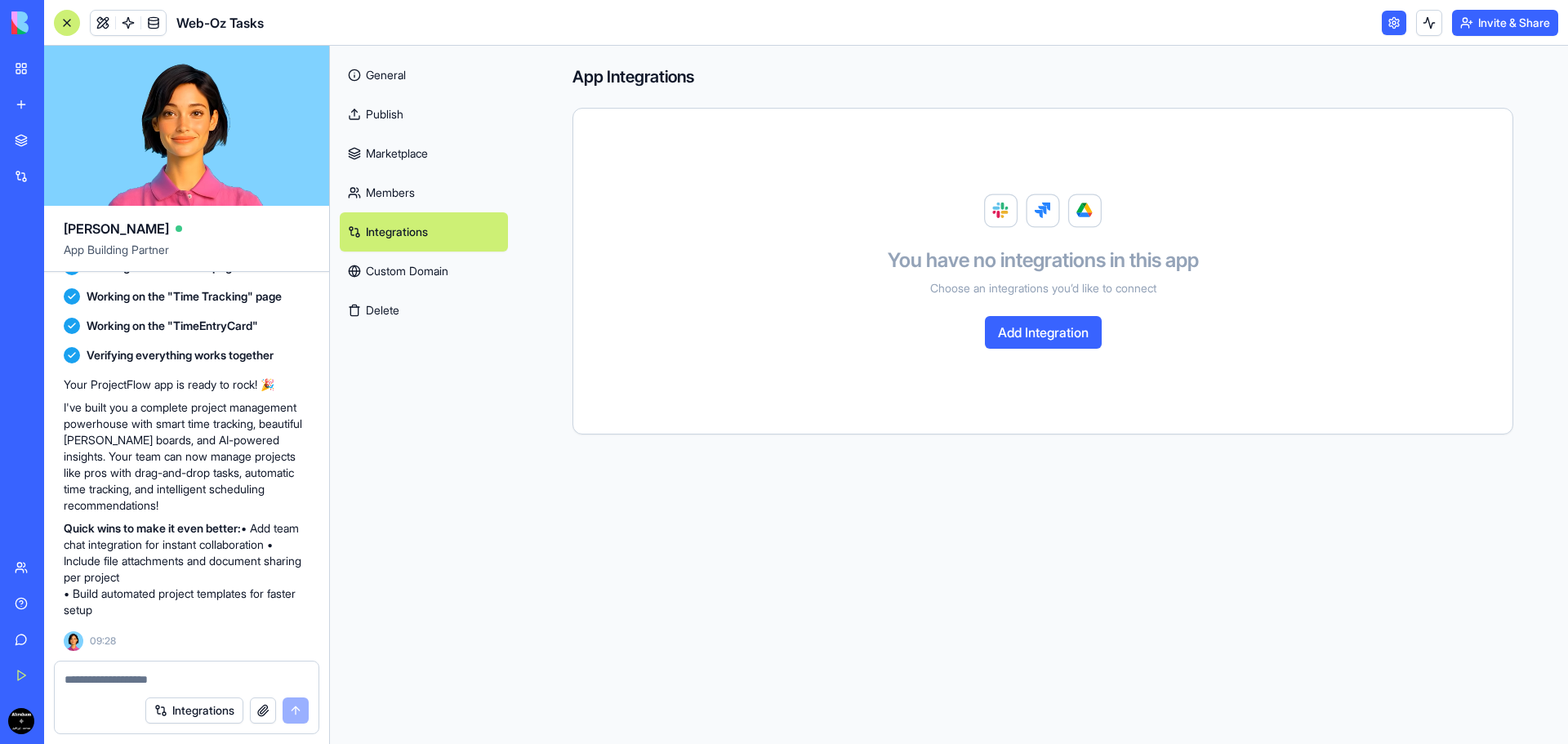
click at [407, 285] on link "Custom Domain" at bounding box center [423, 271] width 168 height 39
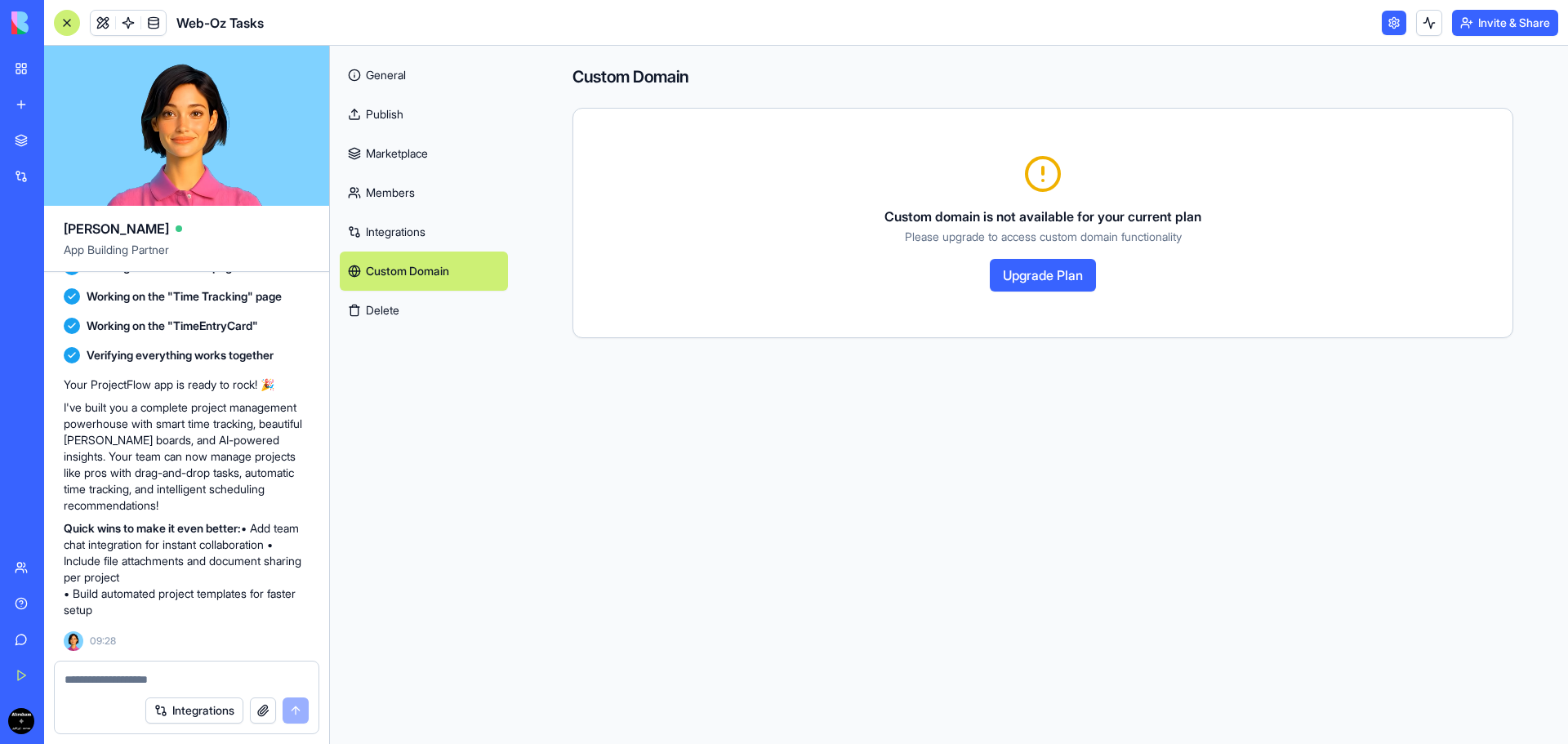
click at [407, 281] on link "Custom Domain" at bounding box center [423, 271] width 168 height 39
click at [1035, 221] on span "Custom domain is not available for your current plan" at bounding box center [1042, 216] width 317 height 16
click at [426, 78] on link "General" at bounding box center [423, 75] width 168 height 39
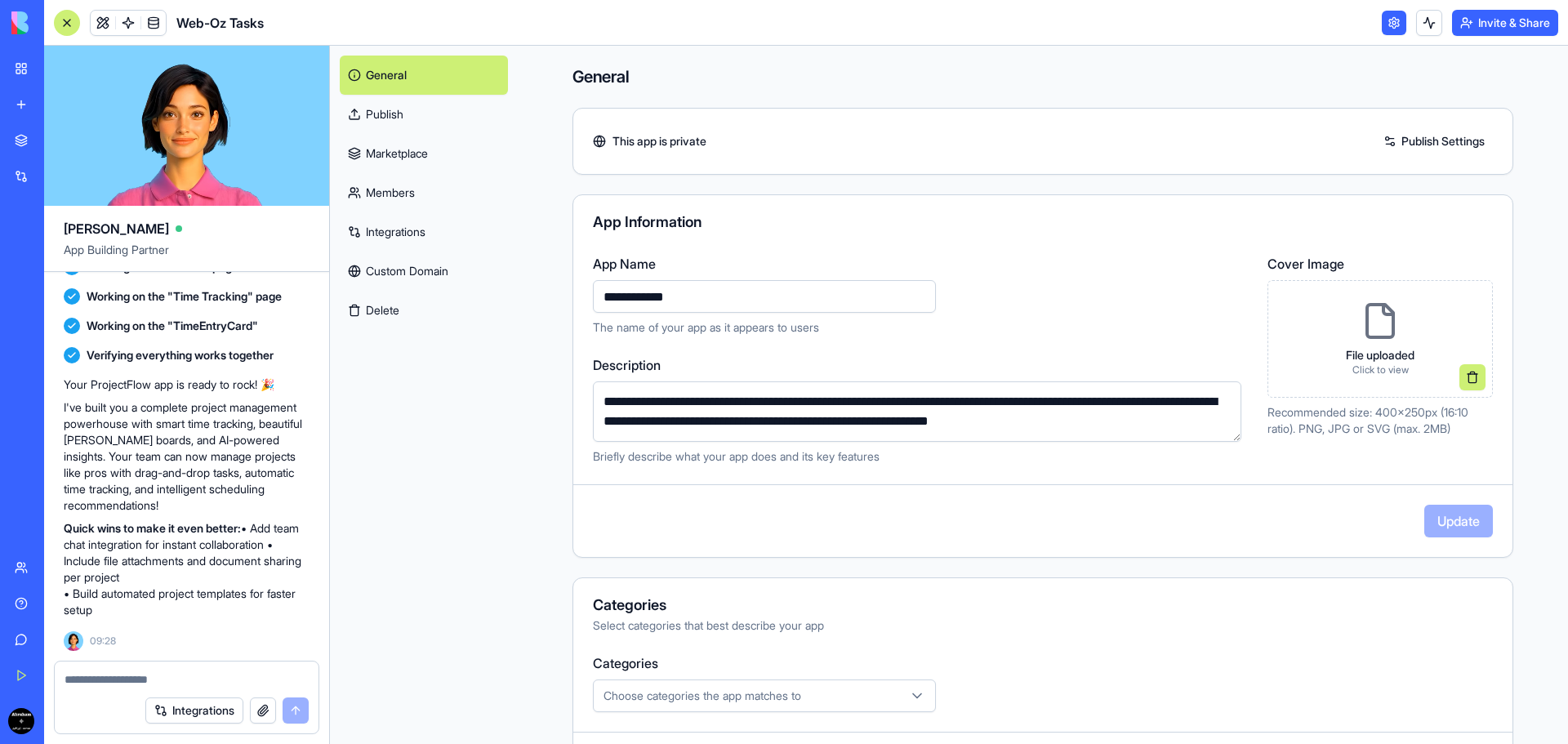
click at [1391, 29] on link at bounding box center [1394, 23] width 25 height 25
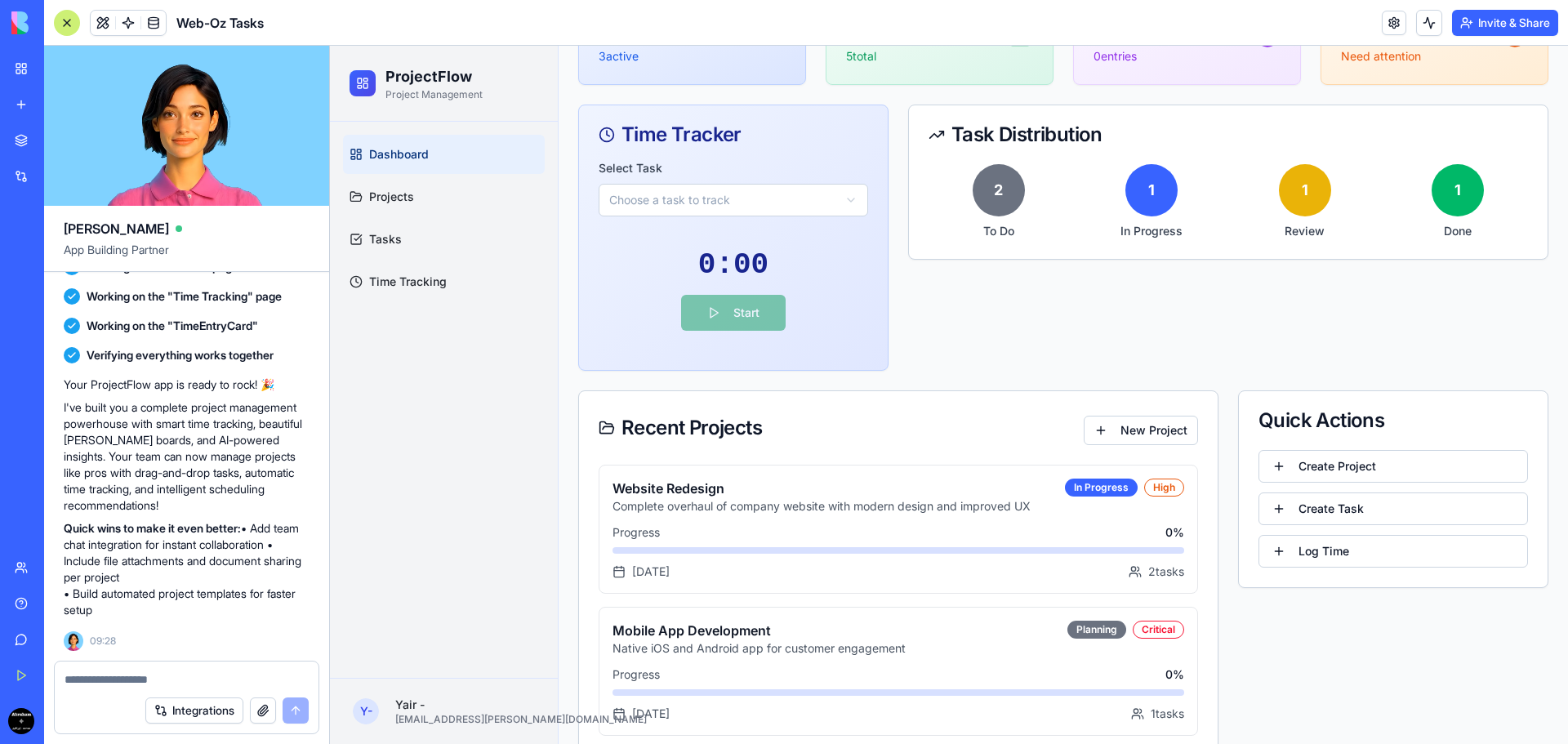
scroll to position [490, 0]
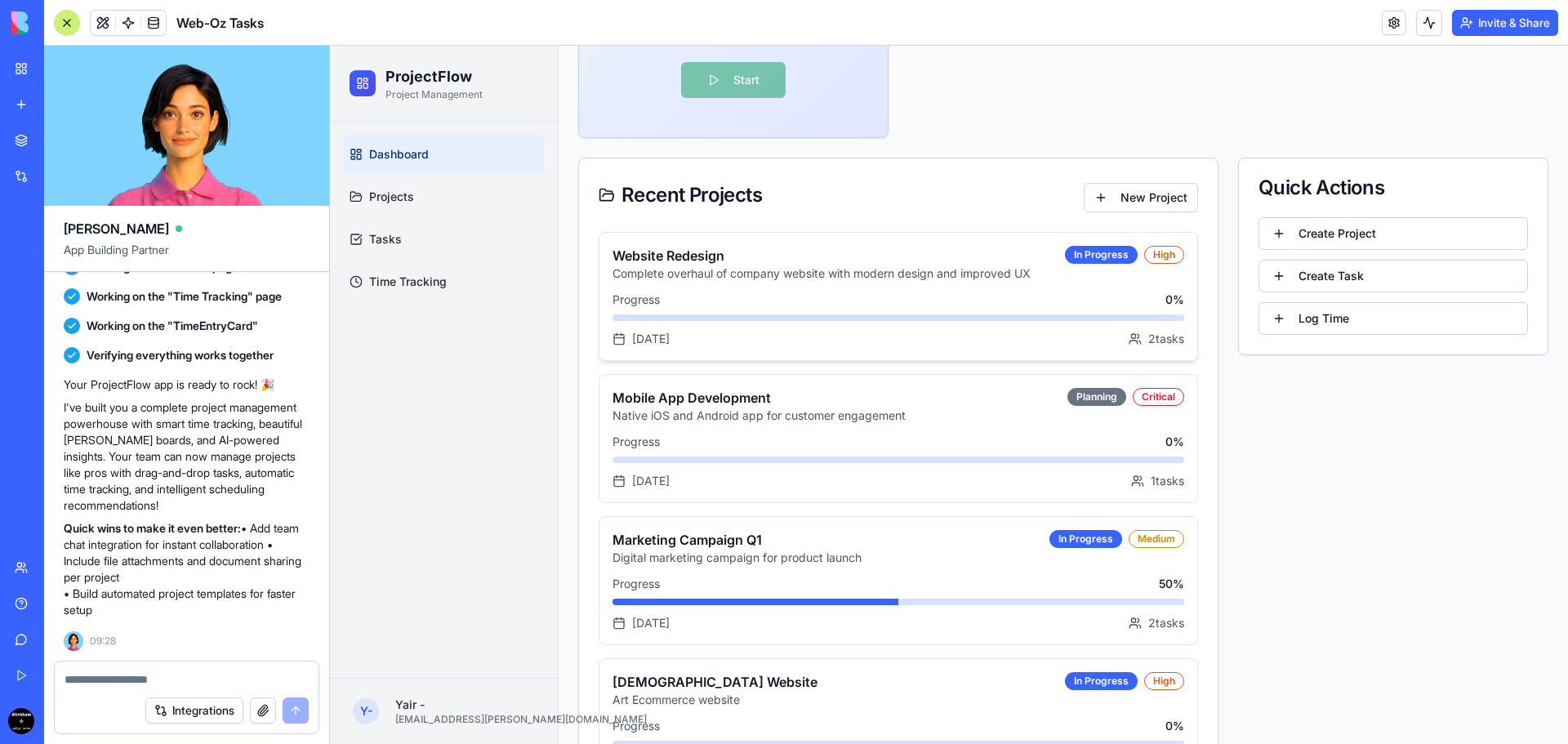
click at [782, 283] on div "Website Redesign Complete overhaul of company website with modern design and im…" at bounding box center [898, 296] width 599 height 129
click at [1026, 255] on h4 "Website Redesign" at bounding box center [838, 255] width 452 height 19
click at [1011, 244] on div "Website Redesign Complete overhaul of company website with modern design and im…" at bounding box center [898, 296] width 599 height 129
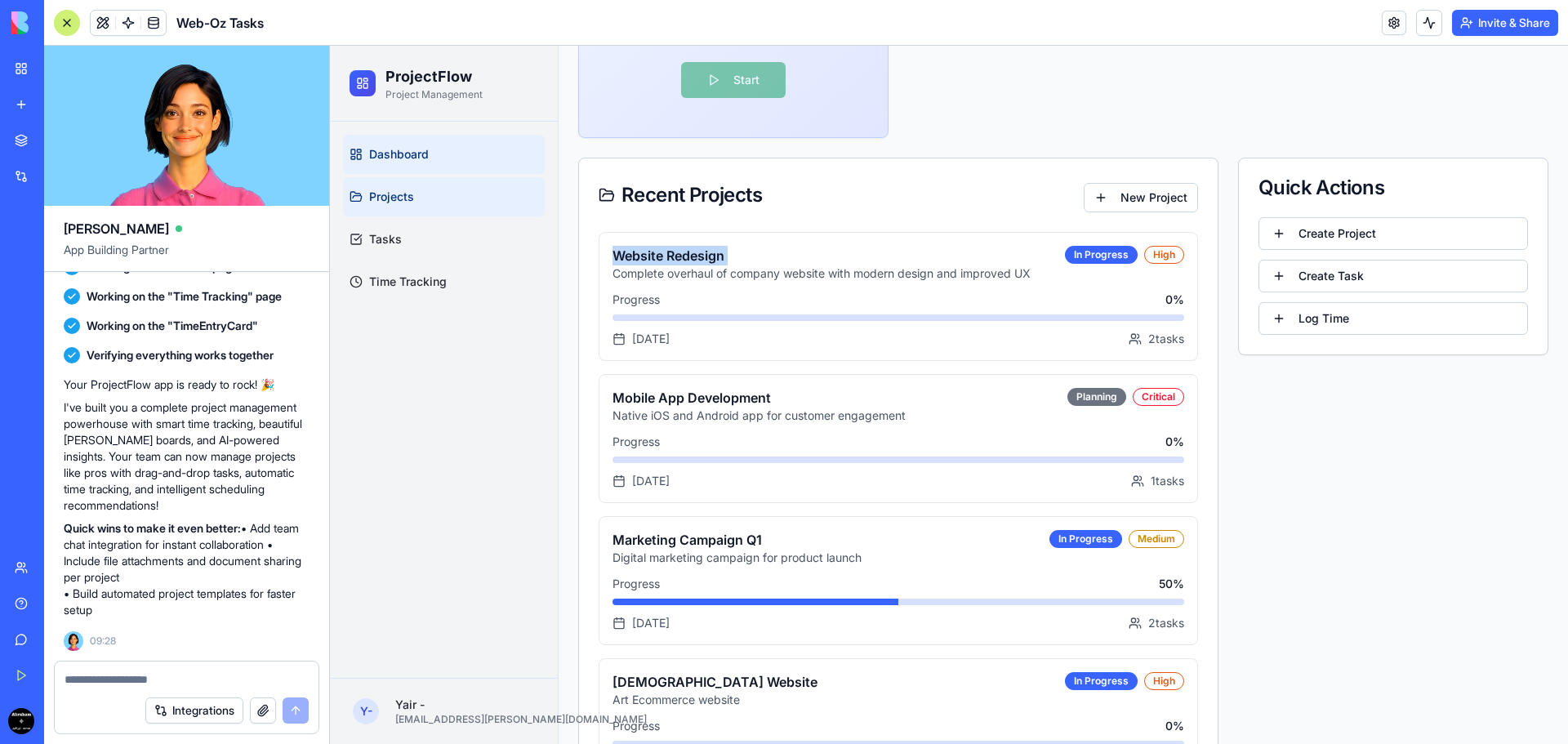
click at [446, 182] on link "Projects" at bounding box center [443, 197] width 201 height 39
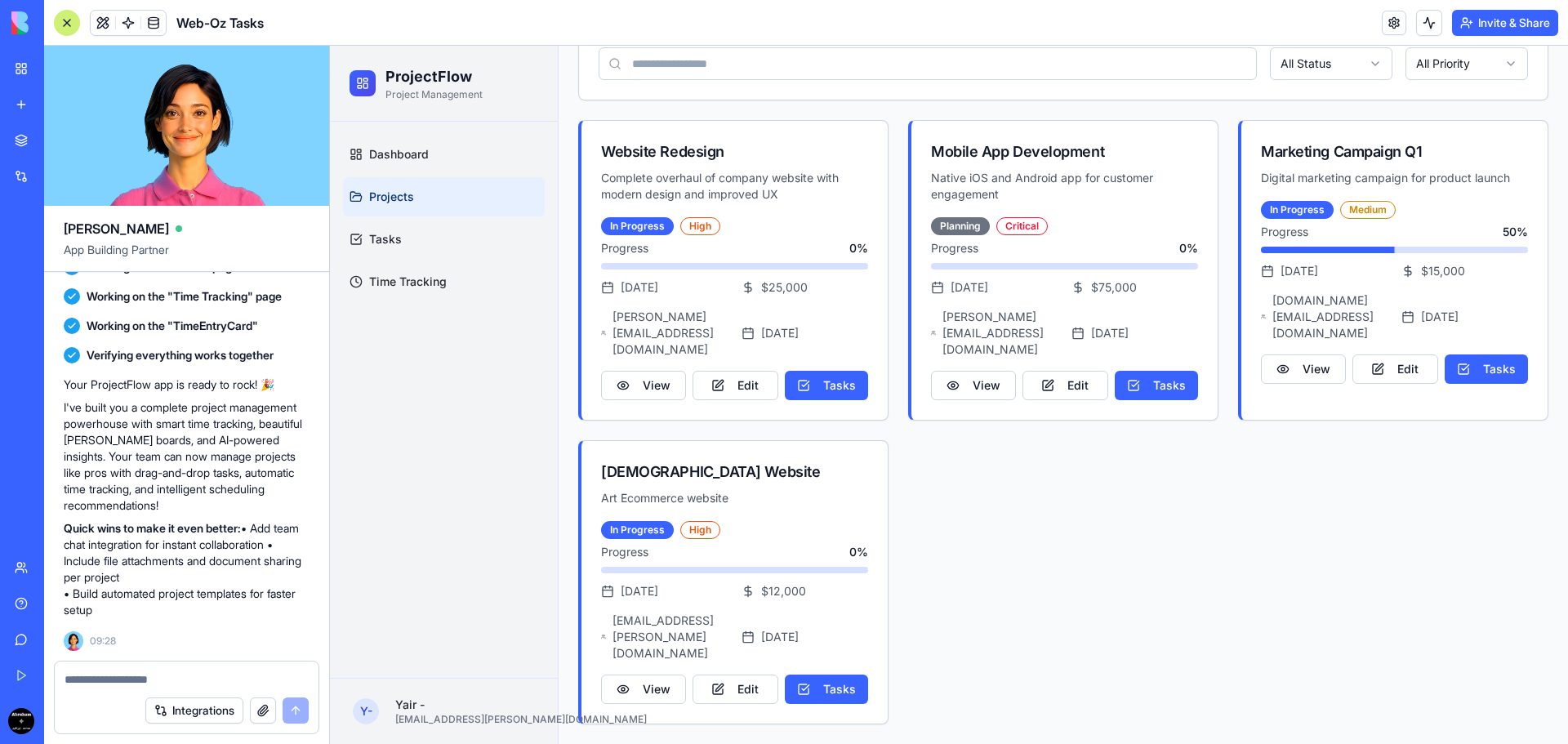
scroll to position [104, 0]
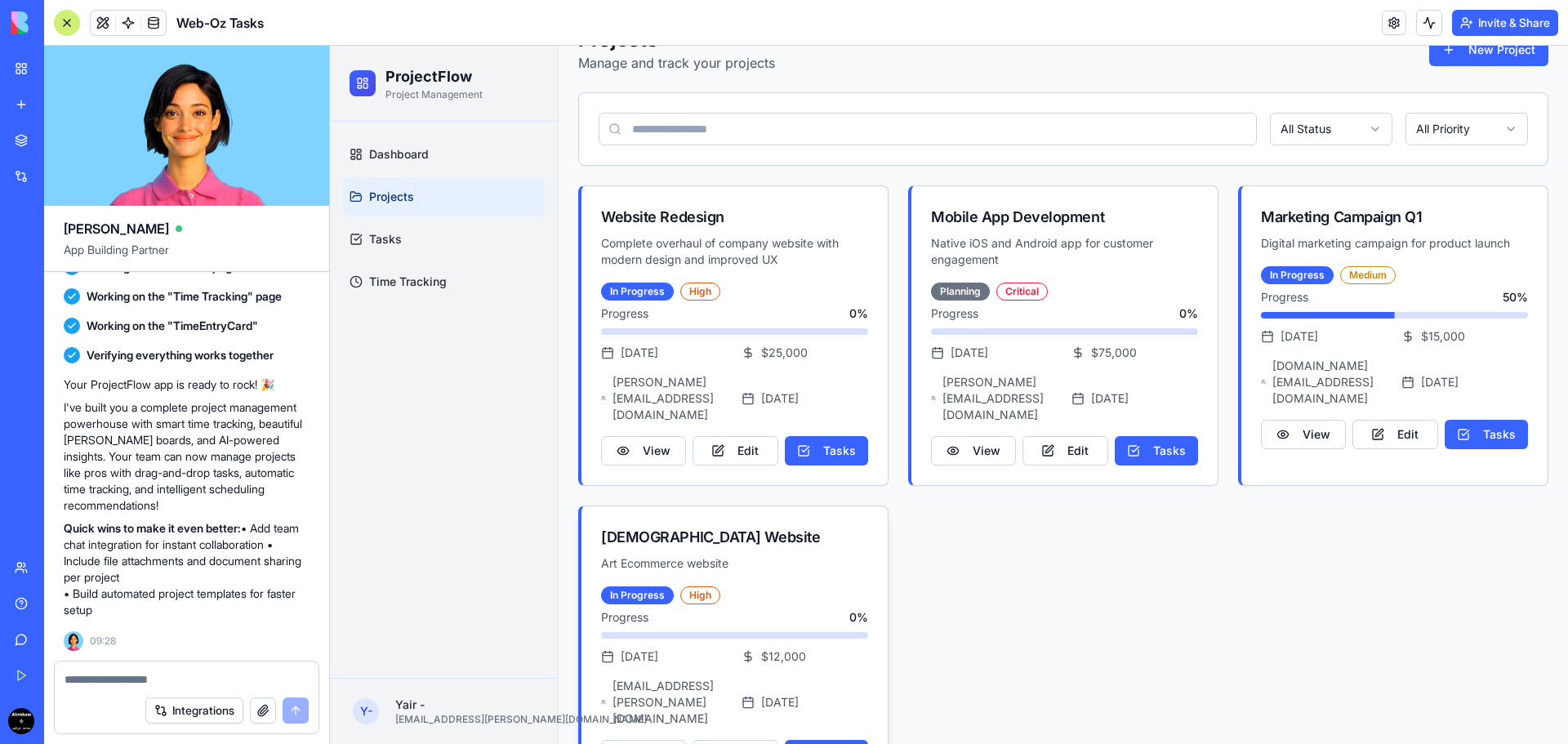
click at [799, 526] on div "Aino Website Art Ecommerce website" at bounding box center [734, 553] width 267 height 56
click at [792, 526] on div "Aino Website Art Ecommerce website" at bounding box center [734, 553] width 267 height 56
click at [387, 230] on link "Tasks" at bounding box center [443, 239] width 201 height 39
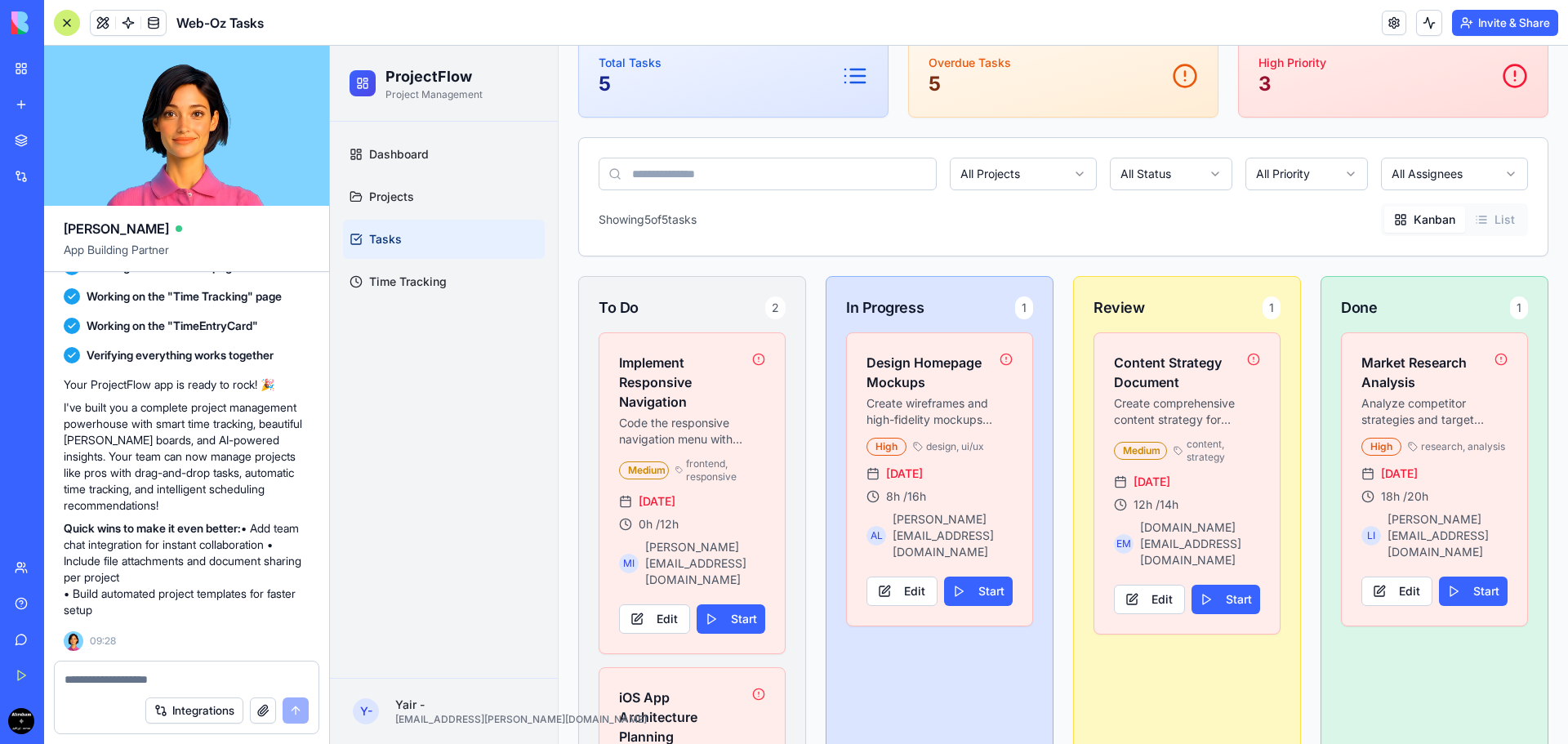
scroll to position [163, 0]
click at [734, 345] on div "Implement Responsive Navigation Code the responsive navigation menu with mobile…" at bounding box center [692, 394] width 186 height 124
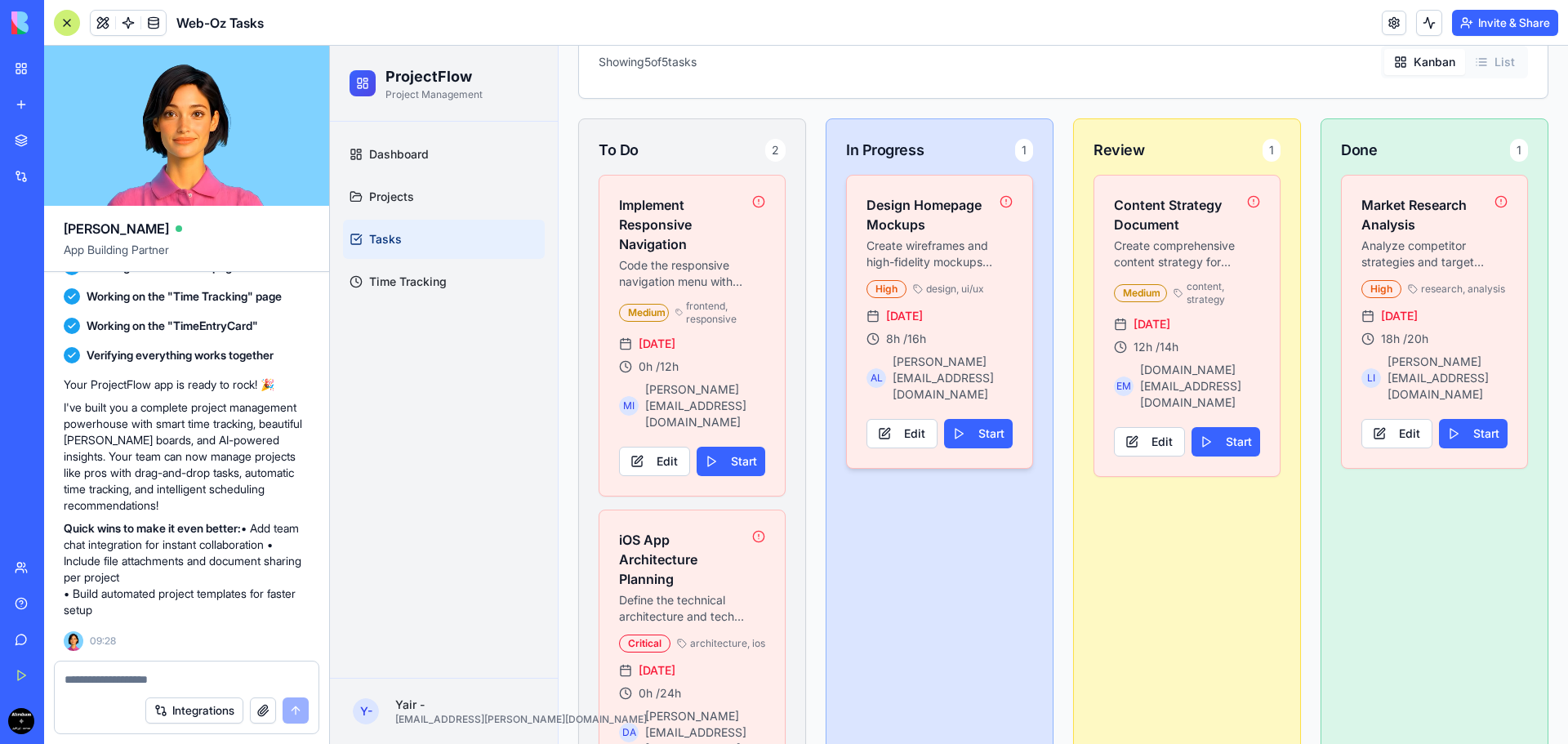
scroll to position [327, 0]
